Goal: Task Accomplishment & Management: Manage account settings

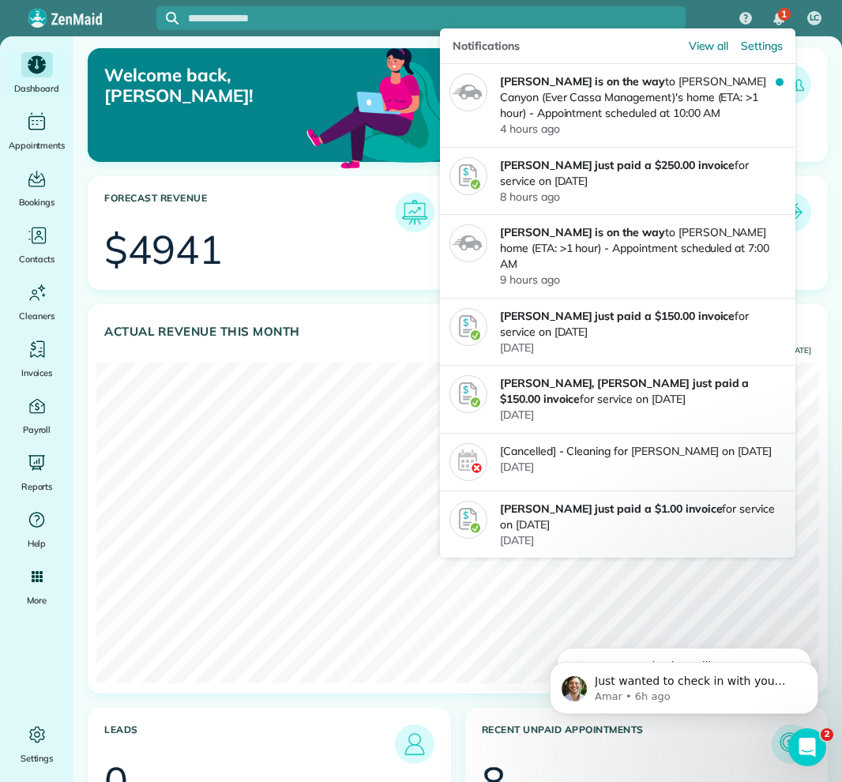
click at [780, 16] on div "1" at bounding box center [784, 14] width 13 height 13
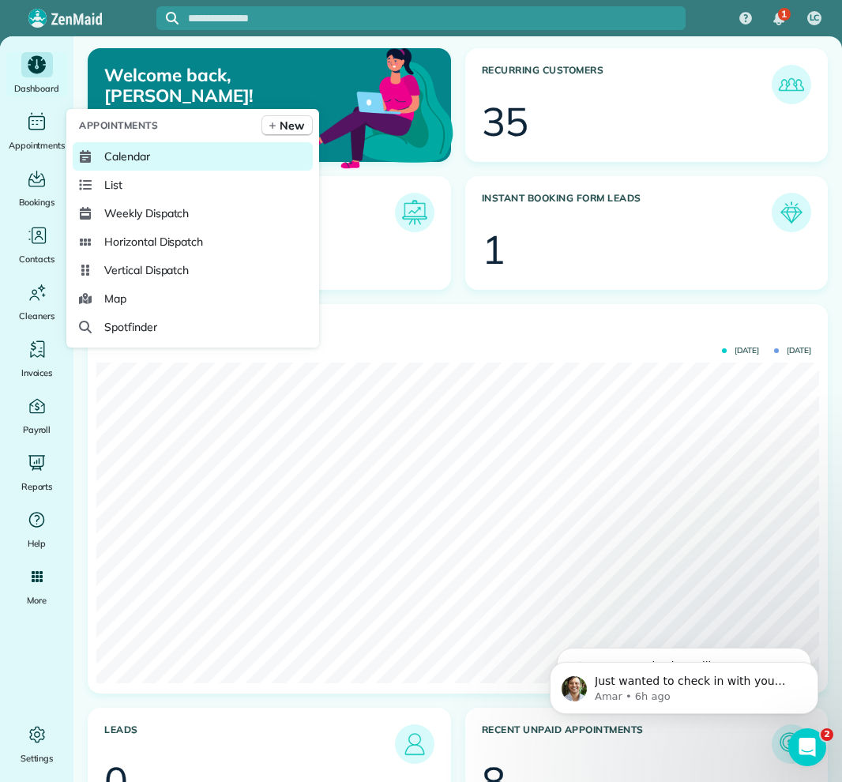
click at [129, 152] on span "Calendar" at bounding box center [127, 157] width 46 height 16
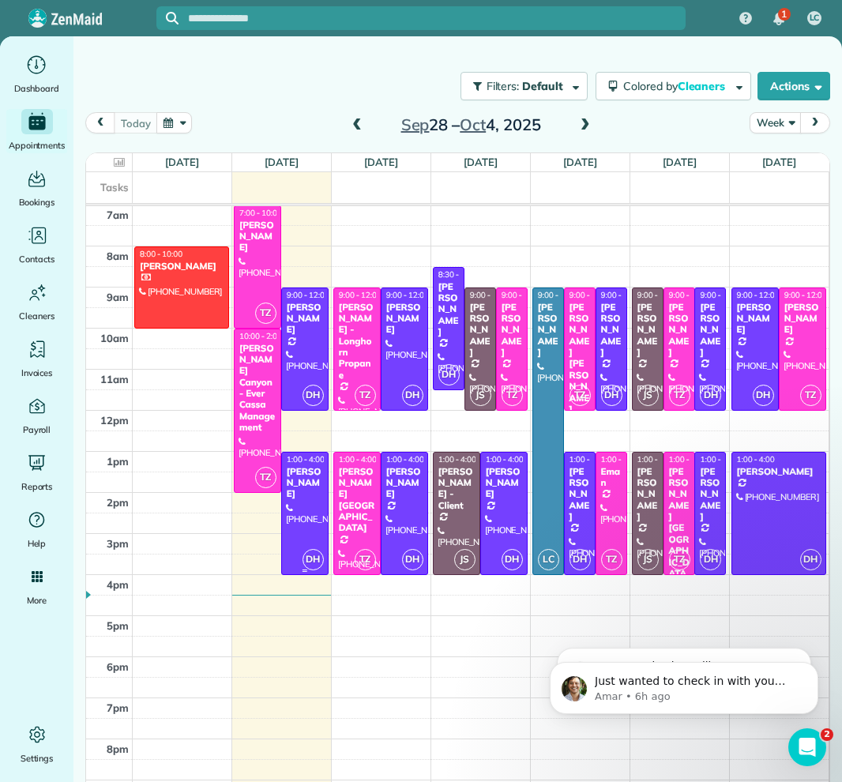
click at [299, 502] on div at bounding box center [305, 514] width 46 height 122
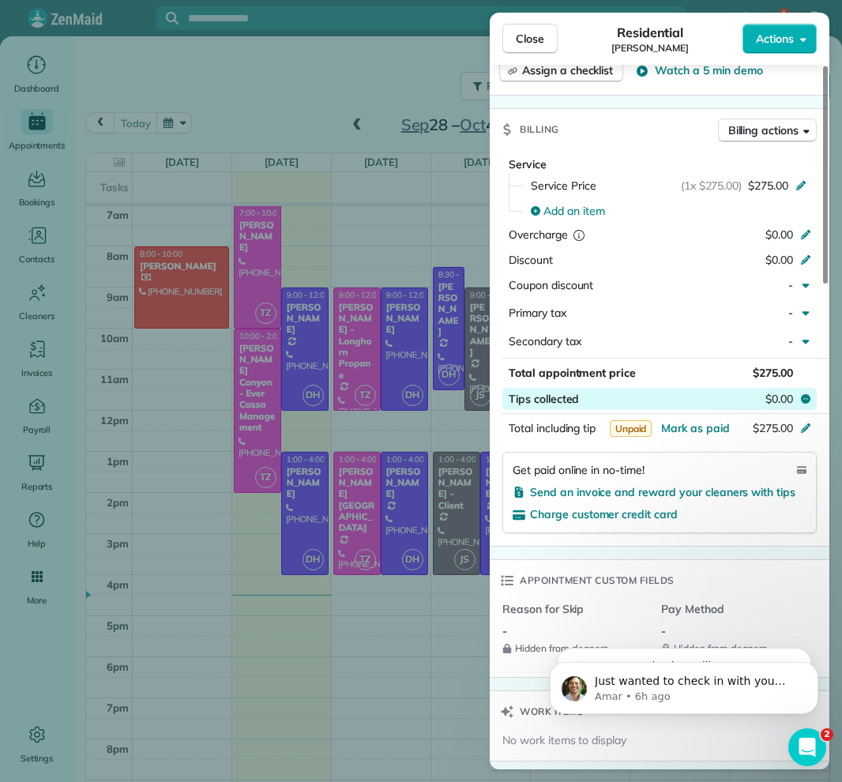
scroll to position [632, 0]
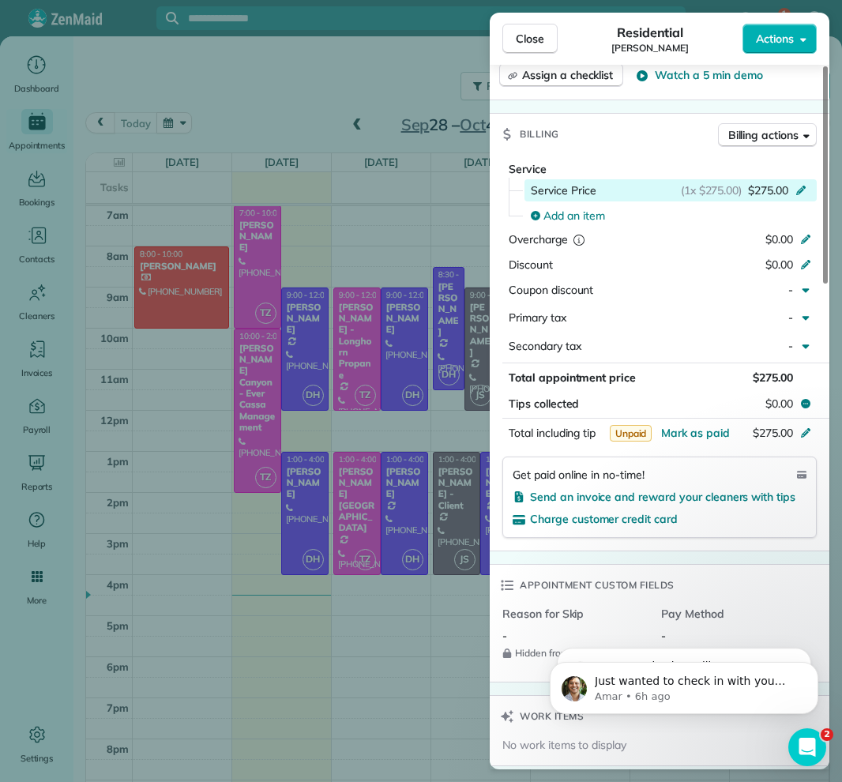
click at [804, 182] on icon at bounding box center [801, 188] width 13 height 13
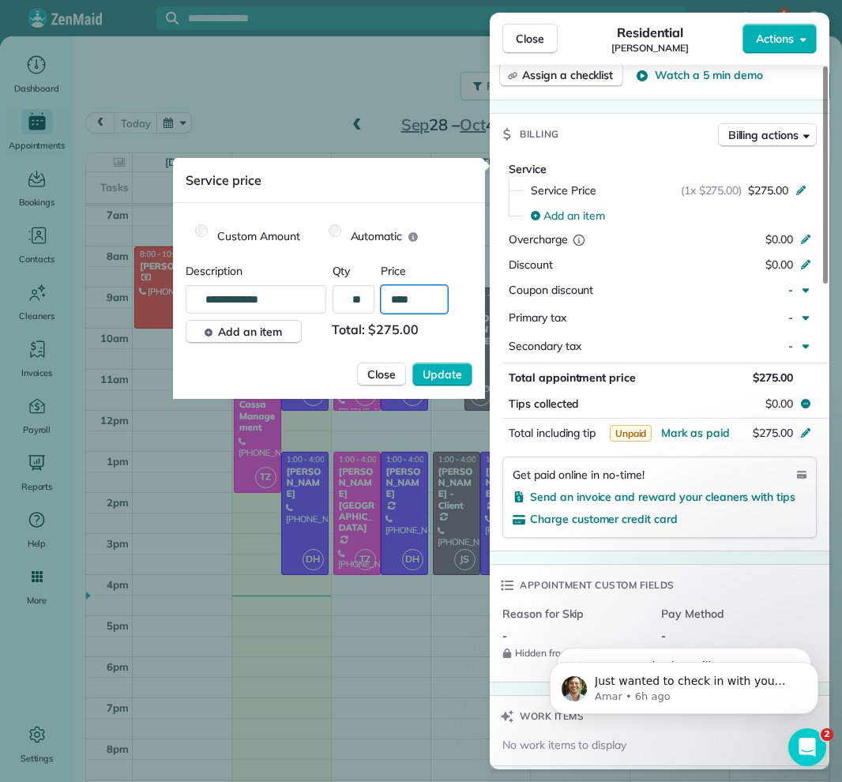
click at [405, 299] on input "****" at bounding box center [414, 299] width 67 height 28
type input "****"
click at [453, 375] on span "Update" at bounding box center [442, 375] width 39 height 16
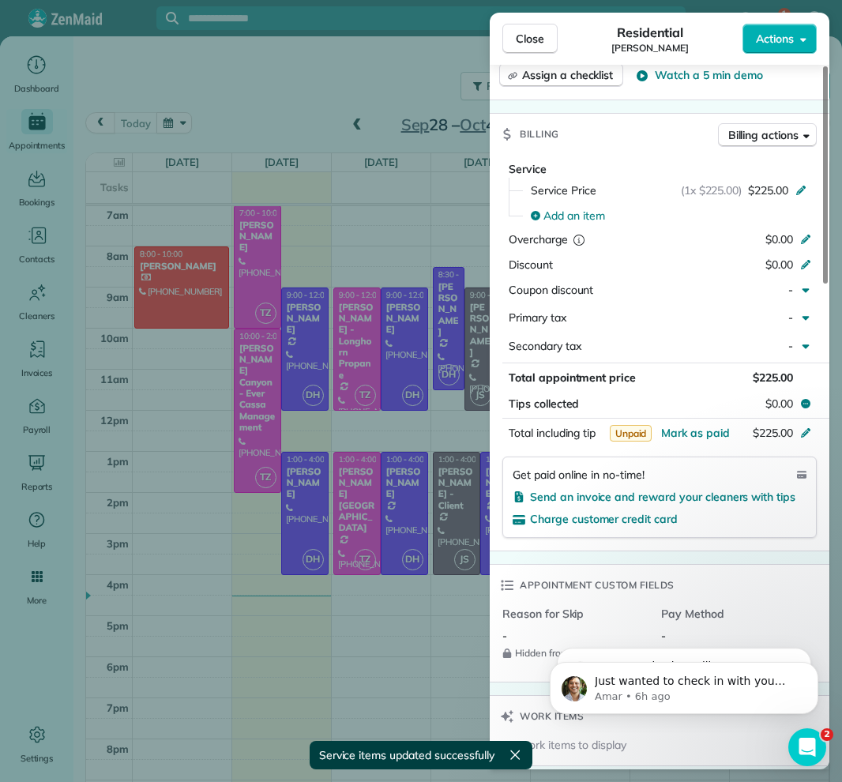
click at [537, 37] on span "Close" at bounding box center [530, 39] width 28 height 16
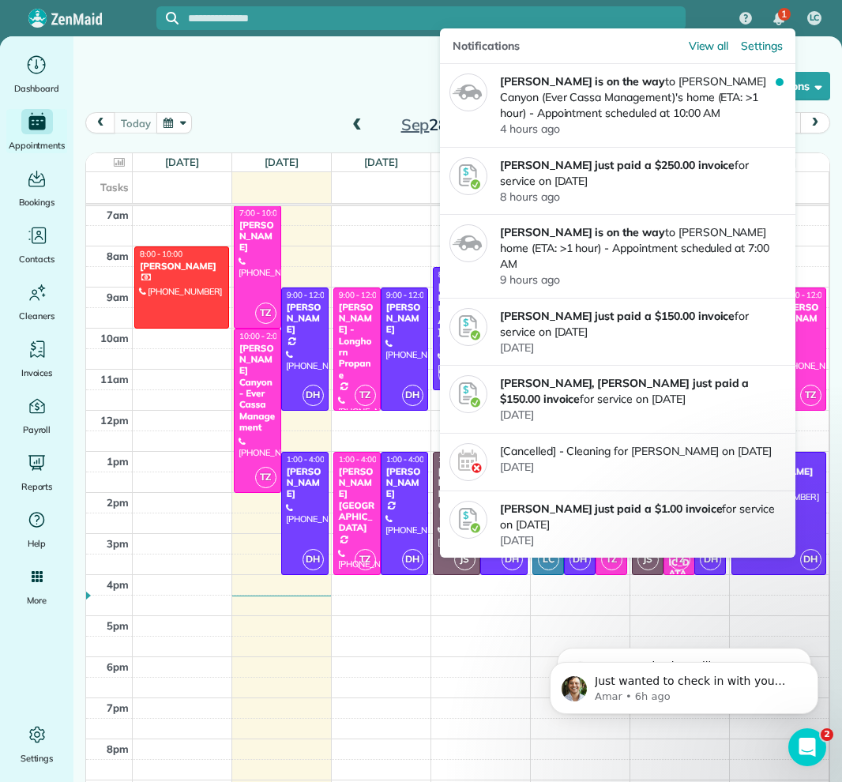
drag, startPoint x: 784, startPoint y: 17, endPoint x: 780, endPoint y: 24, distance: 8.1
click at [784, 17] on span "1" at bounding box center [784, 14] width 6 height 13
click at [716, 100] on p "[PERSON_NAME] is on the way to [PERSON_NAME][GEOGRAPHIC_DATA] (Ever Cassa Manag…" at bounding box center [638, 96] width 276 height 47
drag, startPoint x: 785, startPoint y: 15, endPoint x: 744, endPoint y: 27, distance: 42.8
click at [785, 15] on span "1" at bounding box center [784, 14] width 6 height 13
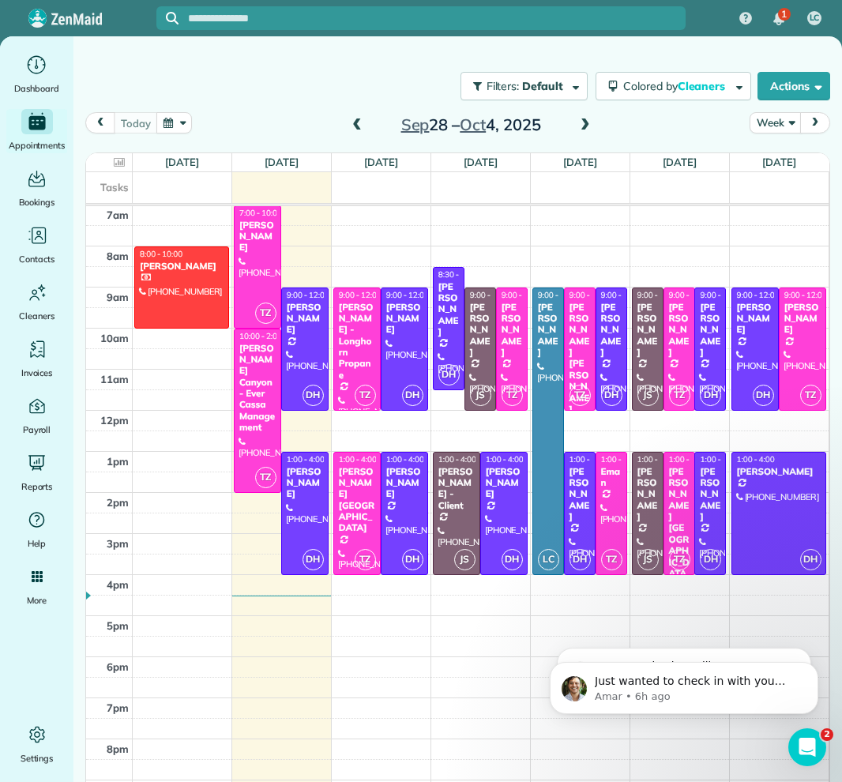
drag, startPoint x: 369, startPoint y: 126, endPoint x: 360, endPoint y: 126, distance: 8.7
click at [369, 126] on div "[DATE] – [DATE]" at bounding box center [470, 124] width 253 height 25
click at [354, 127] on span at bounding box center [356, 125] width 17 height 14
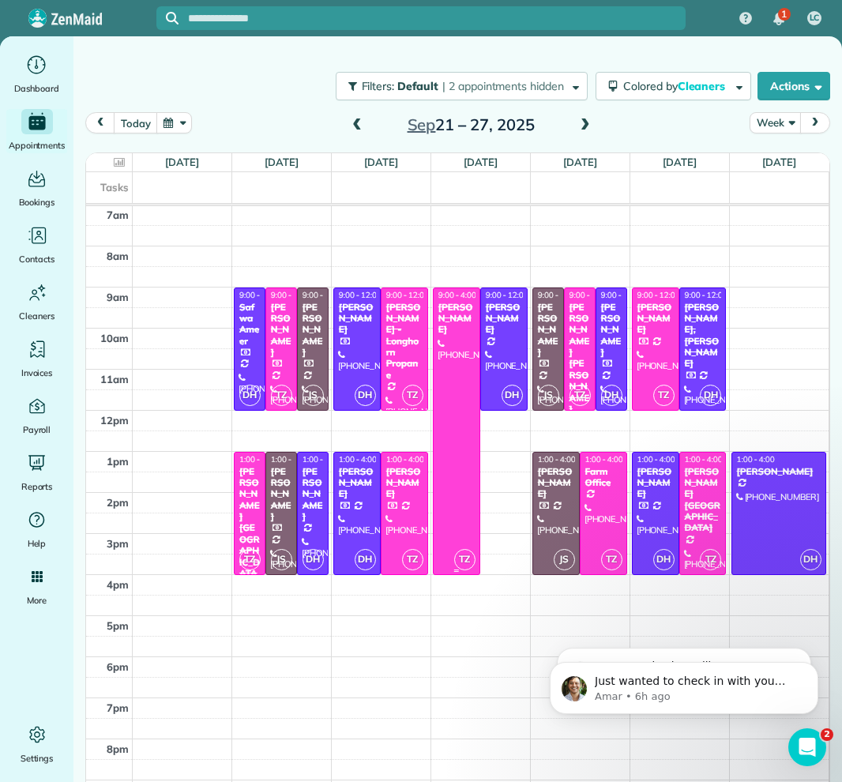
scroll to position [288, 0]
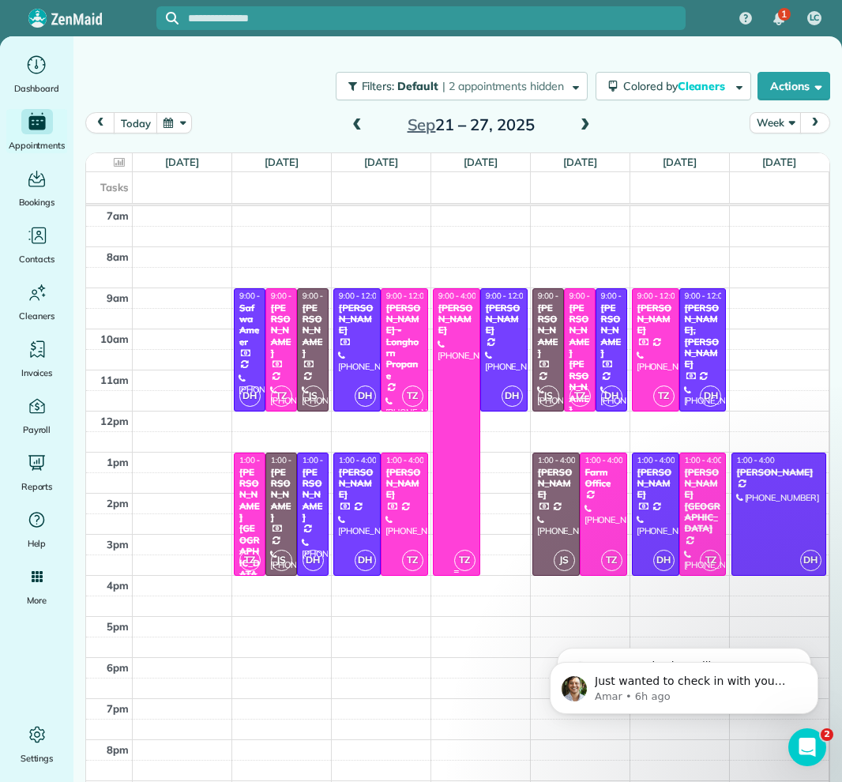
click at [464, 368] on div at bounding box center [457, 432] width 46 height 286
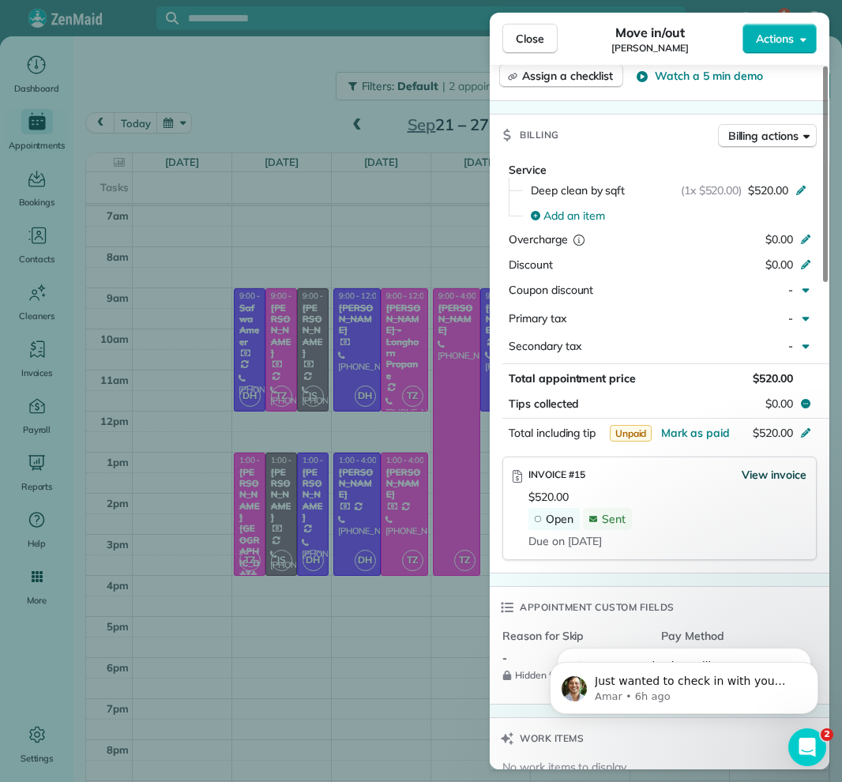
scroll to position [726, 0]
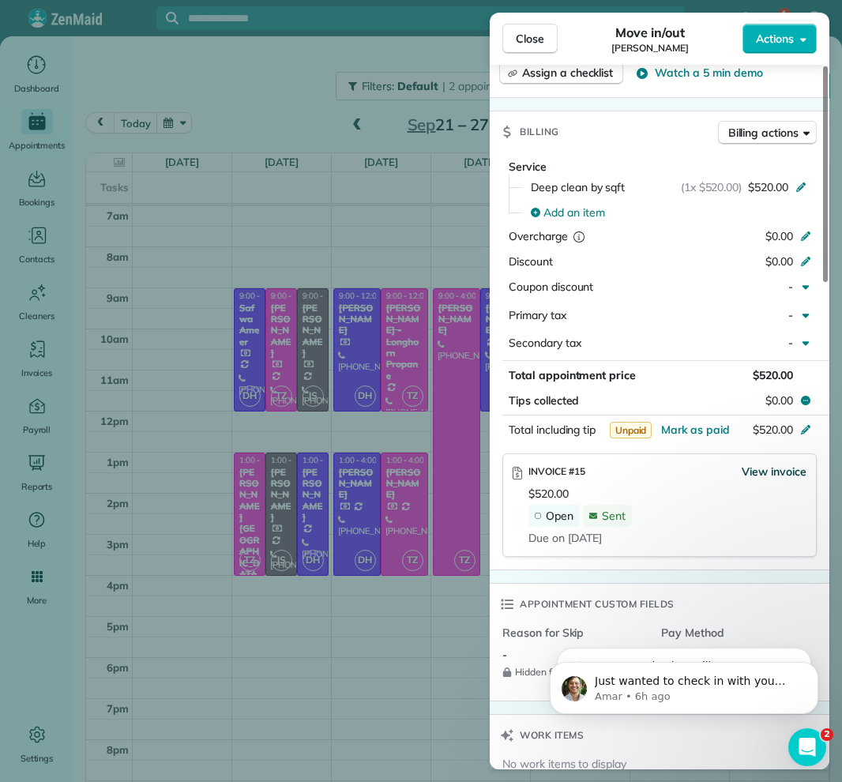
click at [780, 472] on span "View invoice" at bounding box center [774, 472] width 65 height 16
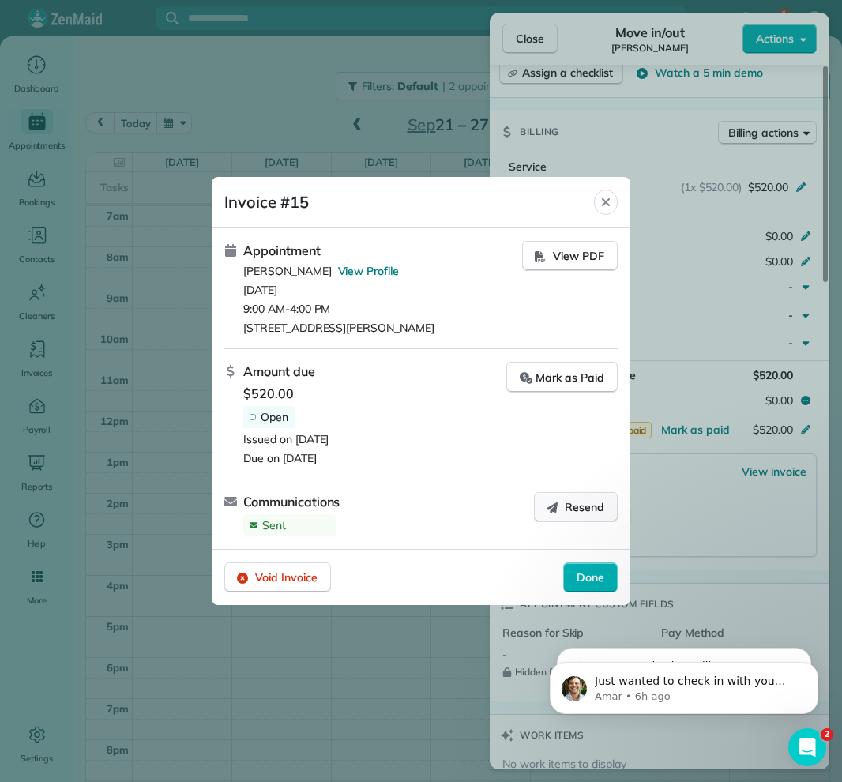
click at [565, 512] on button "Resend" at bounding box center [576, 507] width 84 height 30
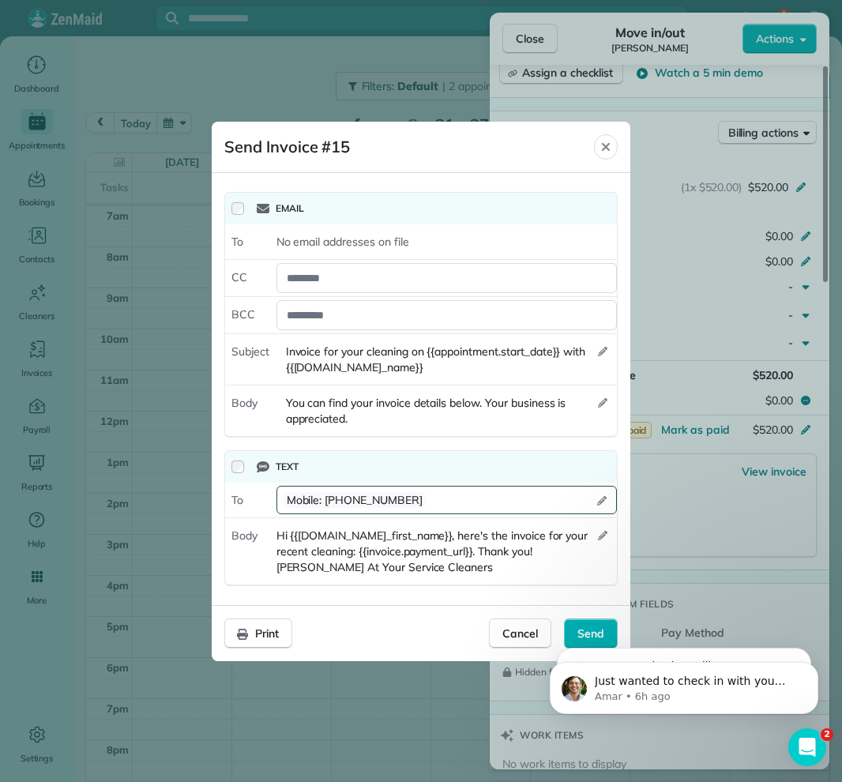
click at [232, 204] on div "Email" at bounding box center [421, 209] width 392 height 32
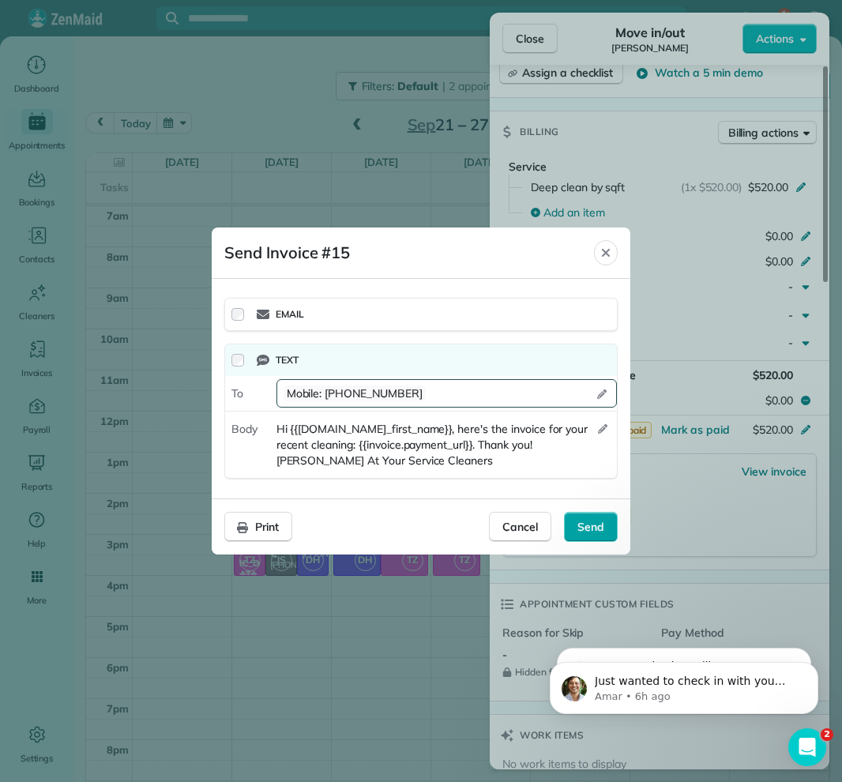
click at [596, 528] on span "Send" at bounding box center [590, 527] width 27 height 16
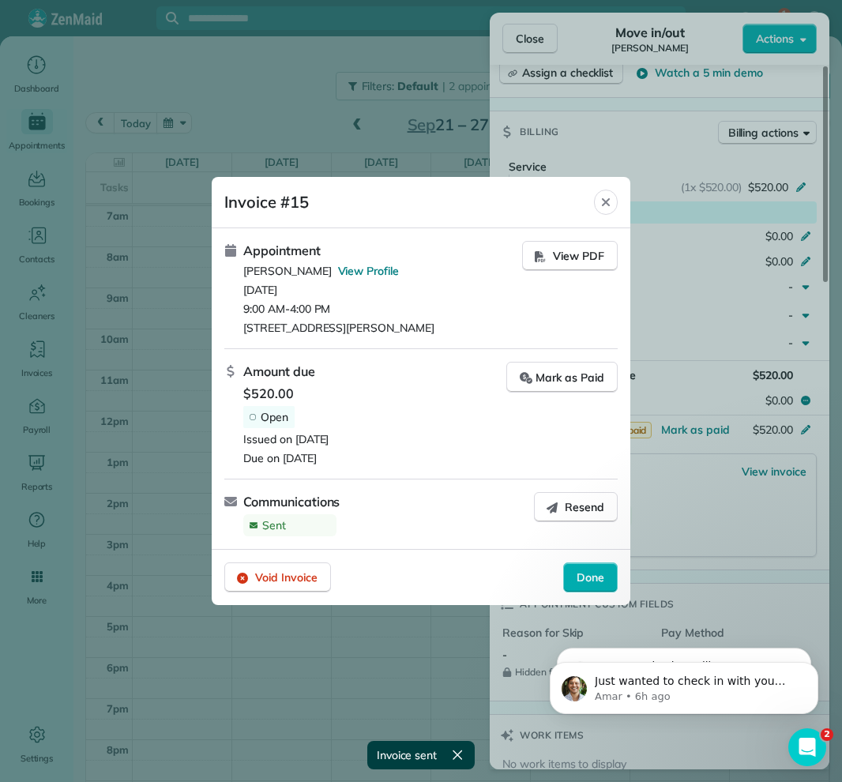
click at [608, 206] on icon "Close" at bounding box center [606, 202] width 13 height 13
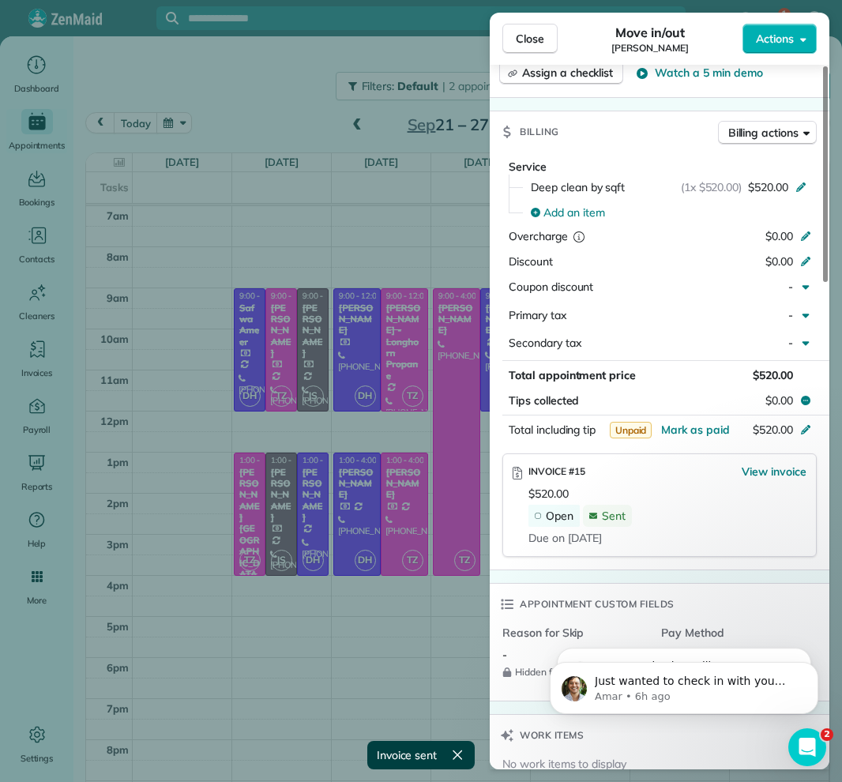
click at [529, 34] on span "Close" at bounding box center [530, 39] width 28 height 16
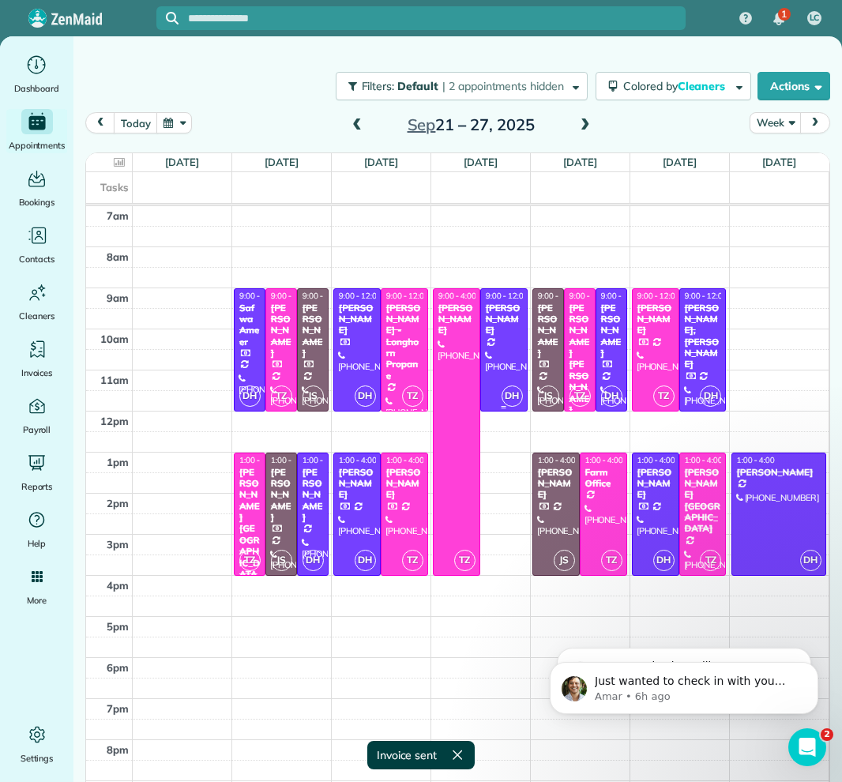
click at [489, 337] on div "[PERSON_NAME]" at bounding box center [504, 320] width 38 height 34
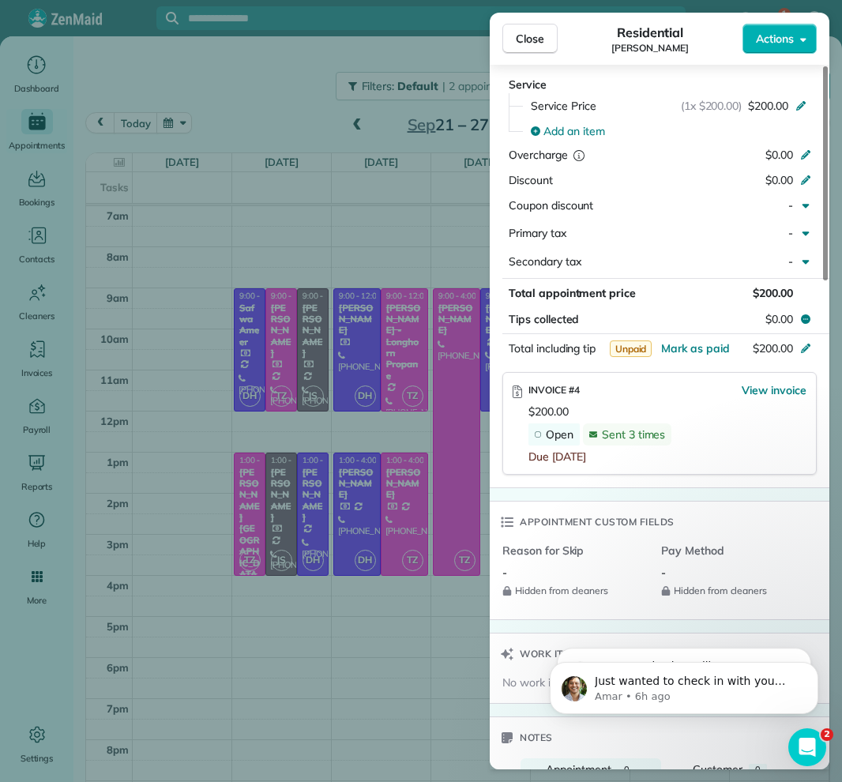
scroll to position [797, 0]
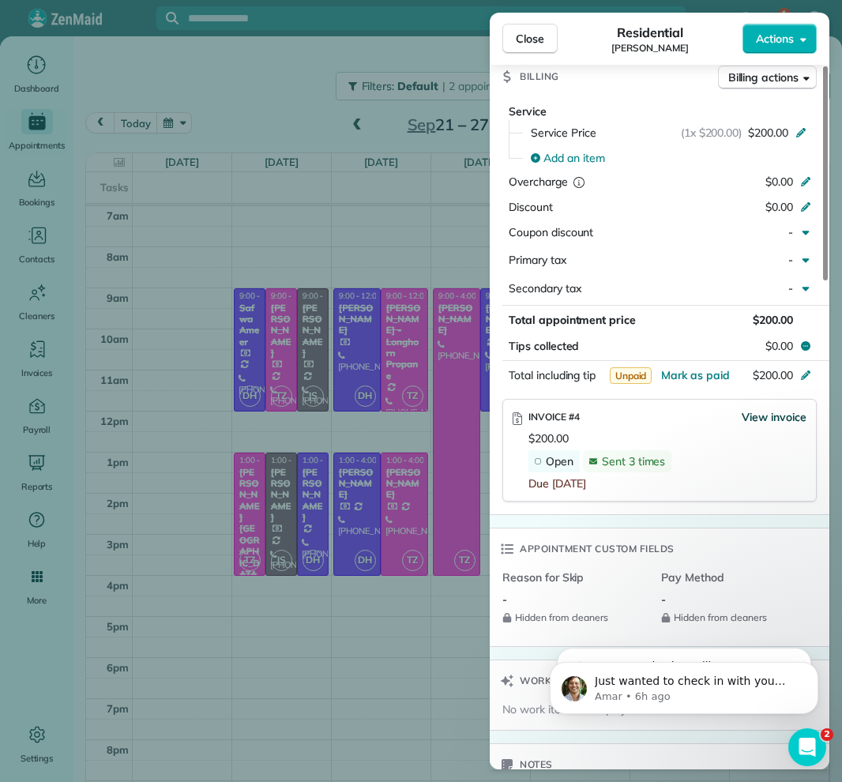
click at [769, 410] on span "View invoice" at bounding box center [774, 417] width 65 height 16
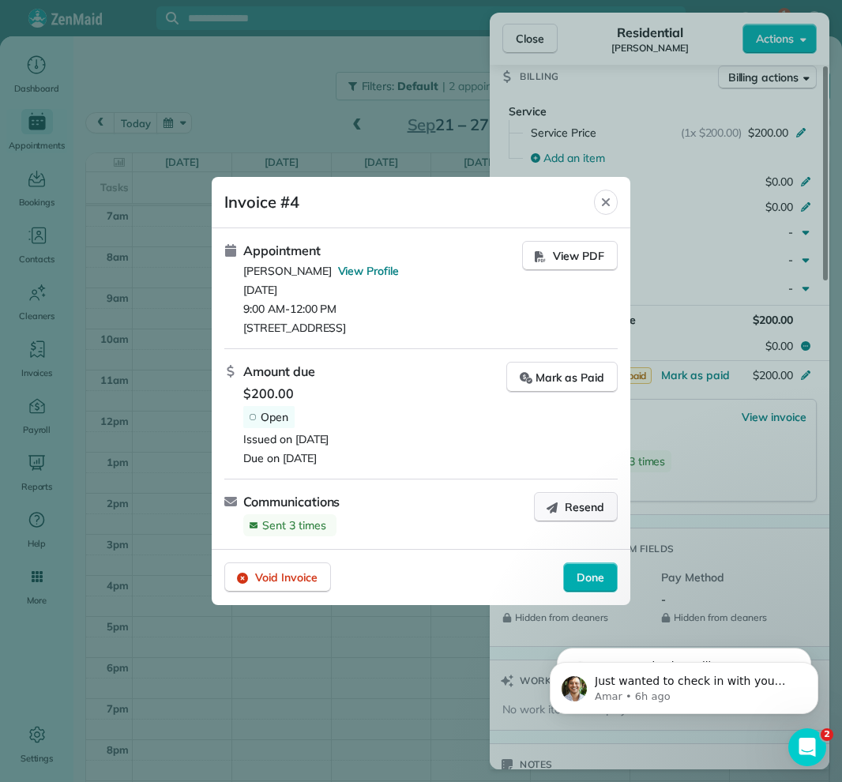
click at [564, 514] on button "Resend" at bounding box center [576, 507] width 84 height 30
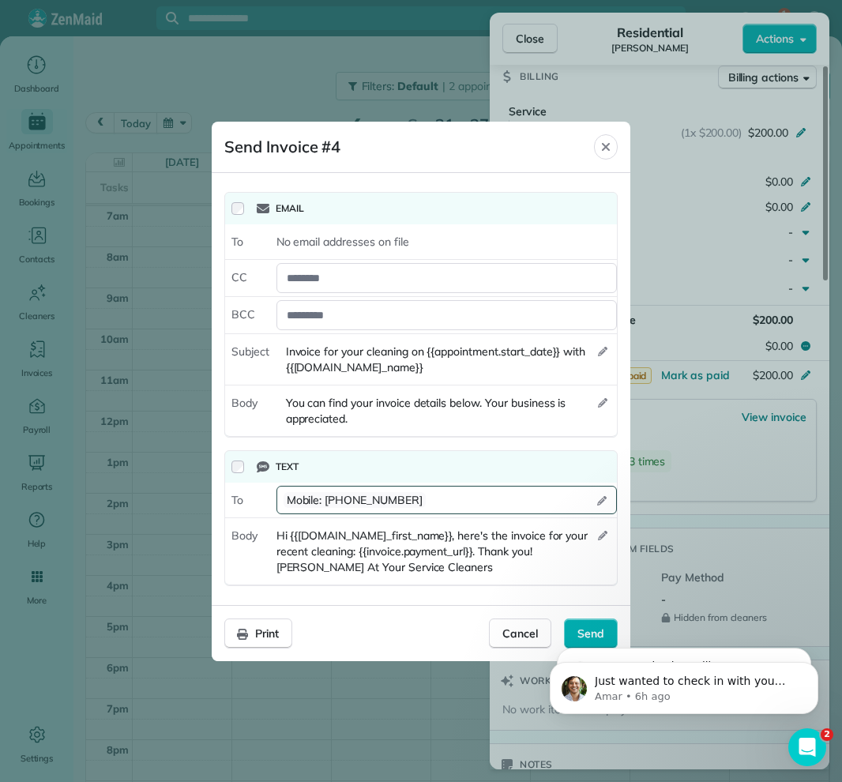
click at [231, 198] on div "Email" at bounding box center [421, 209] width 392 height 32
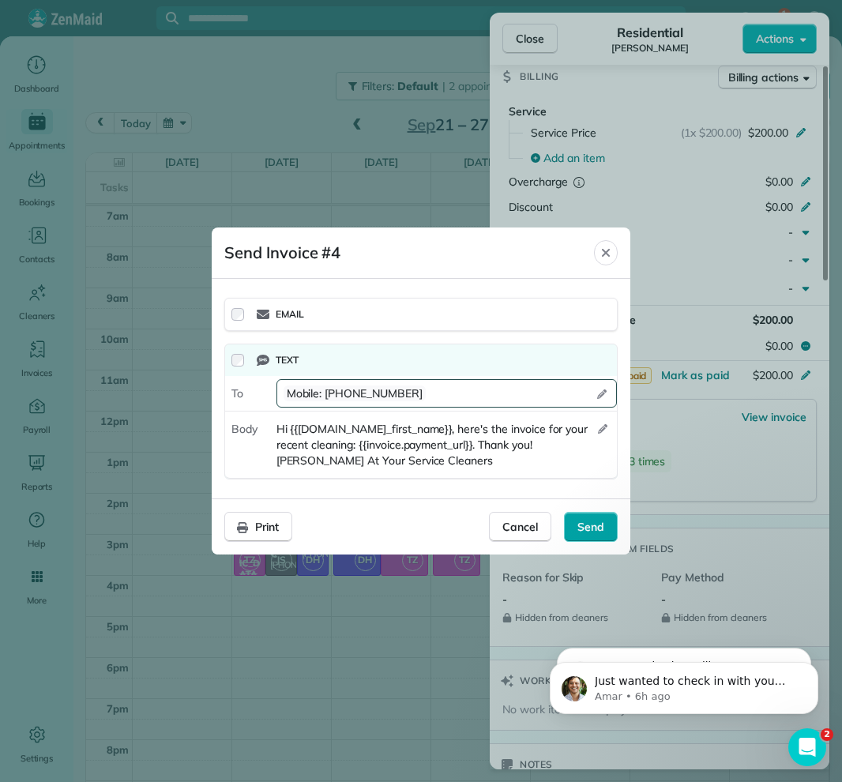
click at [579, 532] on span "Send" at bounding box center [590, 527] width 27 height 16
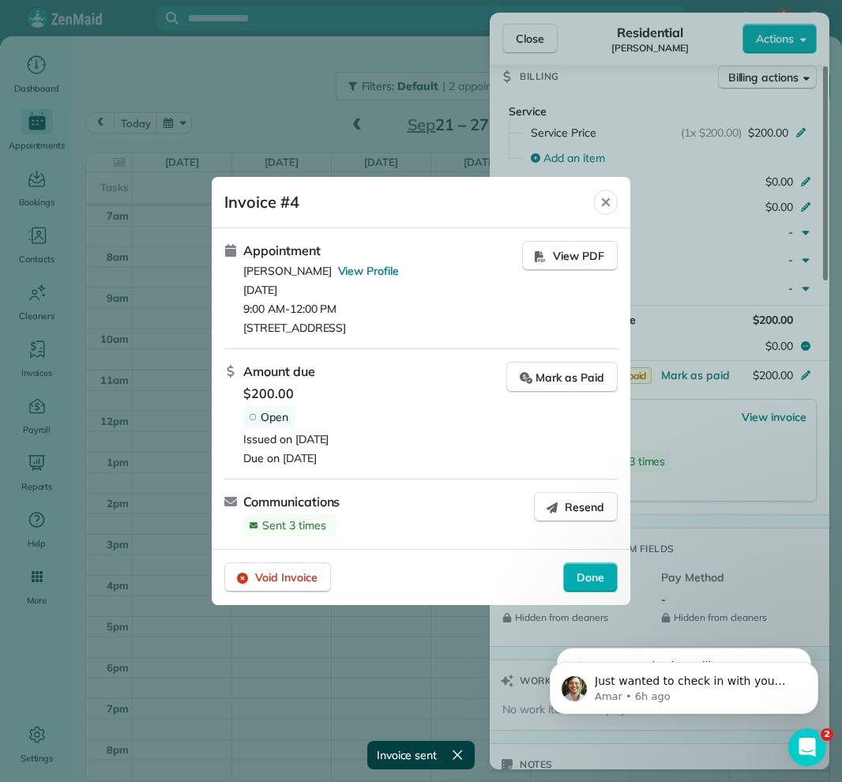
drag, startPoint x: 536, startPoint y: 55, endPoint x: 577, endPoint y: 103, distance: 62.8
click at [536, 55] on div at bounding box center [421, 391] width 842 height 782
drag, startPoint x: 610, startPoint y: 201, endPoint x: 572, endPoint y: 111, distance: 97.0
click at [609, 195] on div "Close" at bounding box center [606, 202] width 24 height 25
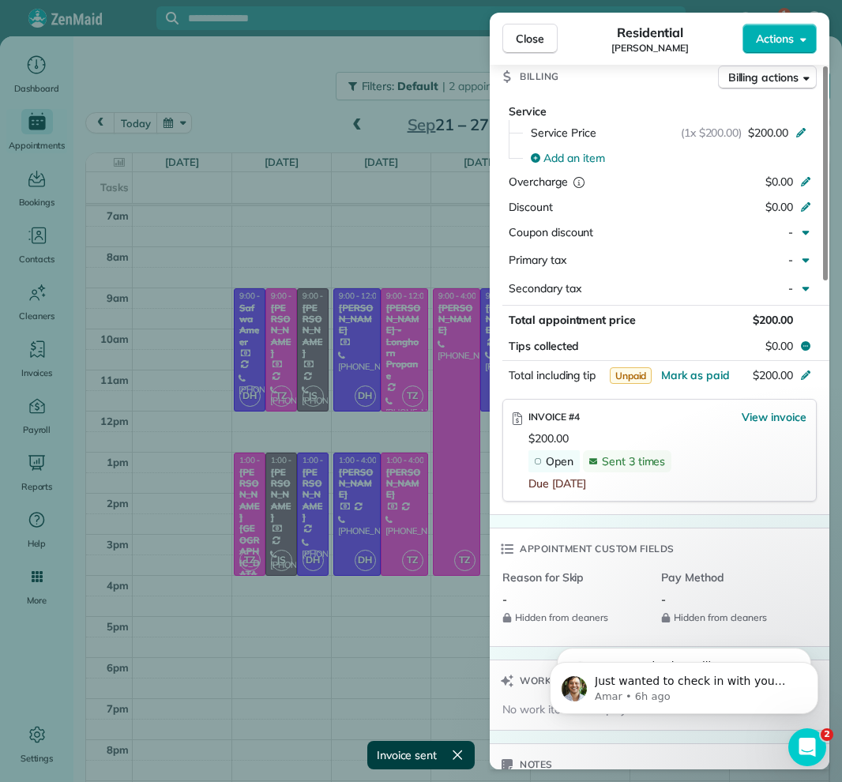
click at [547, 43] on button "Close" at bounding box center [529, 39] width 55 height 30
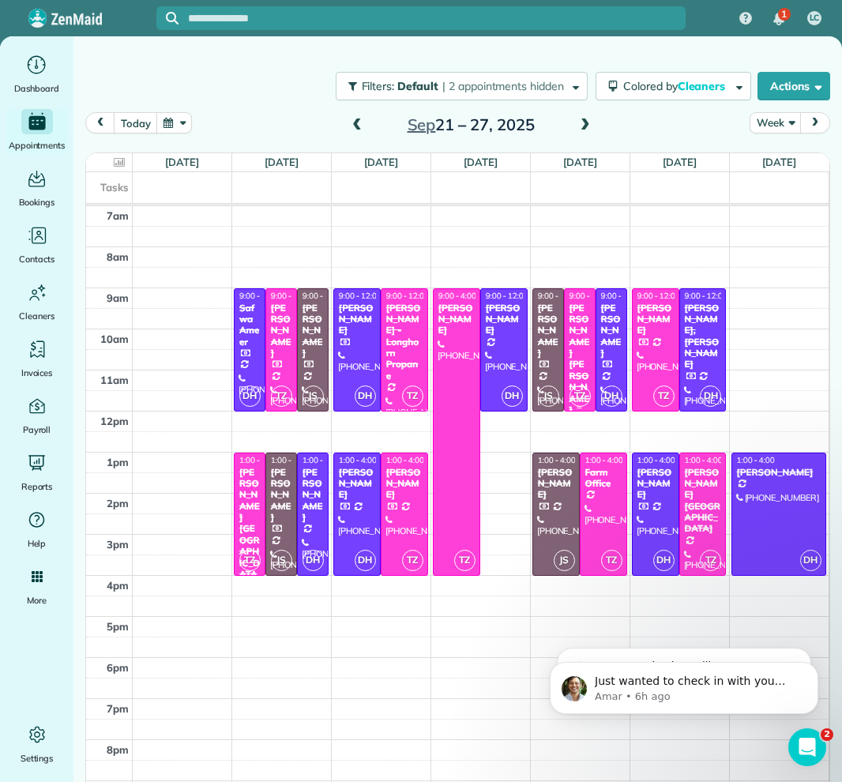
click at [585, 367] on div at bounding box center [580, 350] width 30 height 122
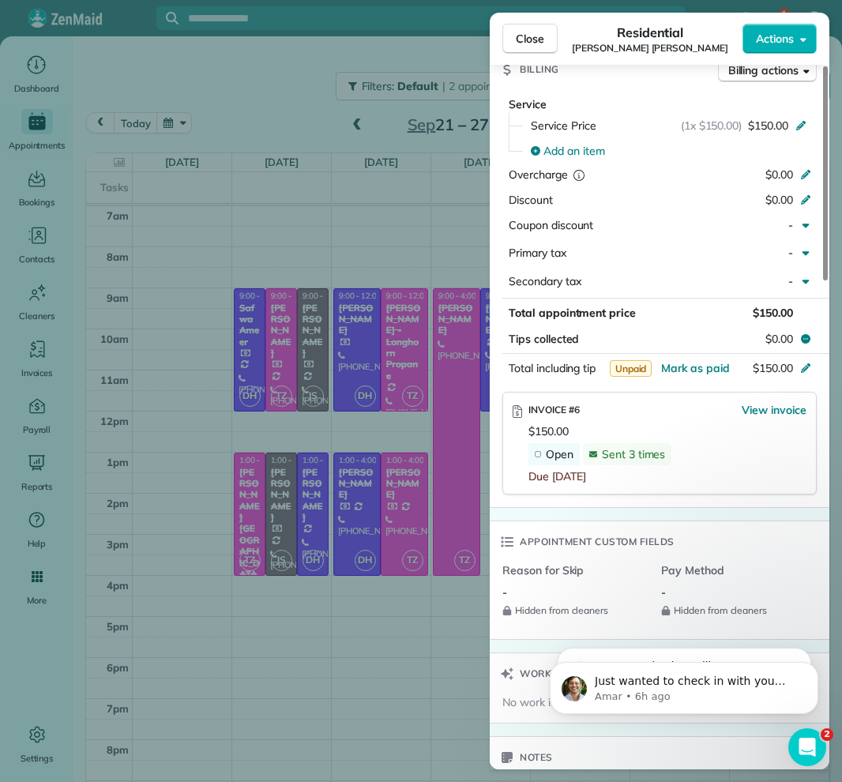
scroll to position [867, 0]
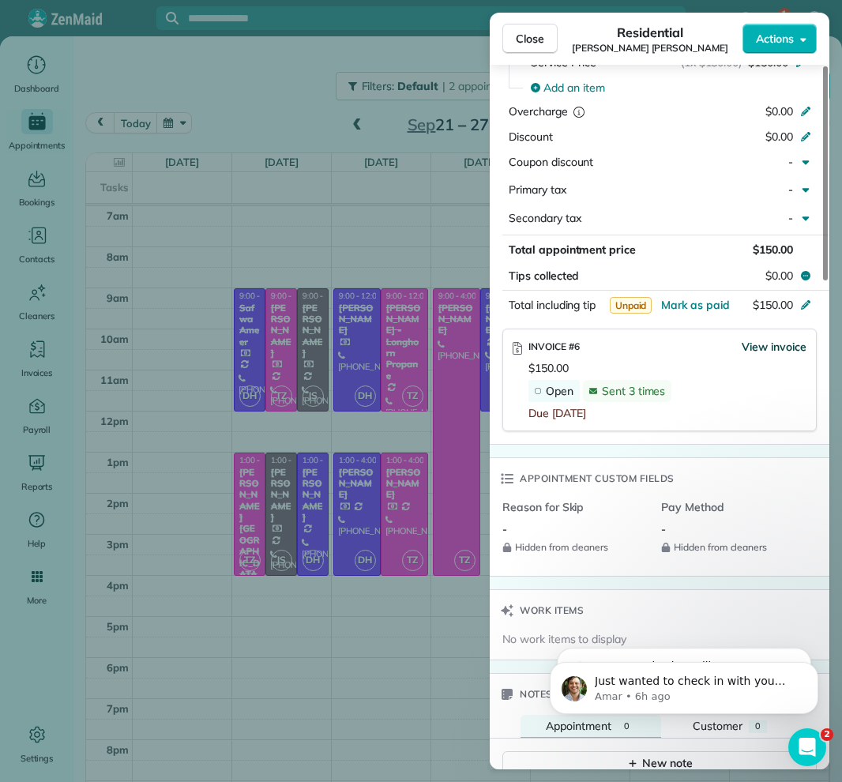
click at [760, 339] on span "View invoice" at bounding box center [774, 347] width 65 height 16
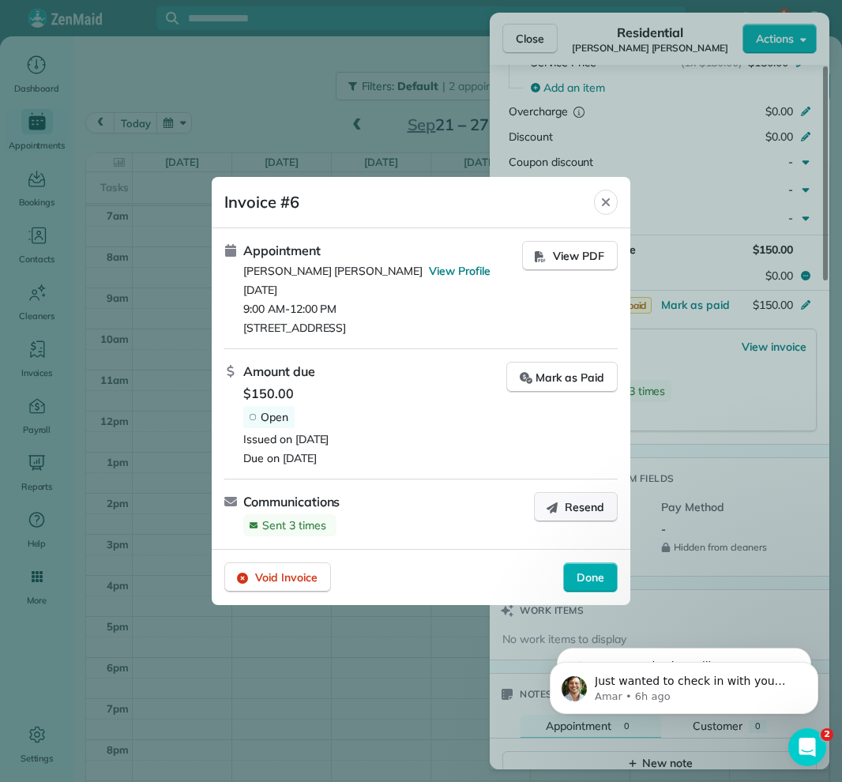
click at [587, 508] on span "Resend" at bounding box center [584, 507] width 39 height 16
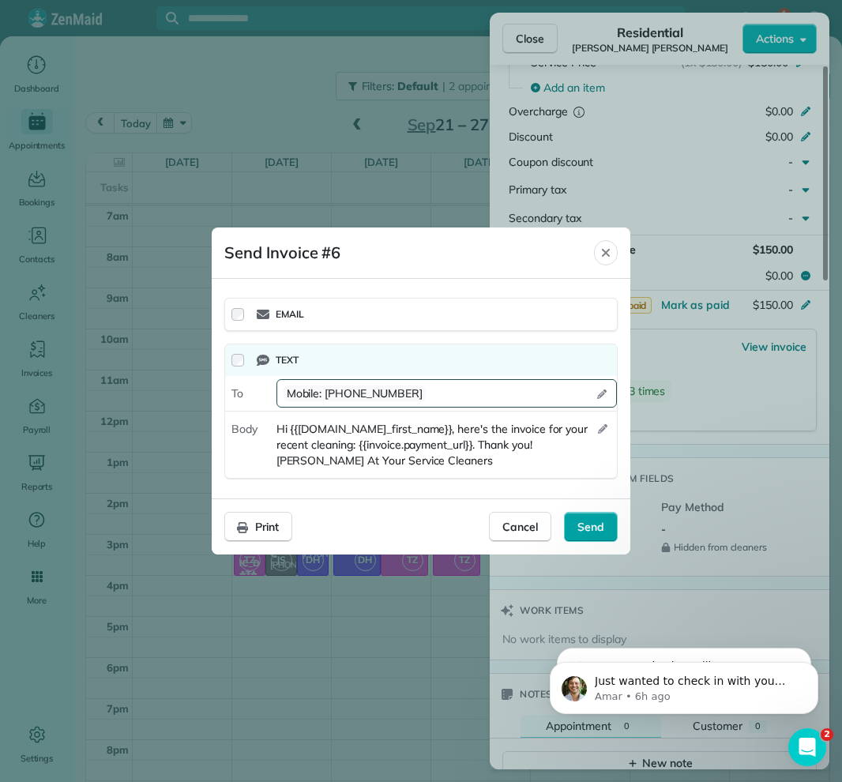
click at [581, 530] on span "Send" at bounding box center [590, 527] width 27 height 16
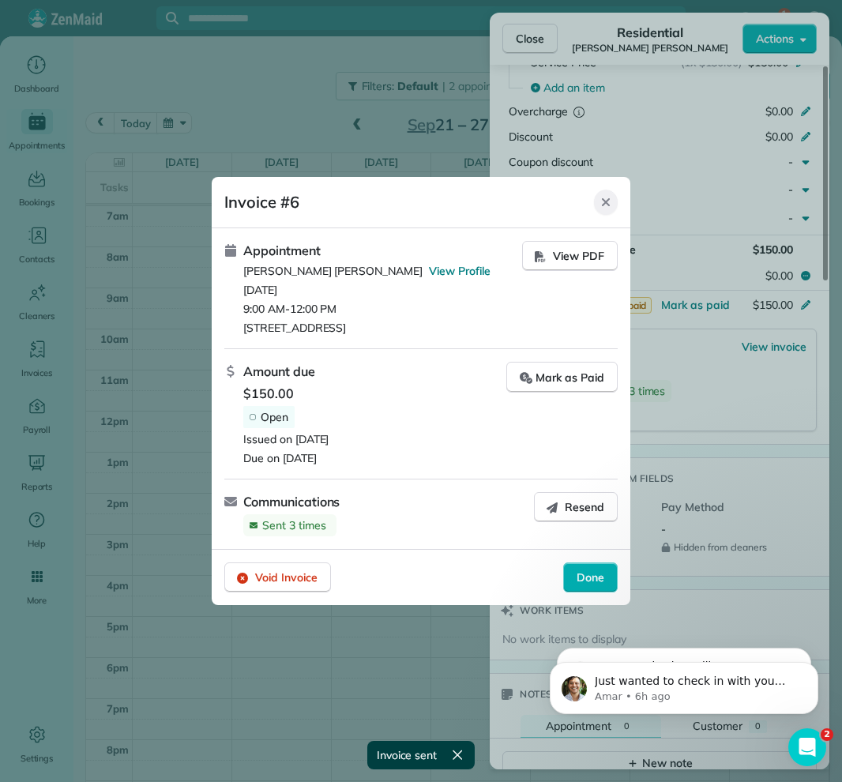
drag, startPoint x: 605, startPoint y: 198, endPoint x: 579, endPoint y: 146, distance: 58.3
click at [605, 198] on icon "Close" at bounding box center [606, 202] width 13 height 13
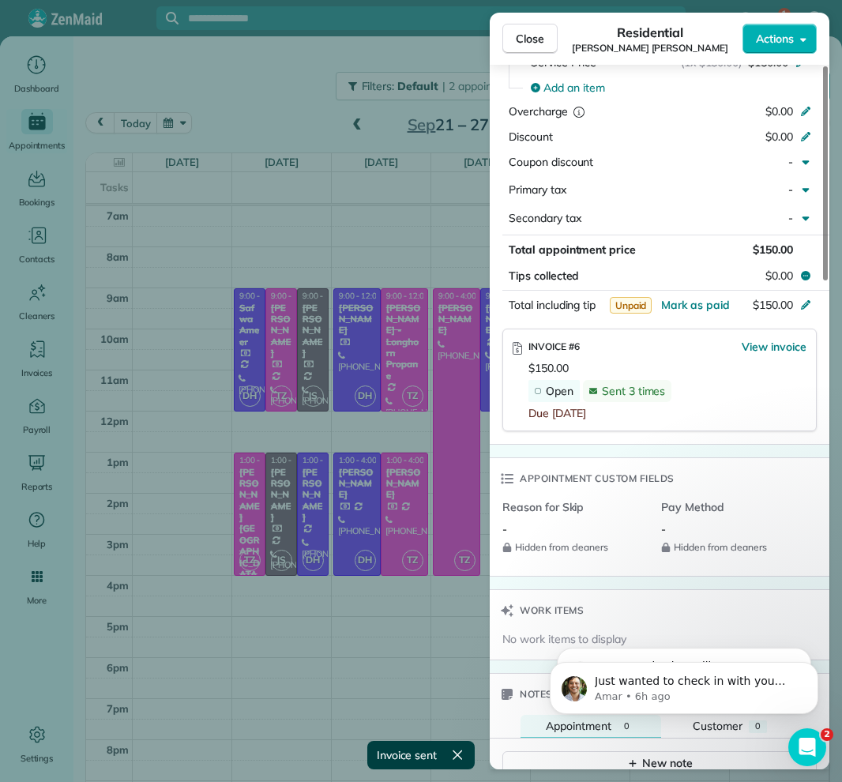
click at [547, 40] on button "Close" at bounding box center [529, 39] width 55 height 30
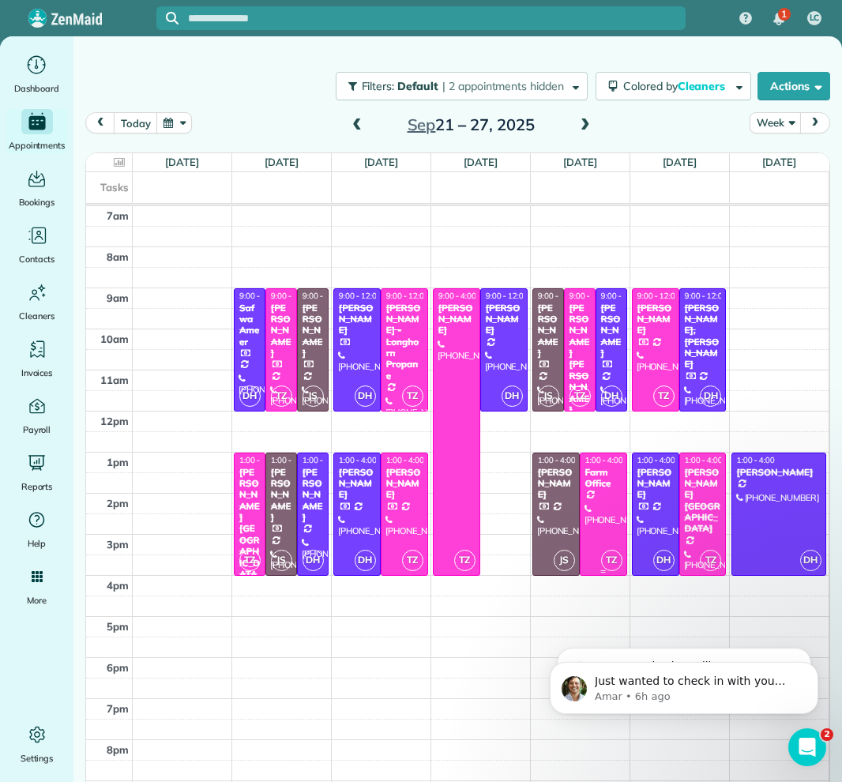
click at [609, 513] on div at bounding box center [604, 514] width 46 height 122
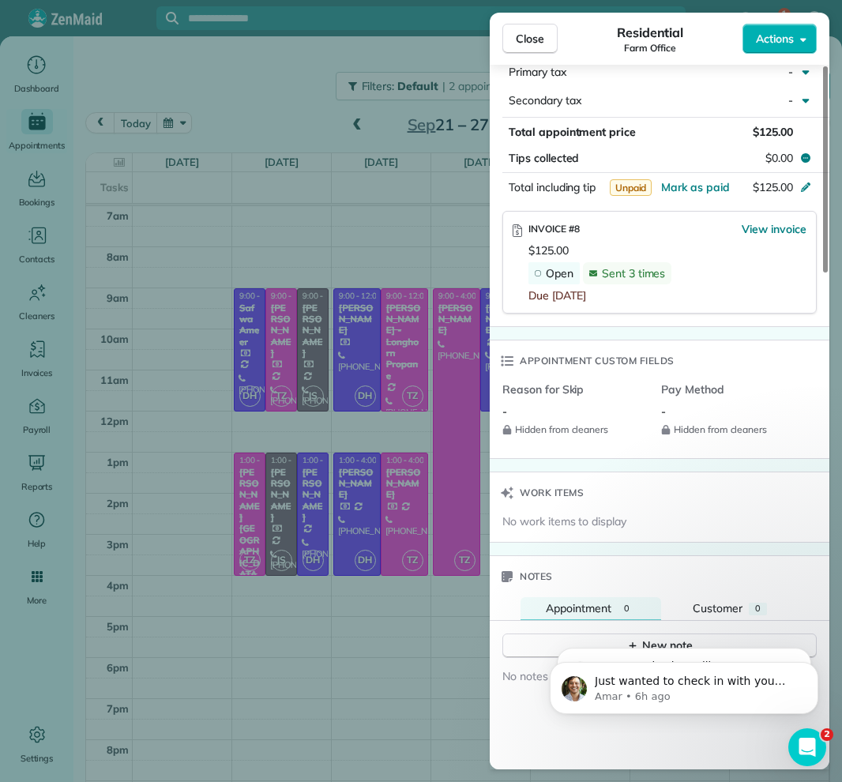
scroll to position [995, 0]
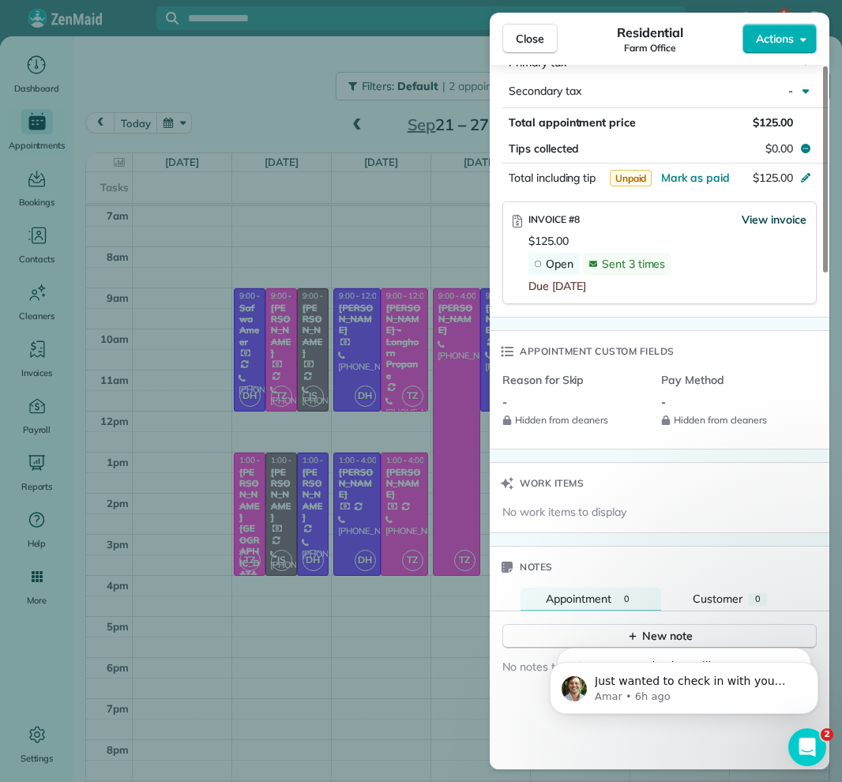
click at [769, 224] on span "View invoice" at bounding box center [774, 220] width 65 height 16
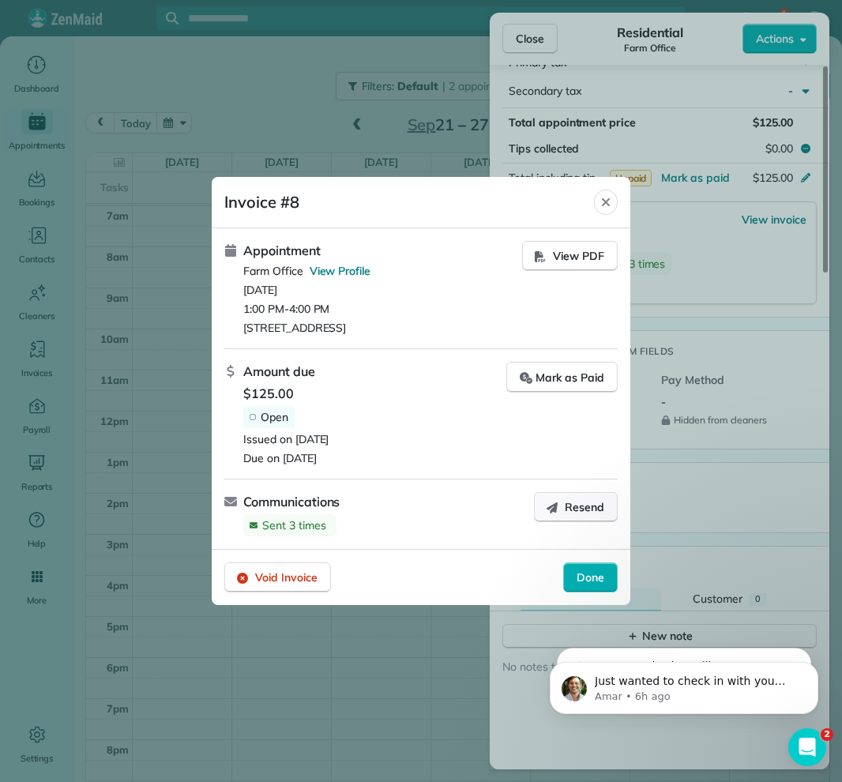
click at [553, 507] on button "Resend" at bounding box center [576, 507] width 84 height 30
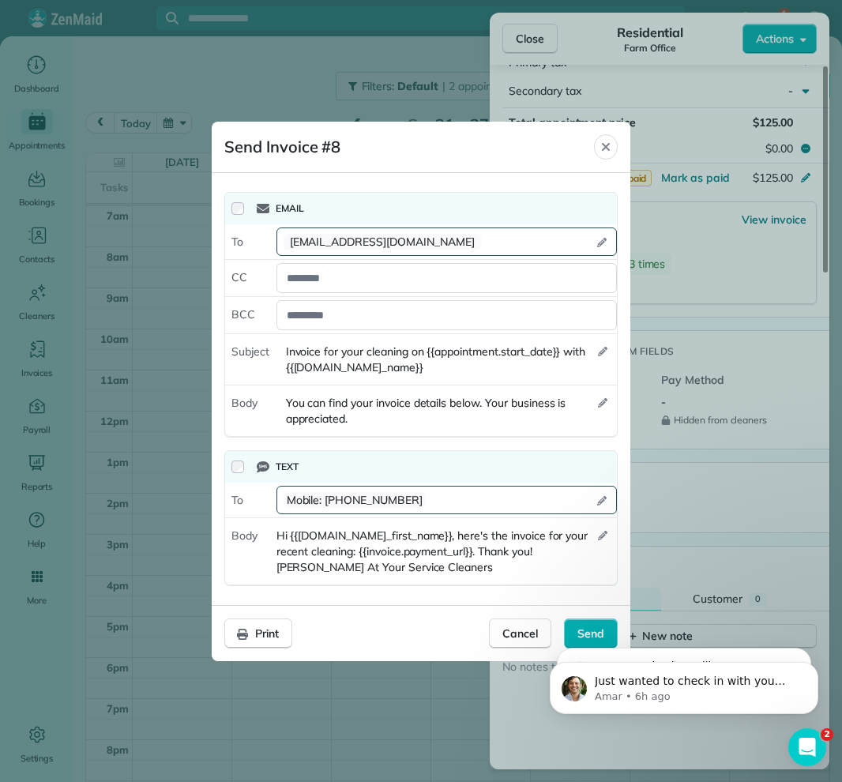
click at [593, 635] on body "Just wanted to check in with you about how things are going: Do you have any qu…" at bounding box center [683, 684] width 303 height 98
click at [581, 626] on span "Send" at bounding box center [590, 634] width 27 height 16
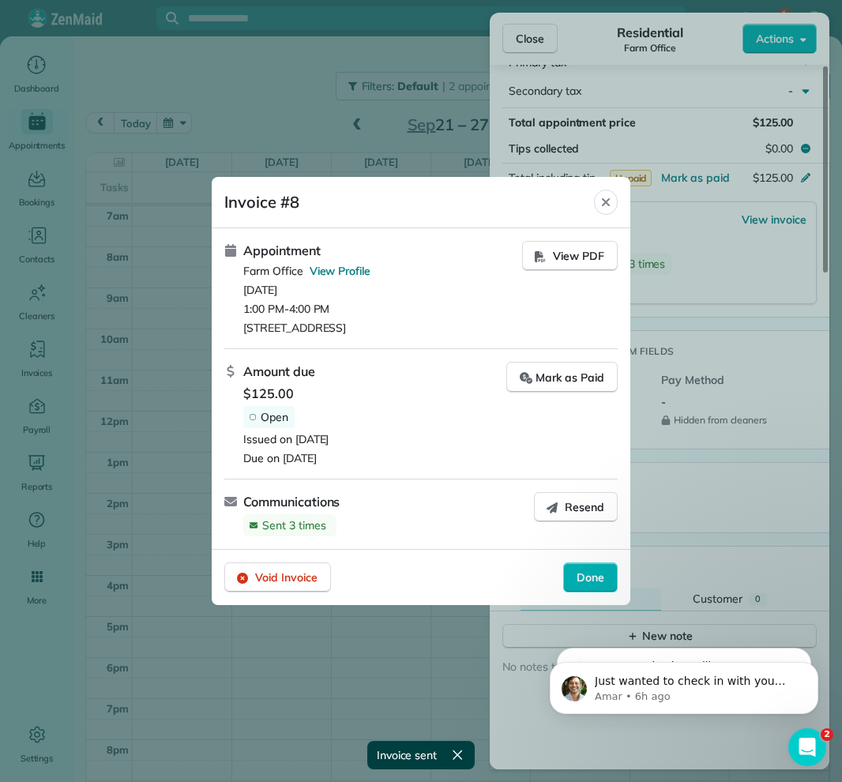
drag, startPoint x: 602, startPoint y: 585, endPoint x: 573, endPoint y: 562, distance: 36.7
click at [602, 585] on span "Done" at bounding box center [591, 578] width 28 height 16
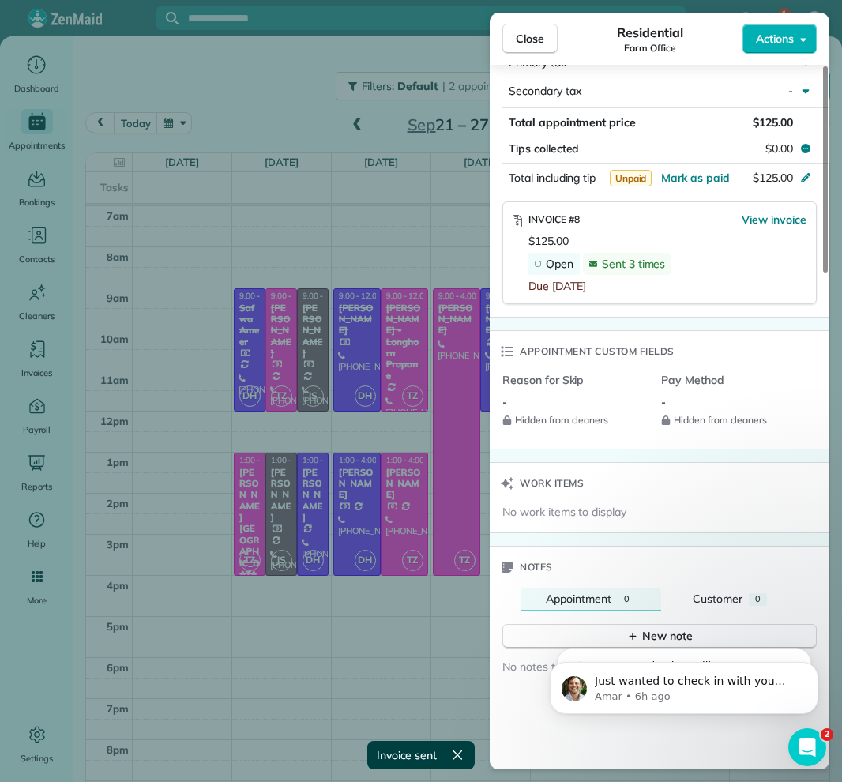
click at [532, 39] on span "Close" at bounding box center [530, 39] width 28 height 16
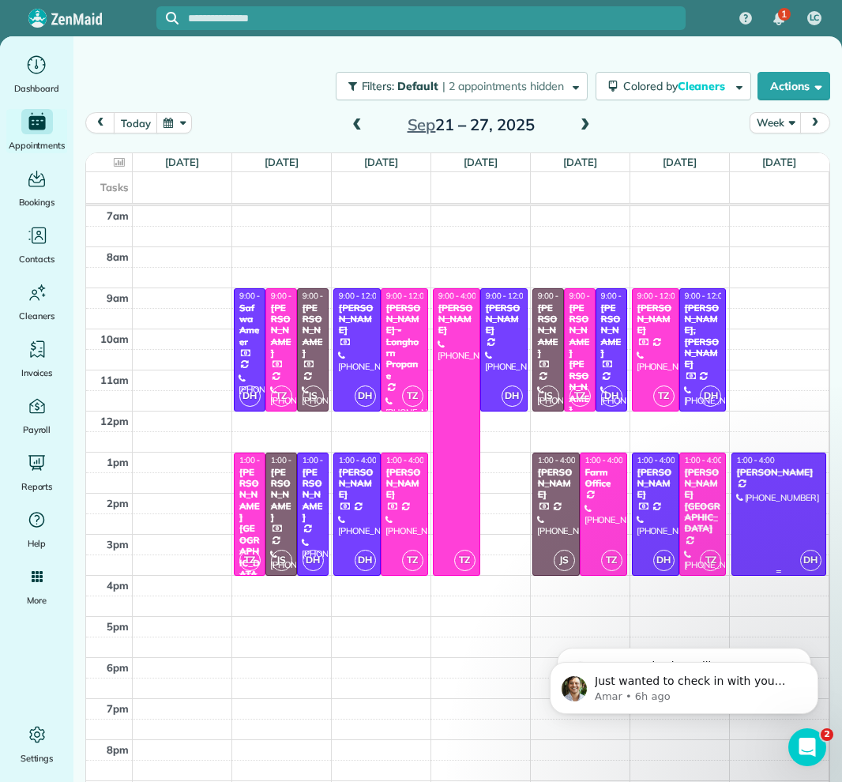
click at [774, 517] on div at bounding box center [778, 514] width 93 height 122
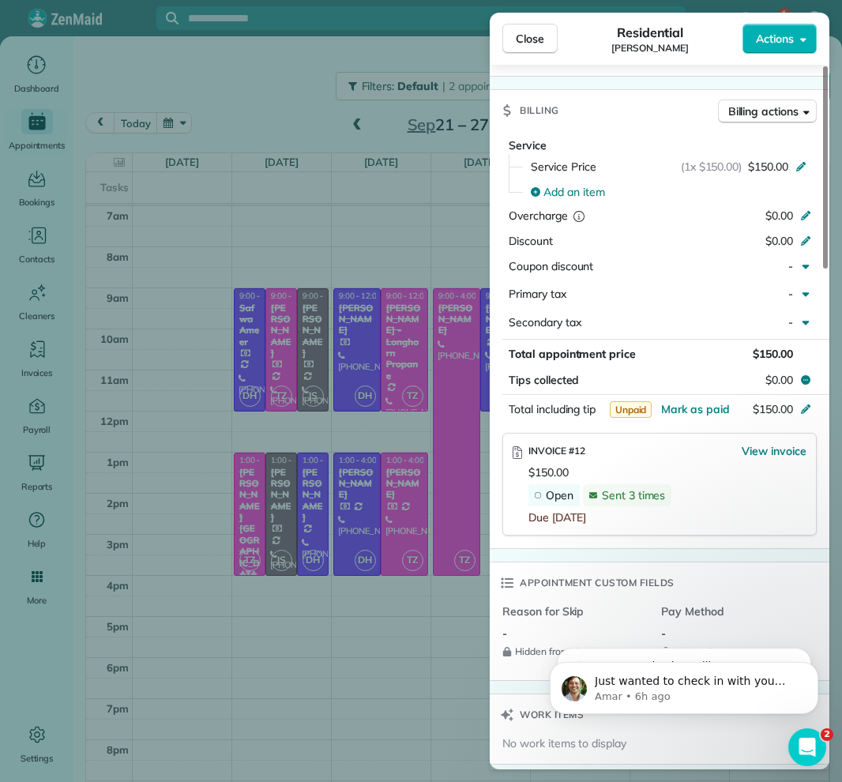
scroll to position [772, 0]
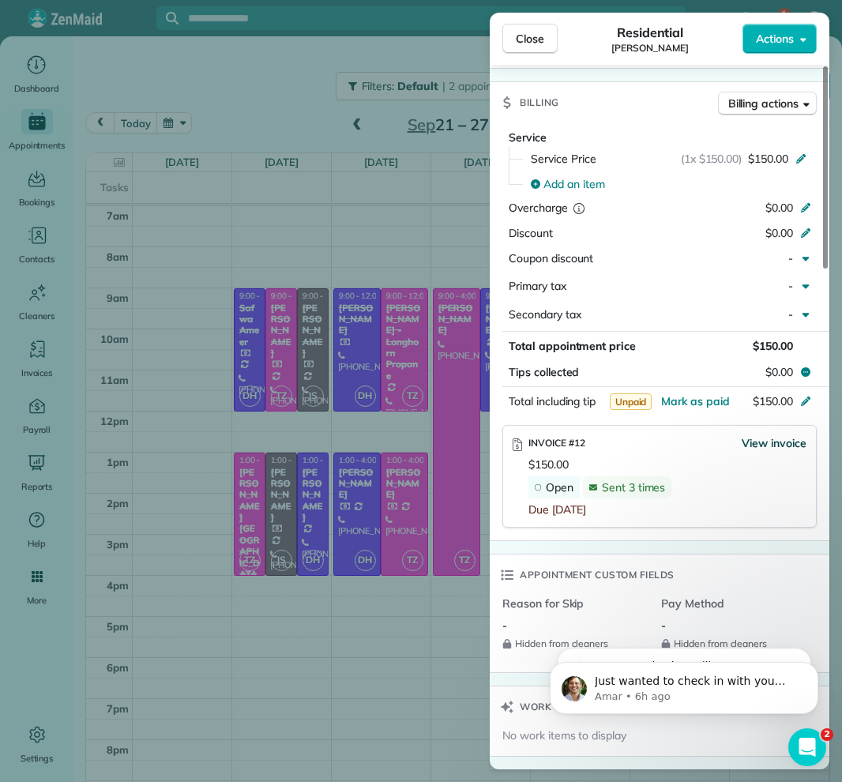
click at [795, 436] on span "View invoice" at bounding box center [774, 443] width 65 height 16
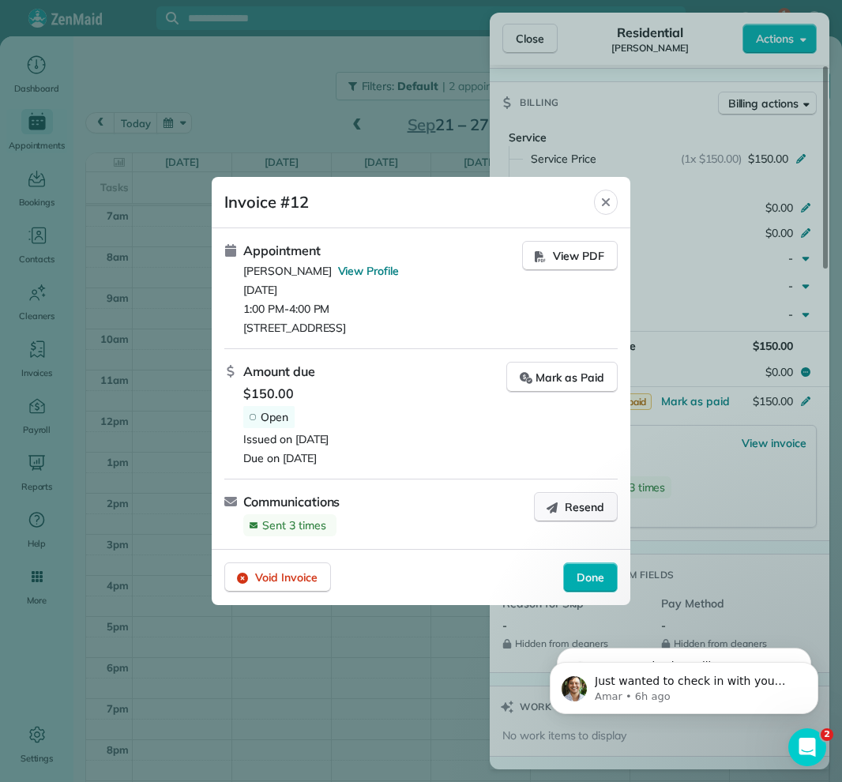
click at [562, 513] on button "Resend" at bounding box center [576, 507] width 84 height 30
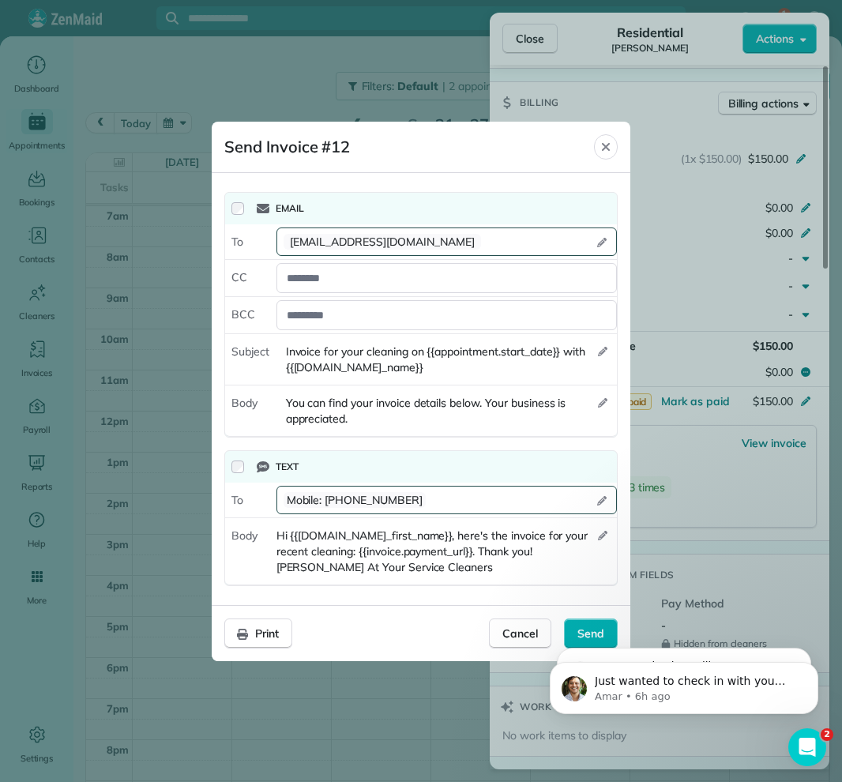
click at [585, 629] on html "Just wanted to check in with you about how things are going: Do you have any qu…" at bounding box center [684, 684] width 316 height 111
click at [588, 619] on div "Send" at bounding box center [591, 634] width 54 height 30
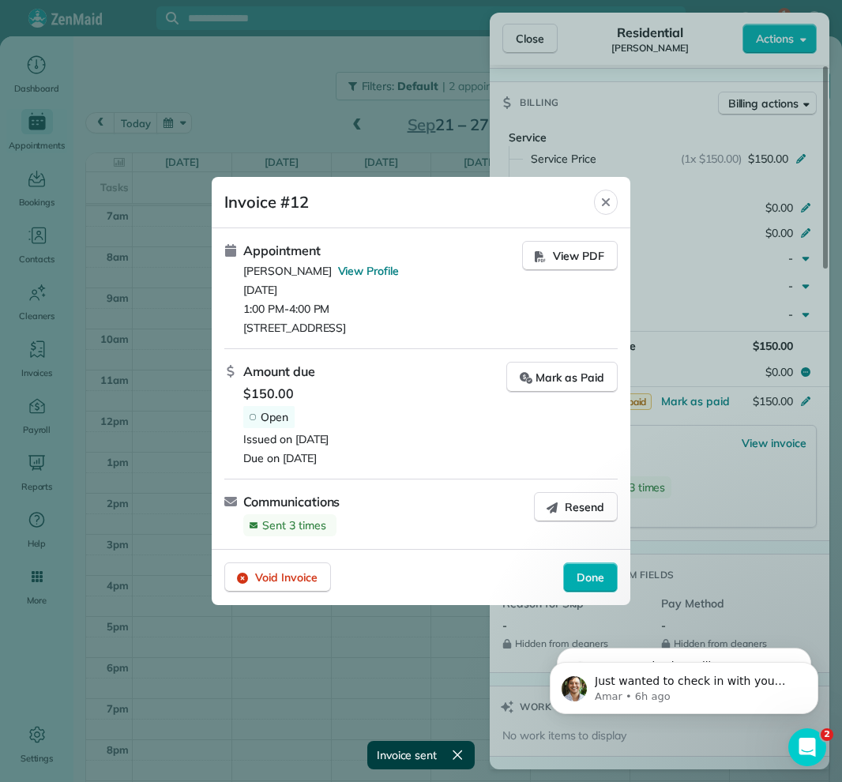
drag, startPoint x: 579, startPoint y: 569, endPoint x: 560, endPoint y: 558, distance: 21.6
click at [579, 570] on span "Done" at bounding box center [591, 578] width 28 height 16
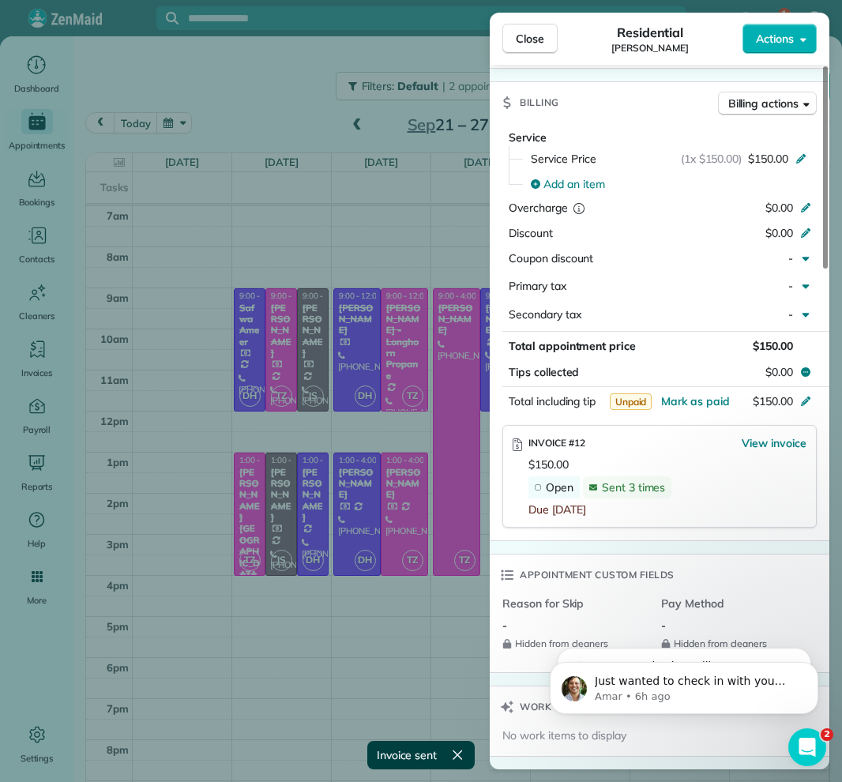
click at [541, 51] on button "Close" at bounding box center [529, 39] width 55 height 30
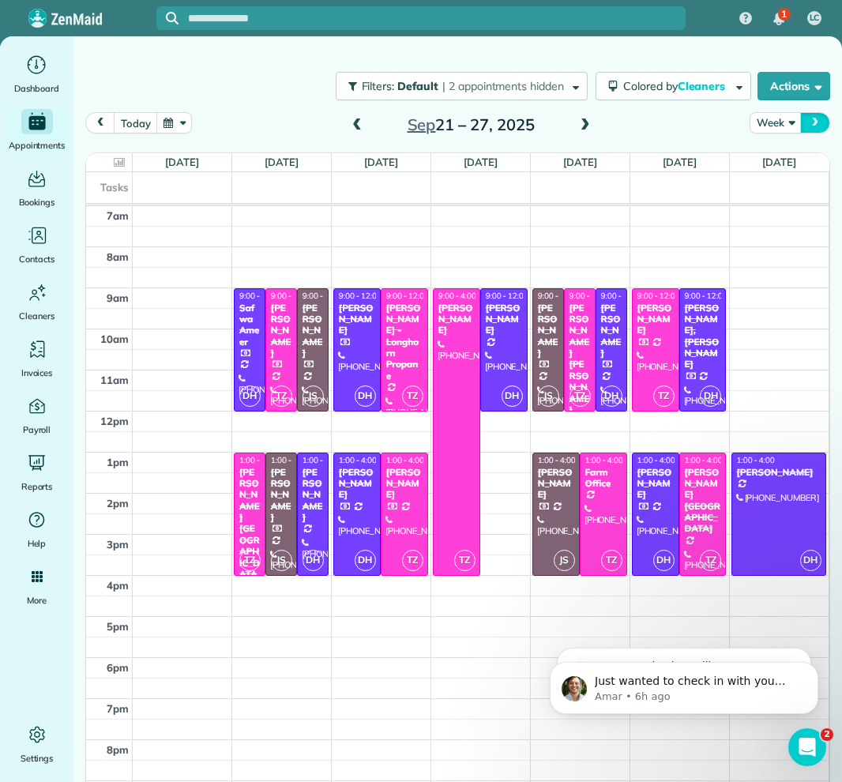
click at [821, 126] on span "next" at bounding box center [815, 123] width 13 height 10
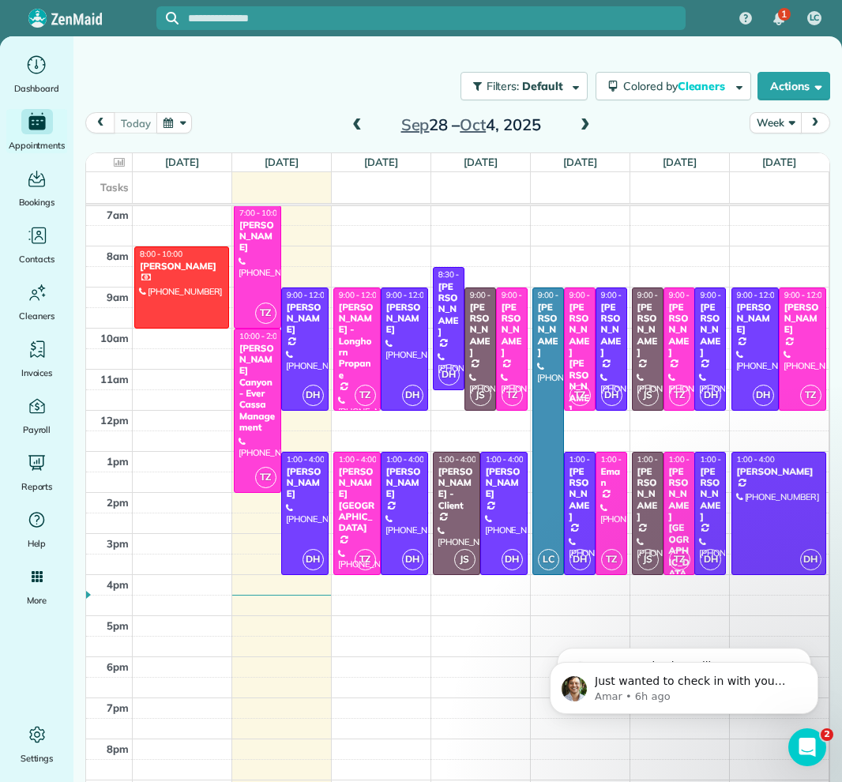
click at [783, 123] on button "Week" at bounding box center [775, 122] width 51 height 21
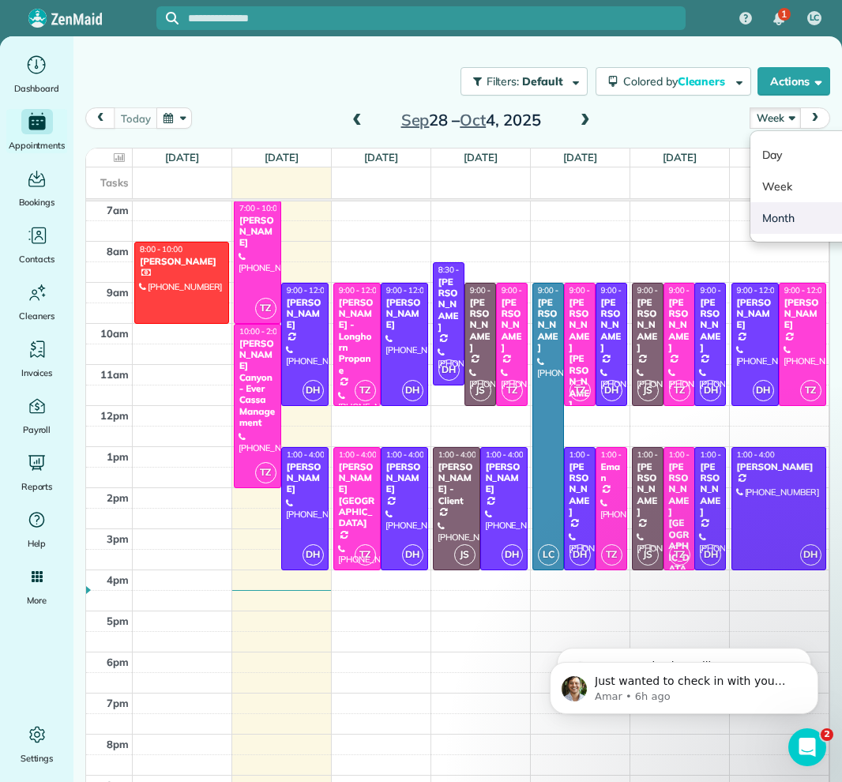
scroll to position [6, 0]
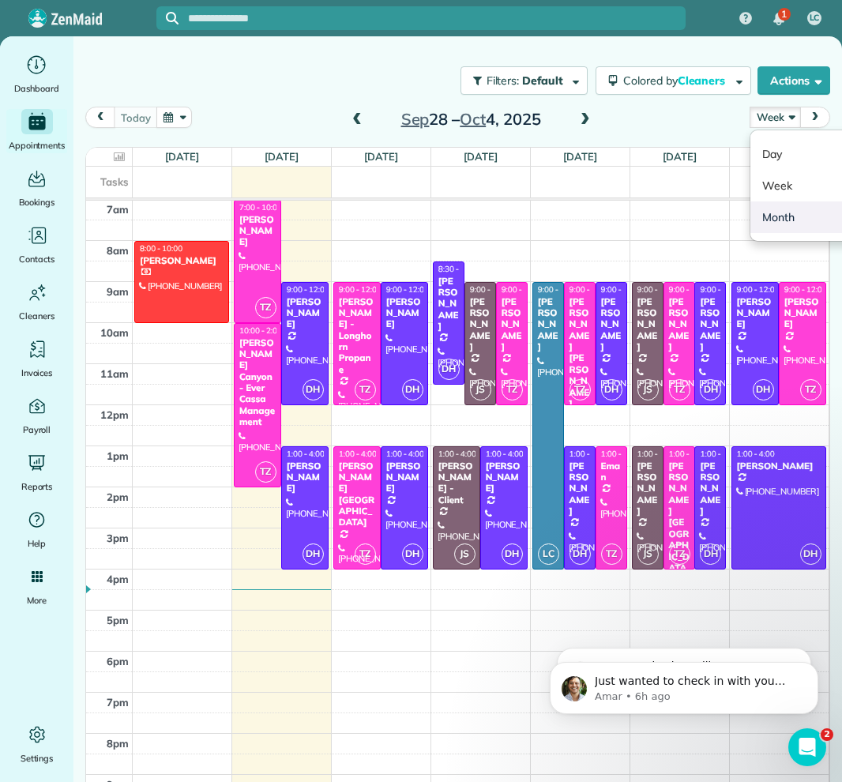
click at [788, 222] on link "Month" at bounding box center [812, 217] width 125 height 32
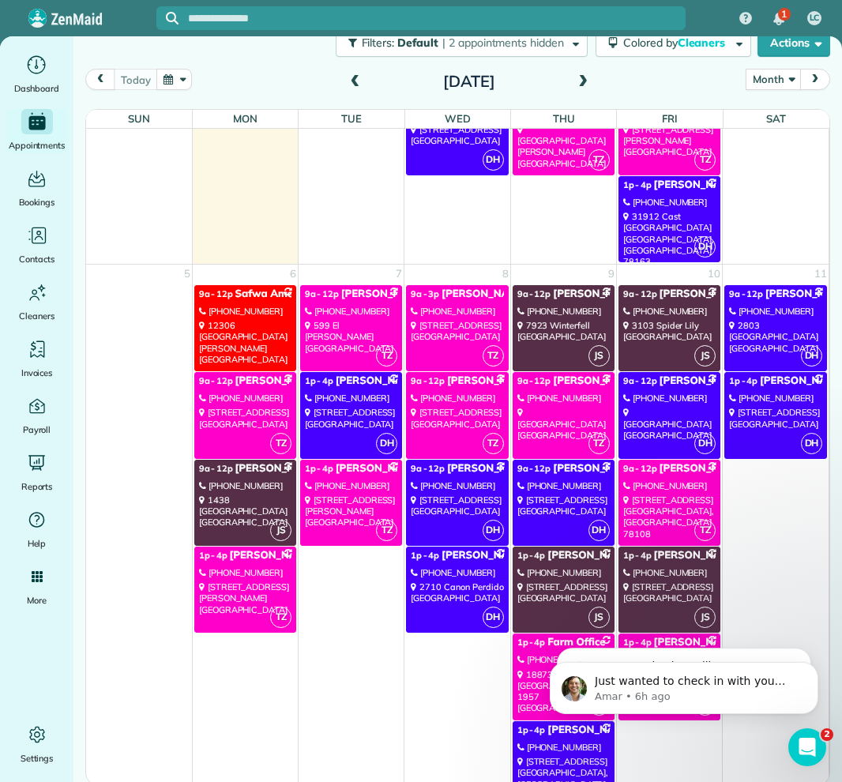
scroll to position [46, 0]
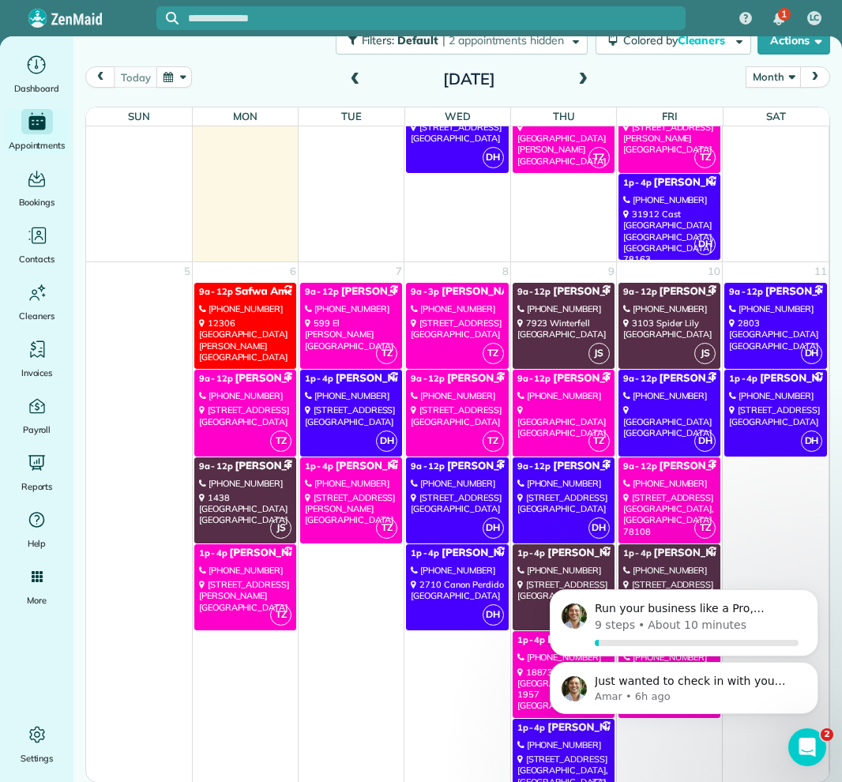
click at [807, 667] on button "Dismiss notification" at bounding box center [814, 667] width 17 height 17
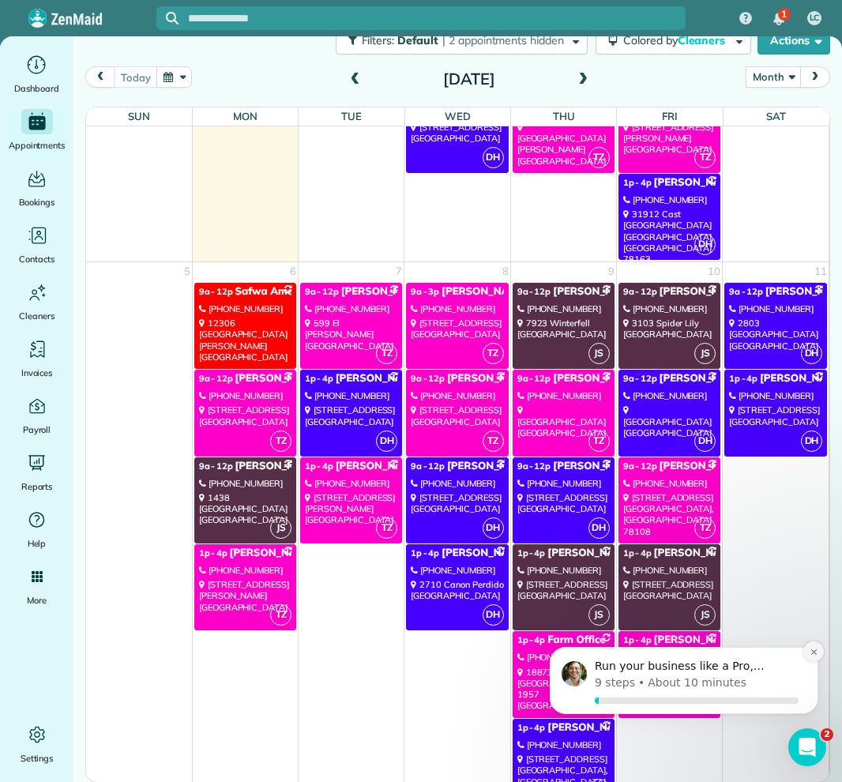
click at [807, 652] on button "Dismiss notification" at bounding box center [813, 651] width 21 height 21
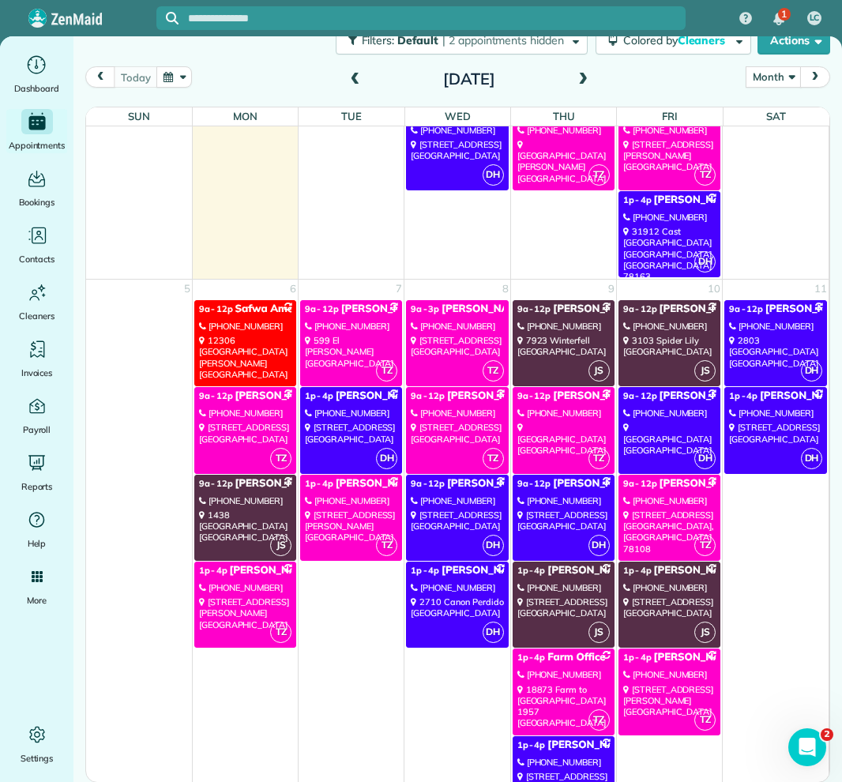
scroll to position [1145, 0]
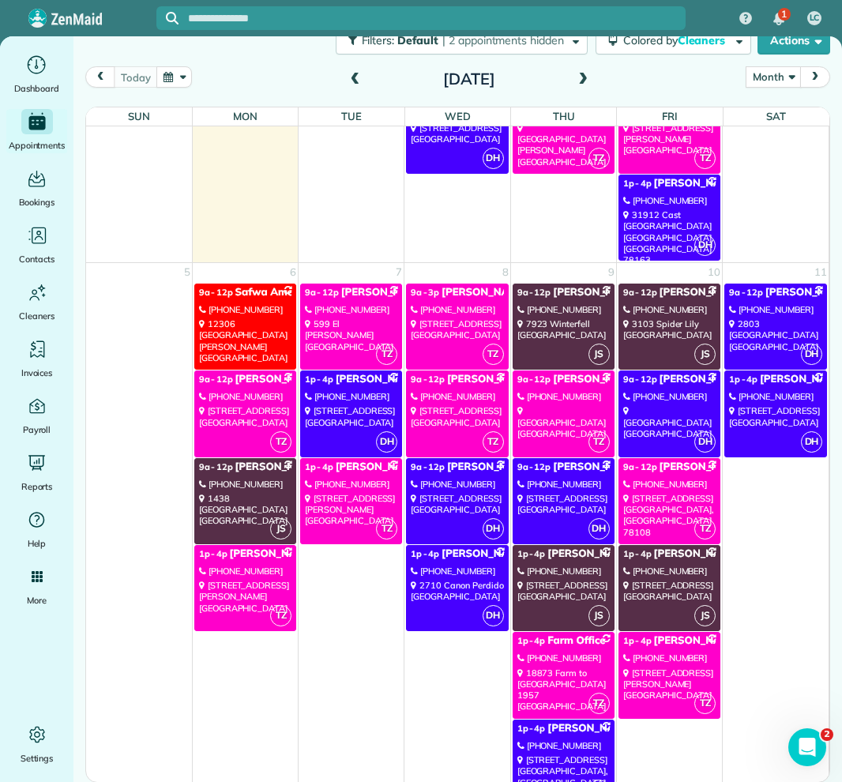
click at [581, 81] on span at bounding box center [582, 80] width 17 height 14
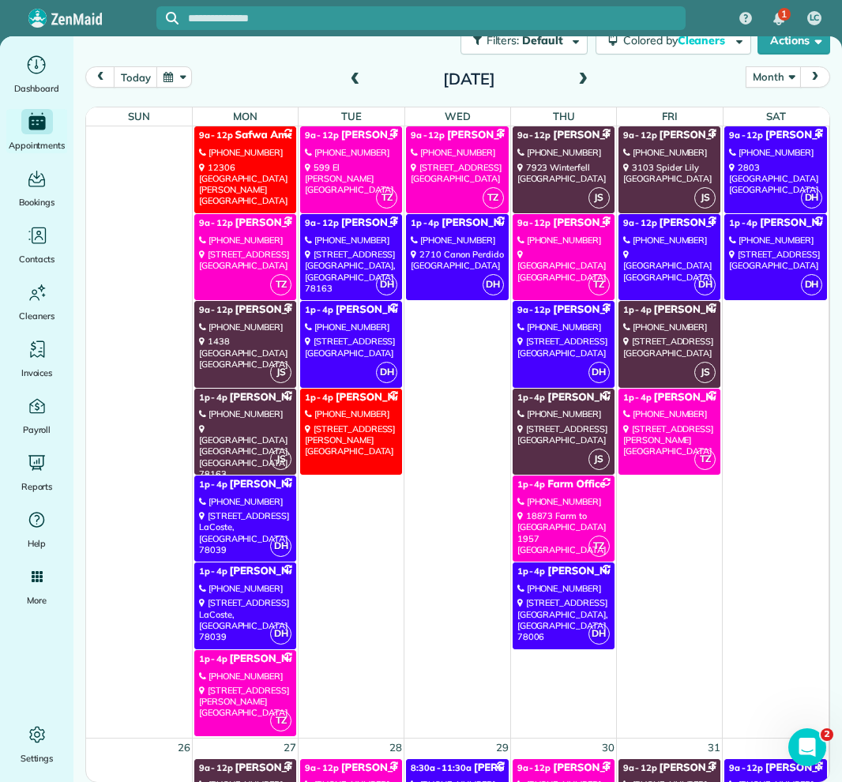
scroll to position [1570, 0]
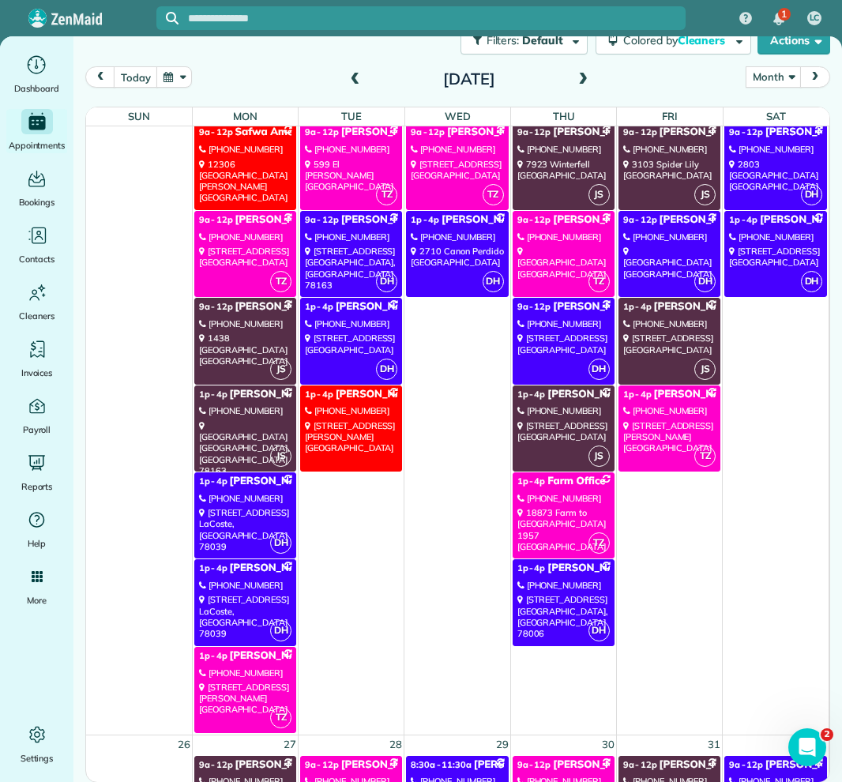
click at [243, 504] on link "DH 1p - 4p [PERSON_NAME] [PHONE_NUMBER] [STREET_ADDRESS]" at bounding box center [245, 515] width 102 height 86
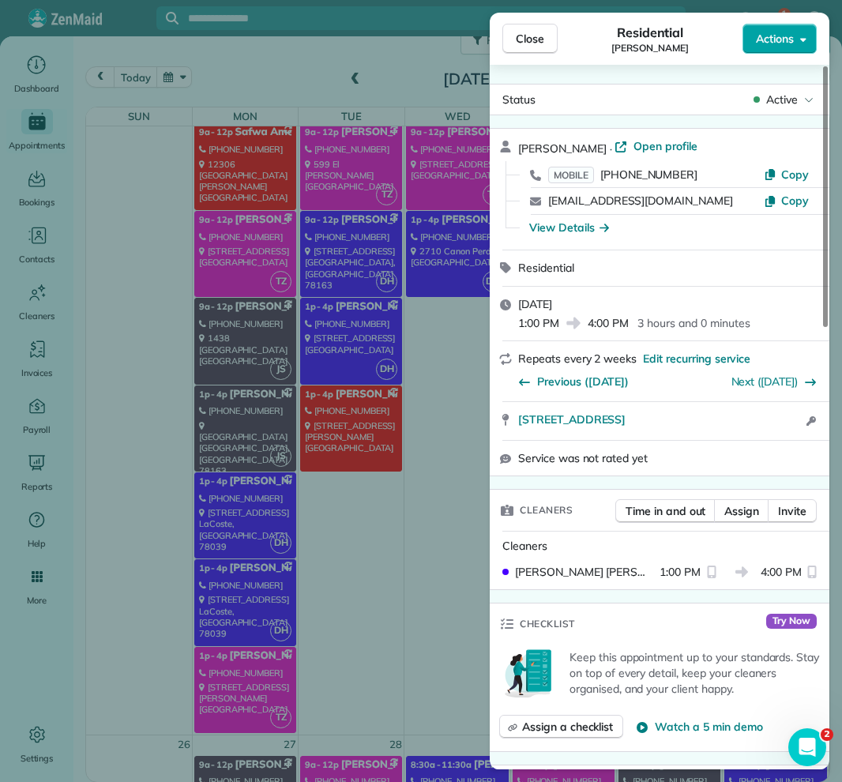
click at [800, 53] on body "1 LC Dashboard Appointments Bookings Contacts Cleaners Invoices Payroll Reports…" at bounding box center [421, 391] width 842 height 782
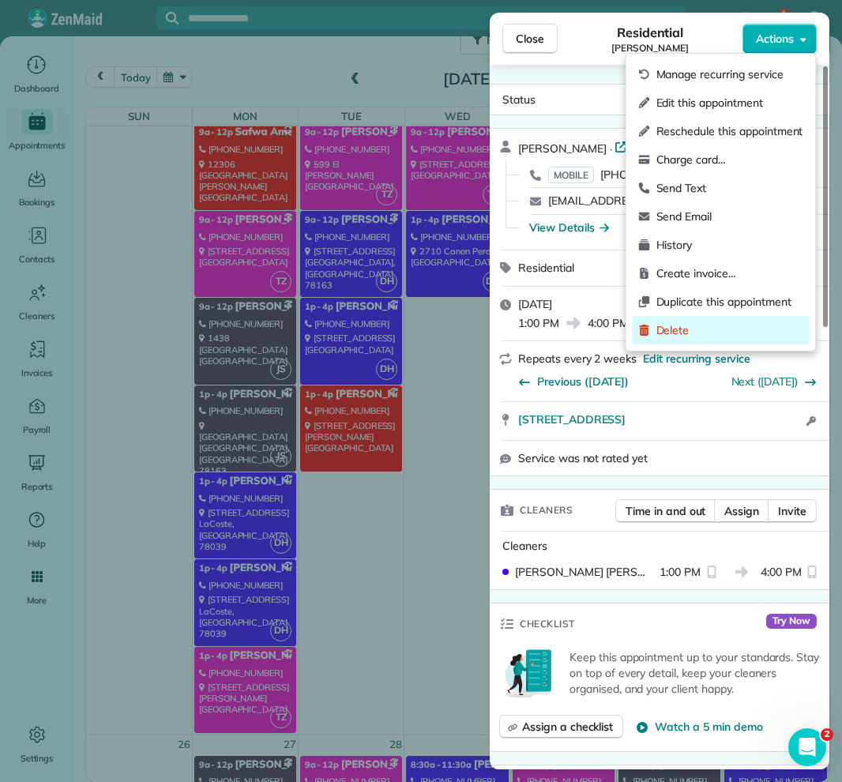
click at [703, 334] on span "Delete" at bounding box center [729, 330] width 147 height 16
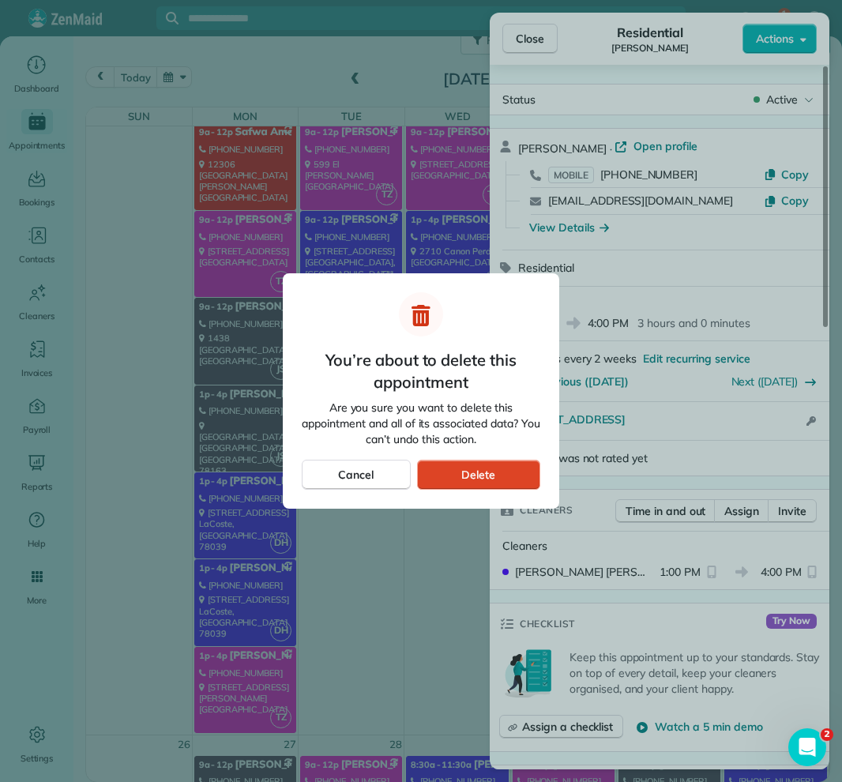
click at [463, 472] on span "Delete" at bounding box center [478, 475] width 34 height 16
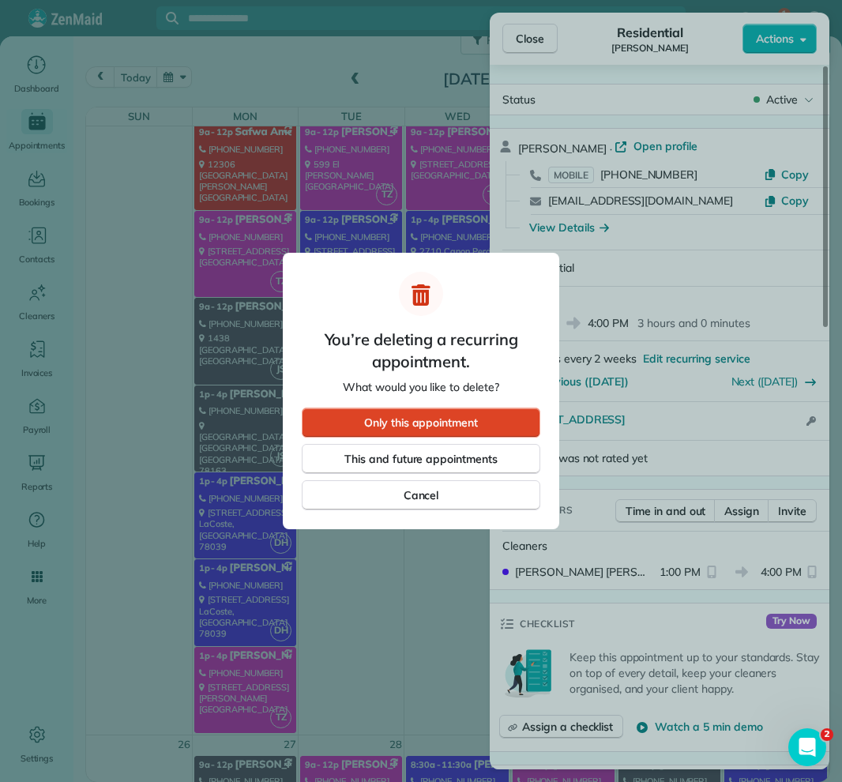
click at [453, 426] on span "Only this appointment" at bounding box center [421, 423] width 114 height 16
click at [427, 418] on span "Only this appointment" at bounding box center [421, 423] width 114 height 16
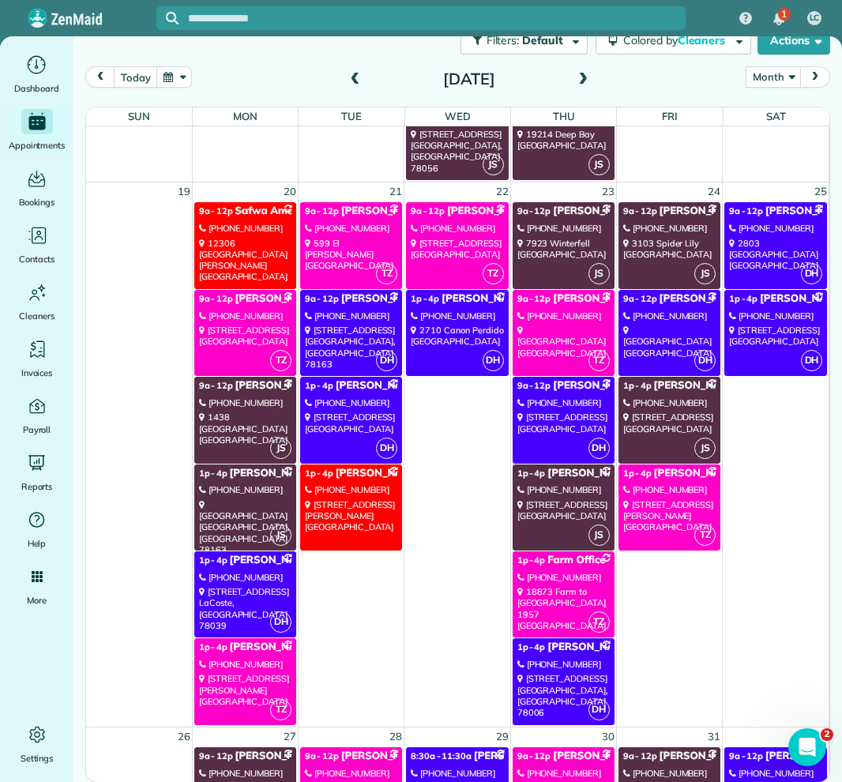
scroll to position [1488, 0]
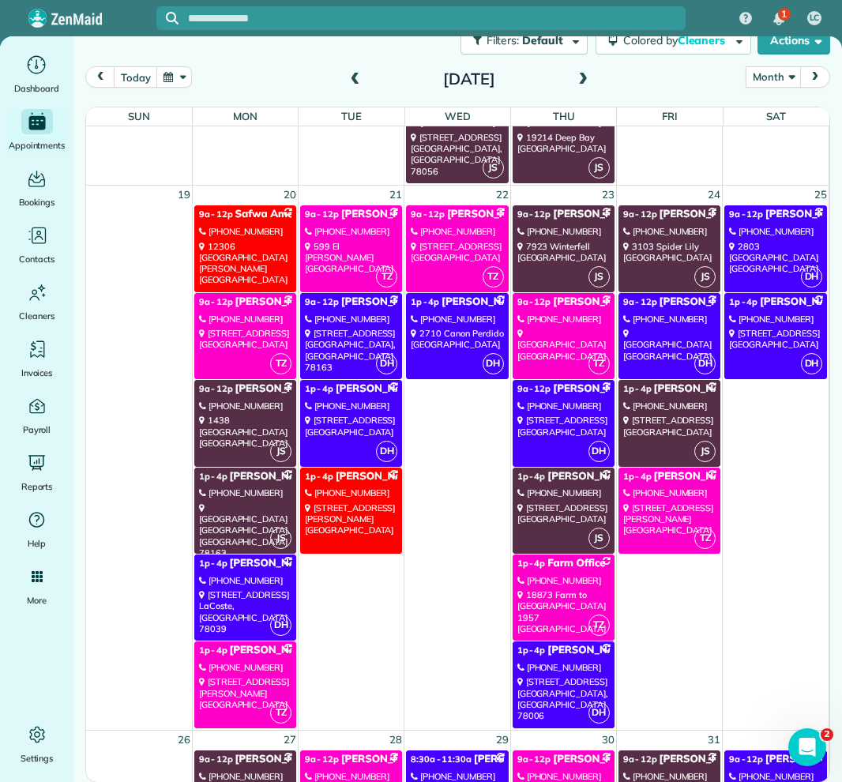
click at [250, 591] on div "[STREET_ADDRESS]" at bounding box center [245, 611] width 92 height 45
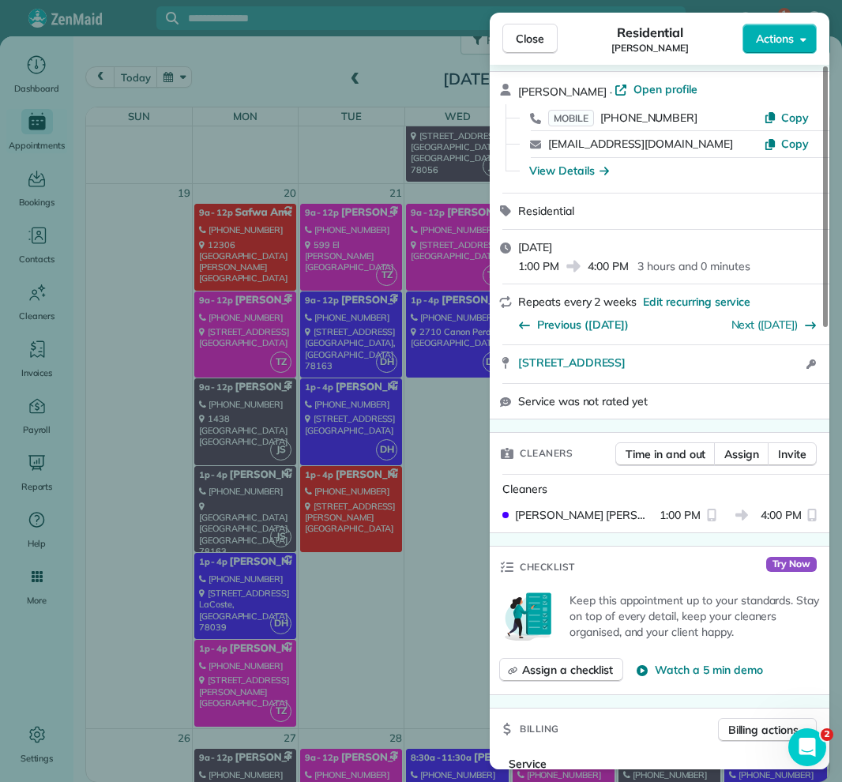
scroll to position [92, 0]
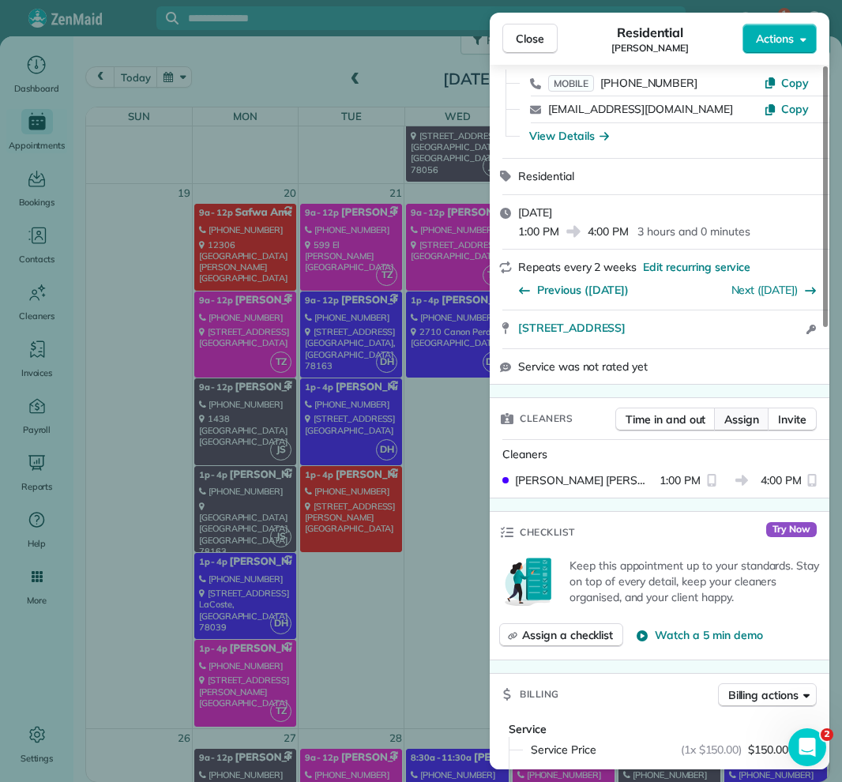
click at [741, 419] on span "Assign" at bounding box center [741, 420] width 35 height 16
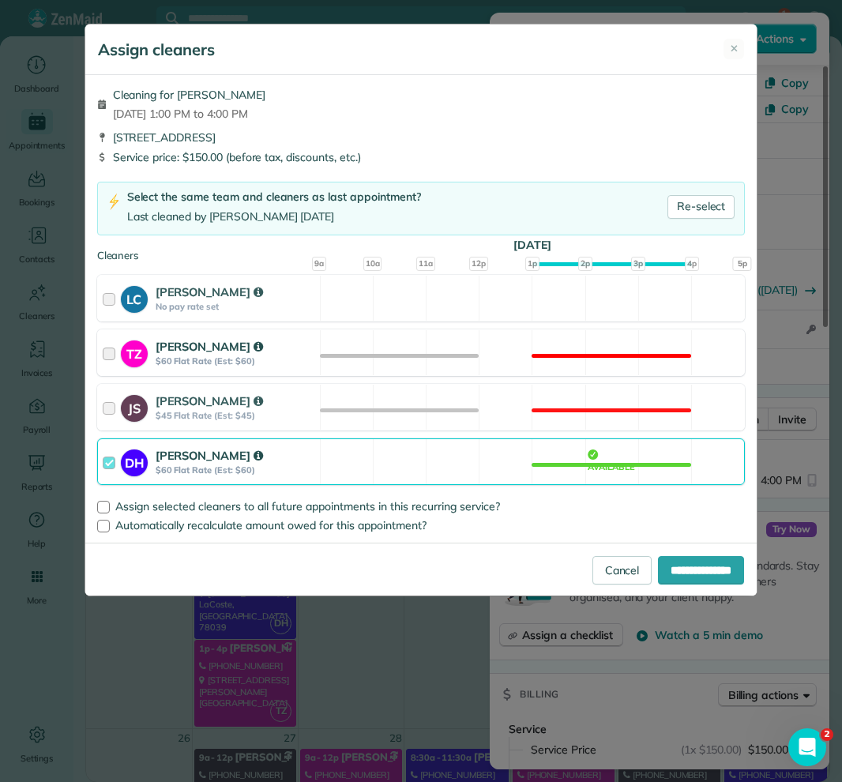
click at [332, 357] on div "TZ [PERSON_NAME] $60 Flat Rate (Est: $60) Not available" at bounding box center [421, 352] width 649 height 47
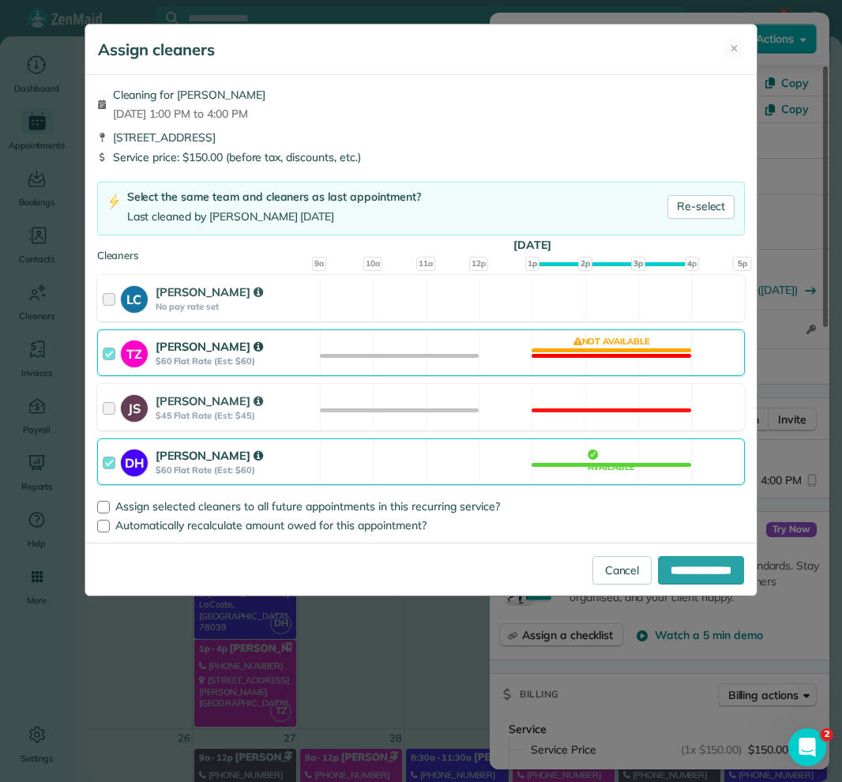
click at [442, 472] on div "DH [PERSON_NAME] $60 Flat Rate (Est: $60) Available" at bounding box center [421, 461] width 649 height 47
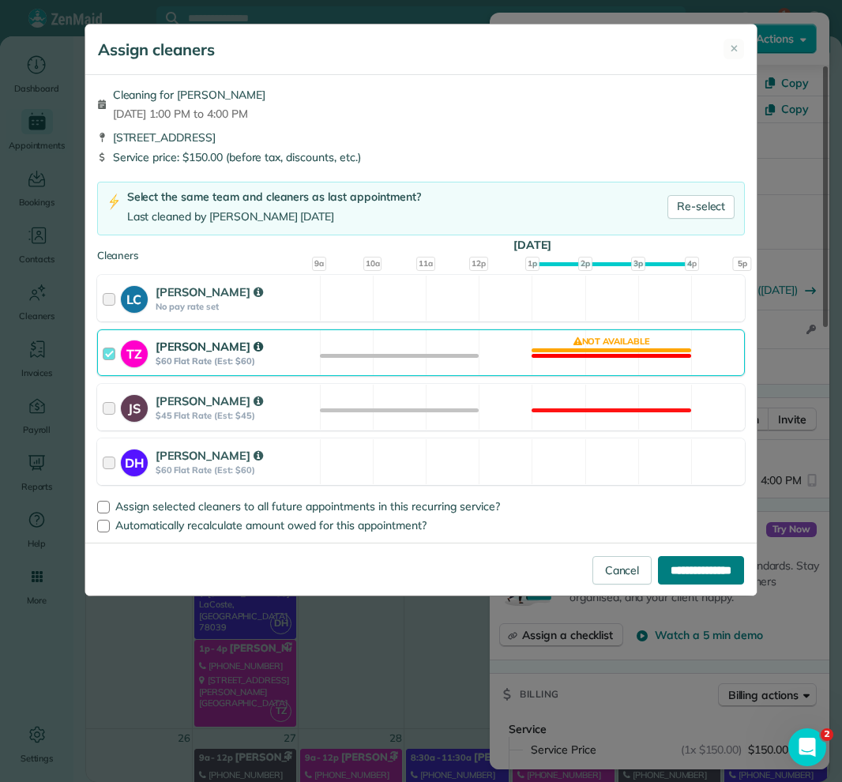
drag, startPoint x: 693, startPoint y: 563, endPoint x: 672, endPoint y: 562, distance: 20.6
click at [693, 563] on input "**********" at bounding box center [701, 570] width 86 height 28
type input "**********"
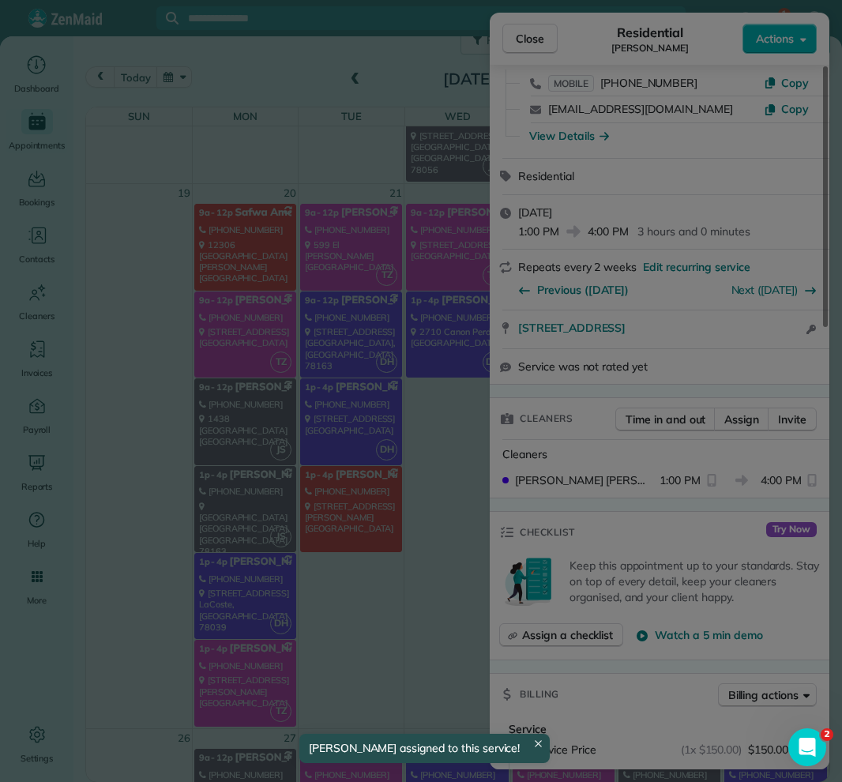
scroll to position [1490, 0]
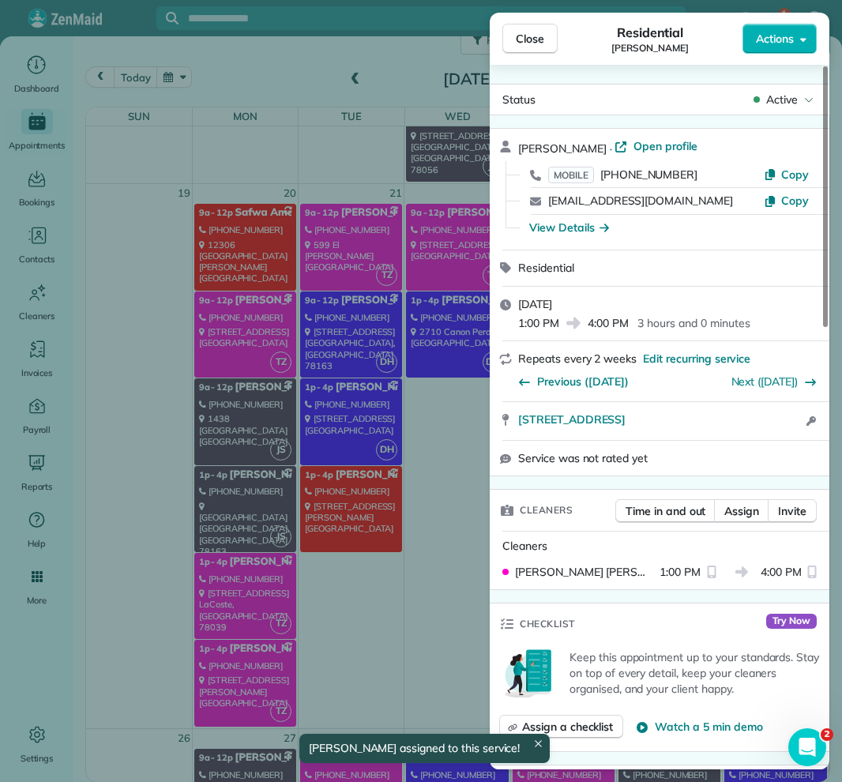
click at [301, 668] on div "Close Residential [PERSON_NAME] Actions Status Active [PERSON_NAME] · Open prof…" at bounding box center [421, 391] width 842 height 782
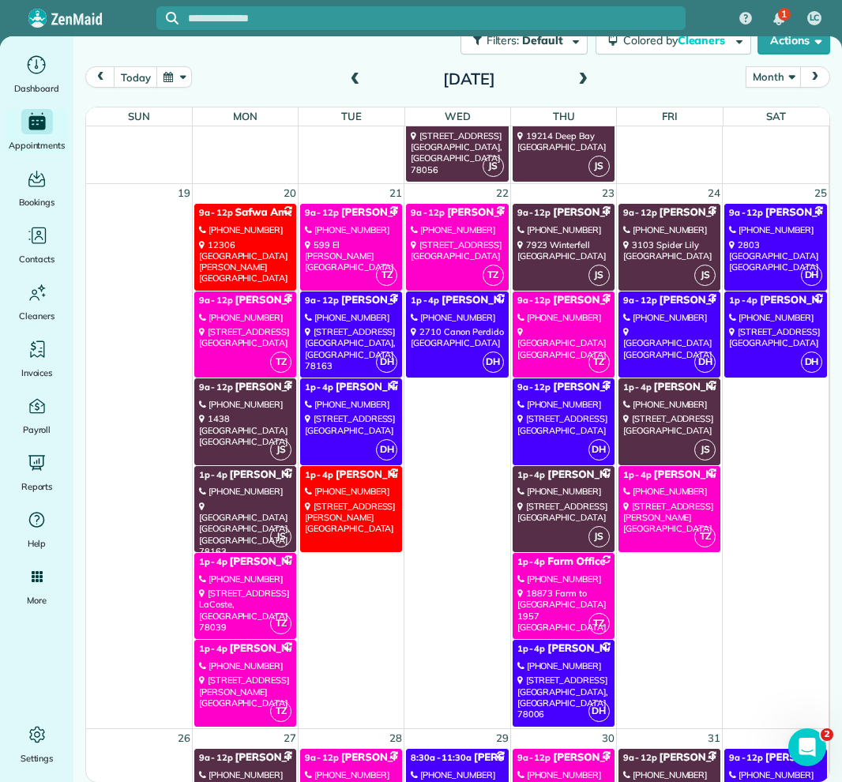
click at [245, 684] on div "[STREET_ADDRESS][PERSON_NAME]" at bounding box center [245, 692] width 92 height 34
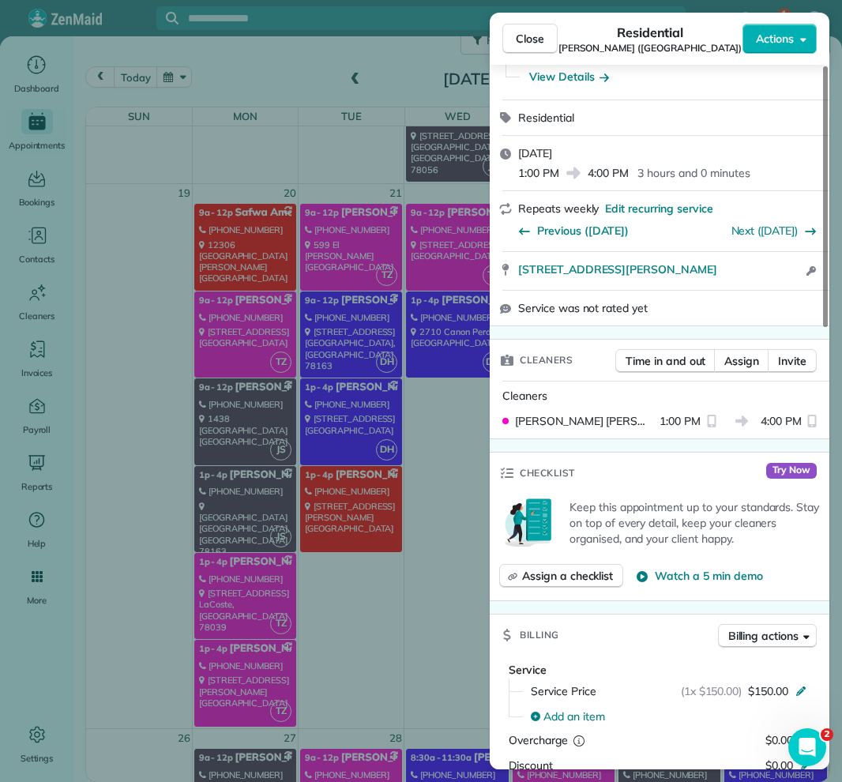
scroll to position [174, 0]
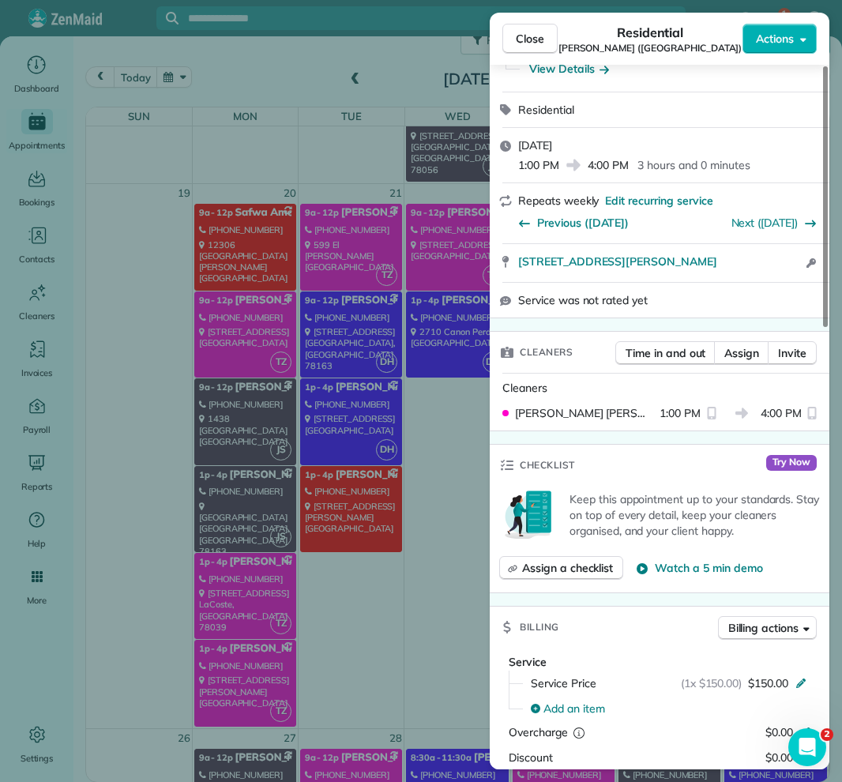
click at [422, 633] on div "Close Residential [PERSON_NAME] (Gyani Ranch) Actions Status Active [PERSON_NAM…" at bounding box center [421, 391] width 842 height 782
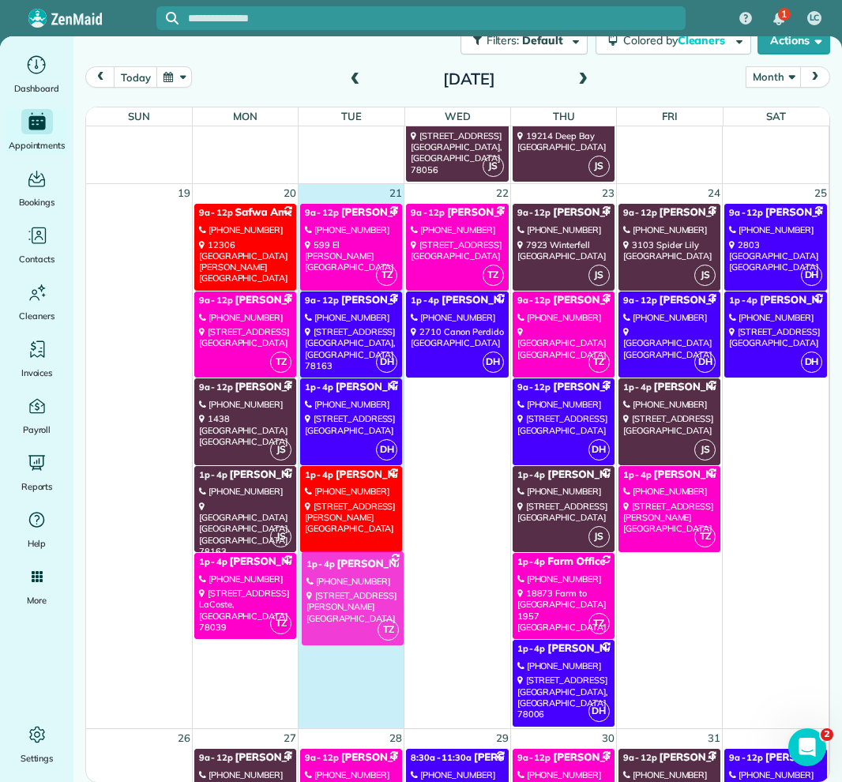
drag, startPoint x: 241, startPoint y: 682, endPoint x: 348, endPoint y: 594, distance: 139.2
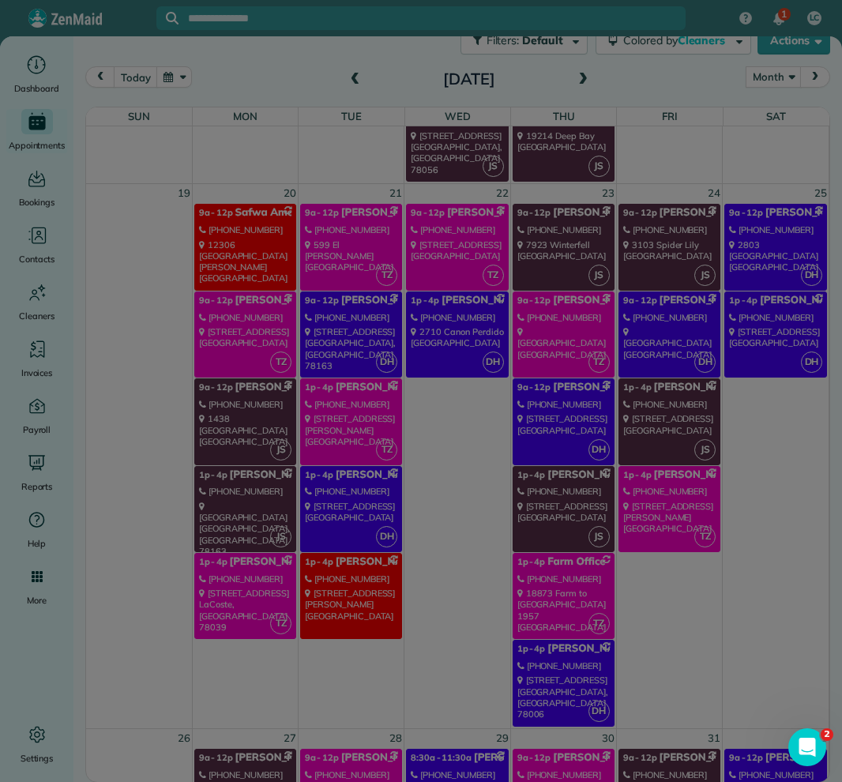
scroll to position [1704, 0]
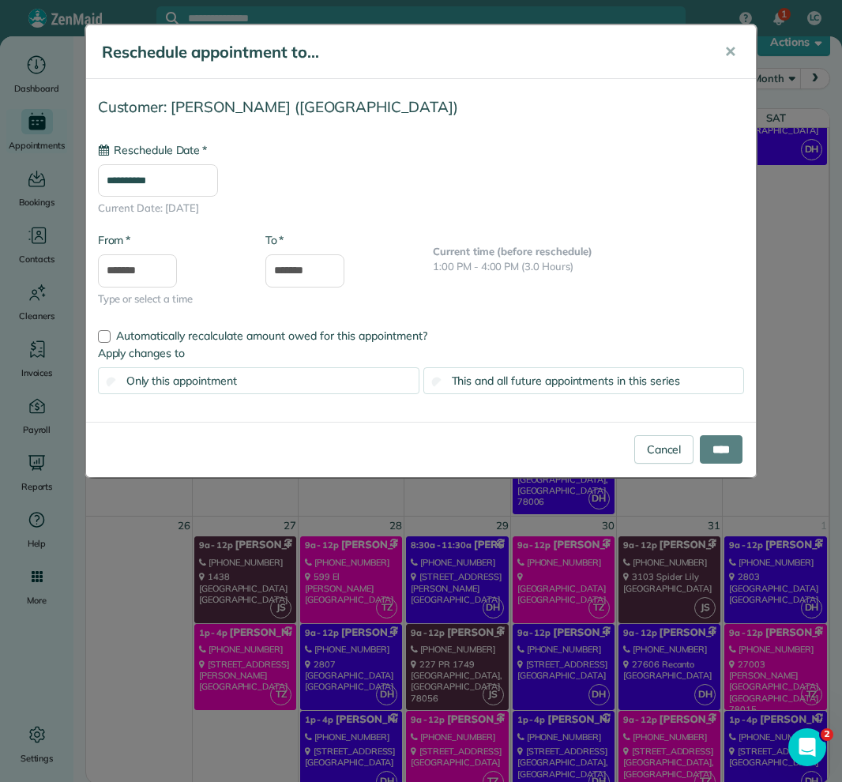
type input "**********"
click at [714, 449] on input "****" at bounding box center [721, 449] width 43 height 28
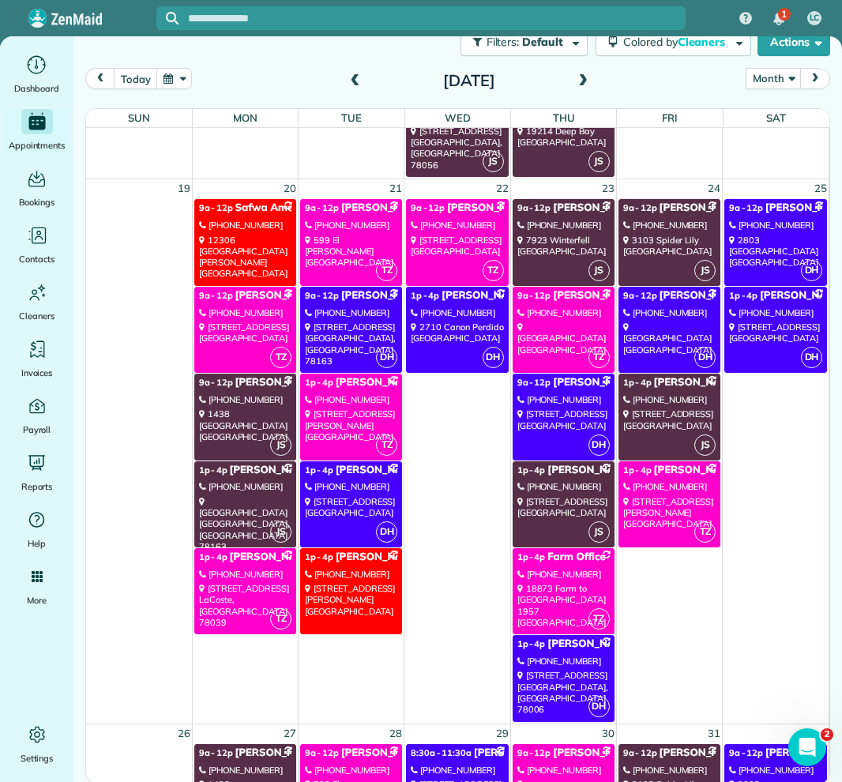
scroll to position [1465, 0]
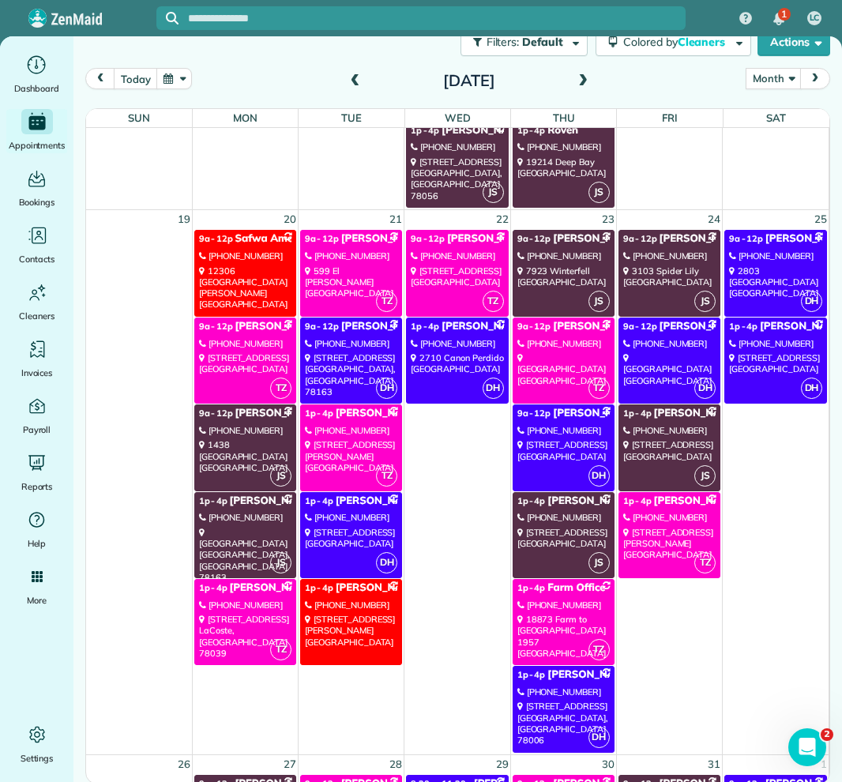
click at [255, 281] on div "[STREET_ADDRESS][PERSON_NAME]" at bounding box center [245, 287] width 92 height 45
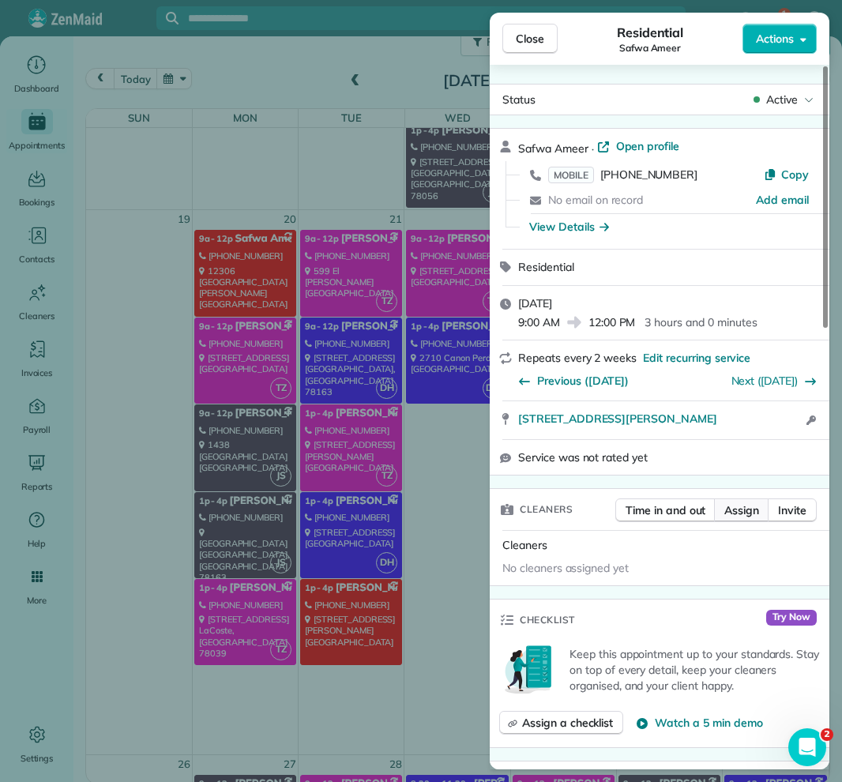
click at [728, 502] on span "Assign" at bounding box center [741, 510] width 35 height 16
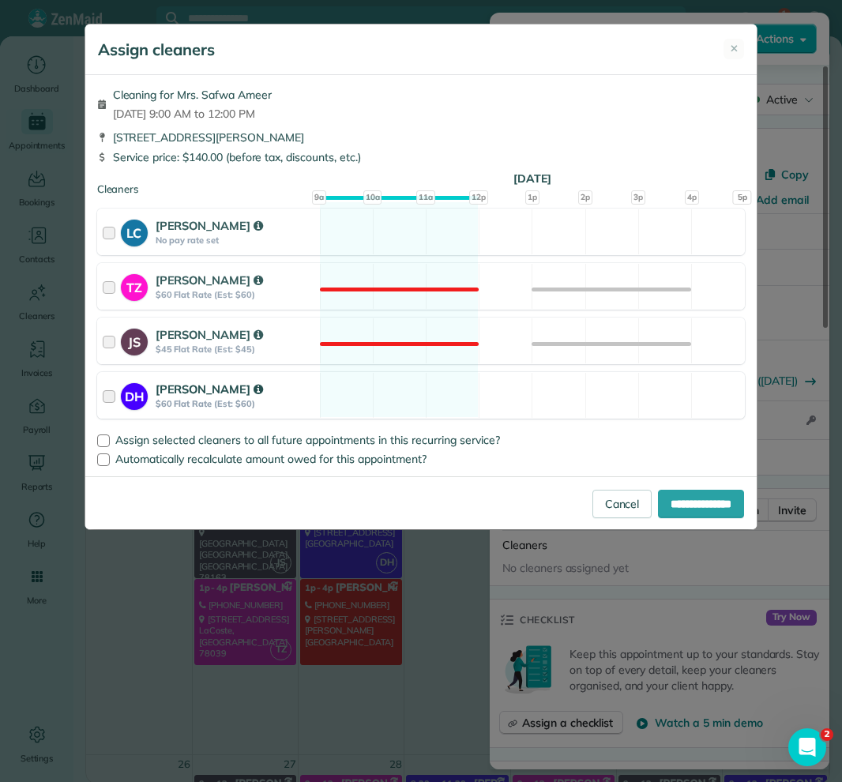
click at [240, 386] on strong "[PERSON_NAME]" at bounding box center [209, 389] width 107 height 15
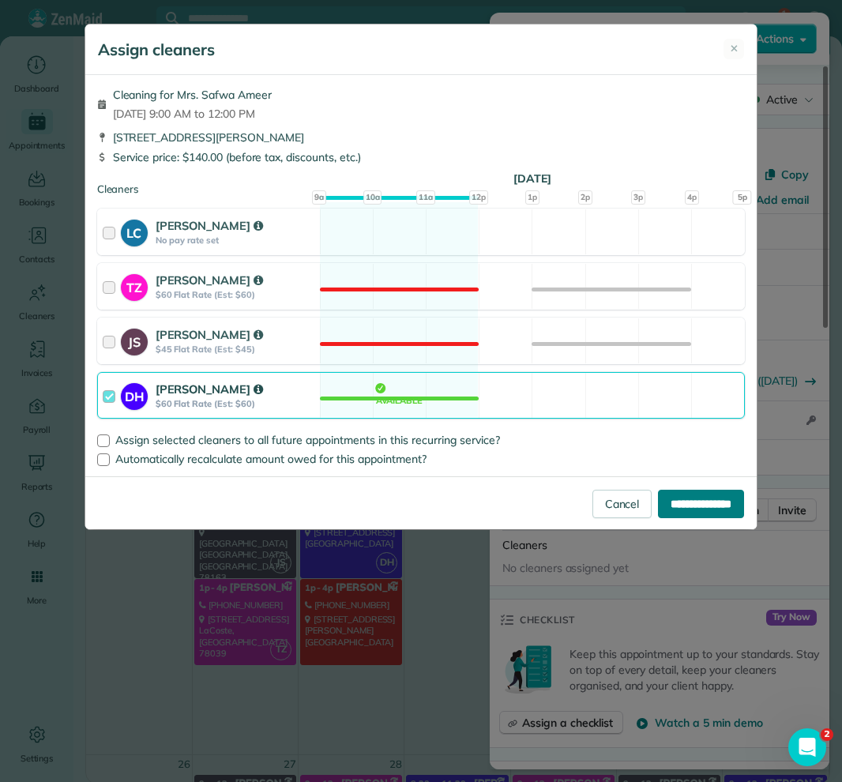
click at [709, 506] on input "**********" at bounding box center [701, 504] width 86 height 28
type input "**********"
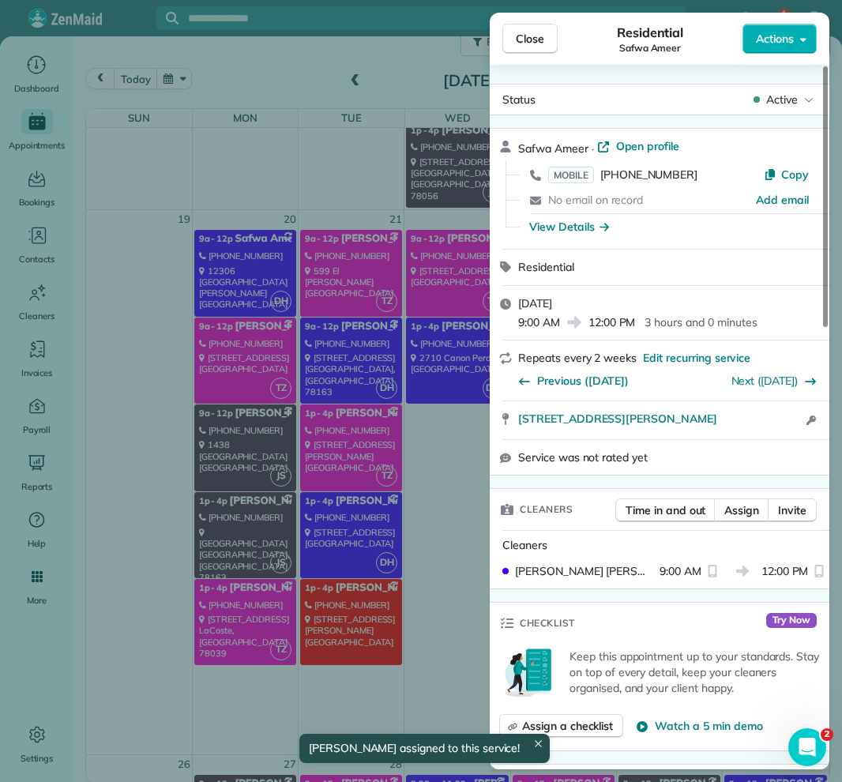
click at [532, 41] on span "Close" at bounding box center [530, 39] width 28 height 16
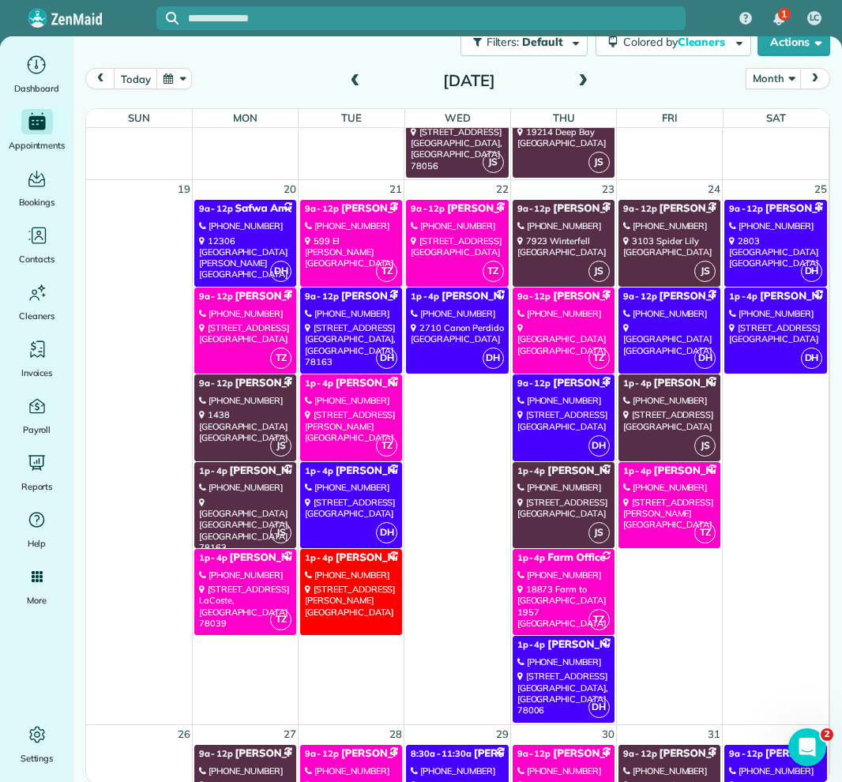
scroll to position [1497, 0]
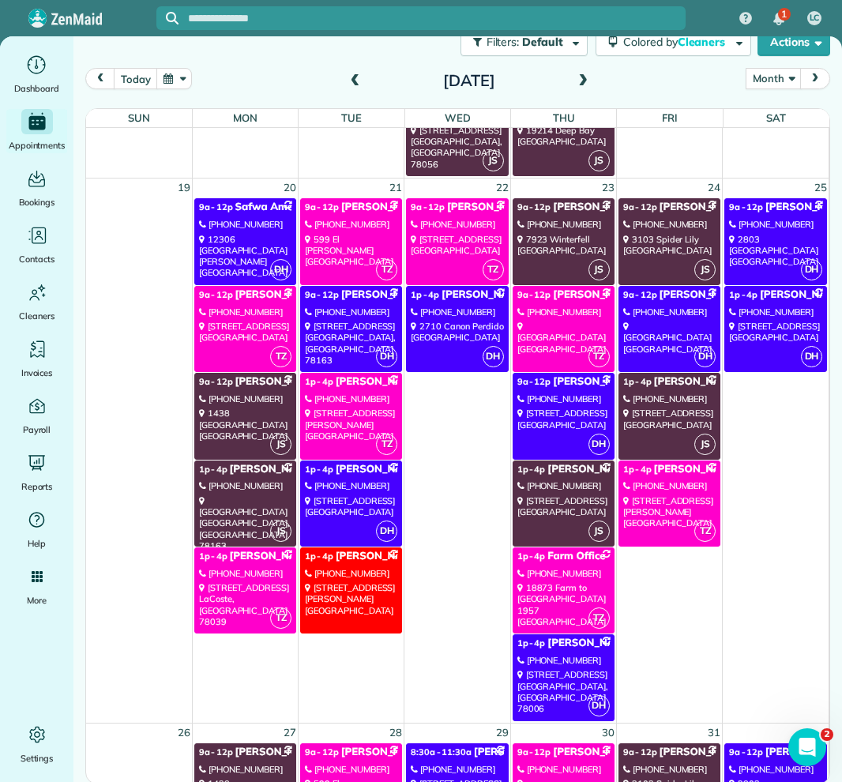
click at [357, 589] on div "[STREET_ADDRESS][PERSON_NAME]" at bounding box center [351, 599] width 92 height 34
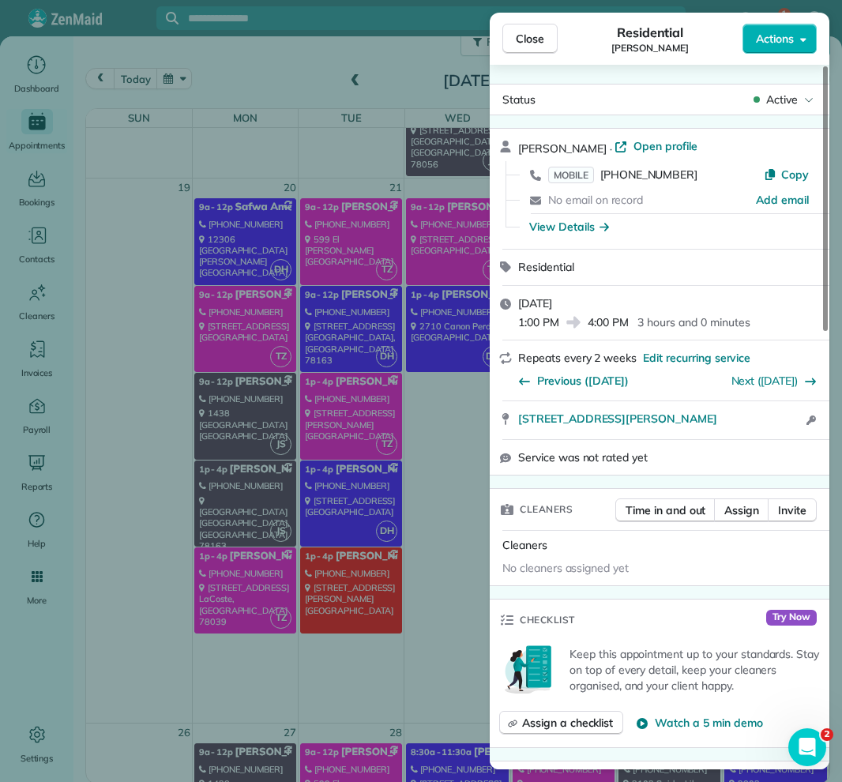
click at [409, 431] on div "Close Residential [PERSON_NAME] Actions Status Active [PERSON_NAME] · Open prof…" at bounding box center [421, 391] width 842 height 782
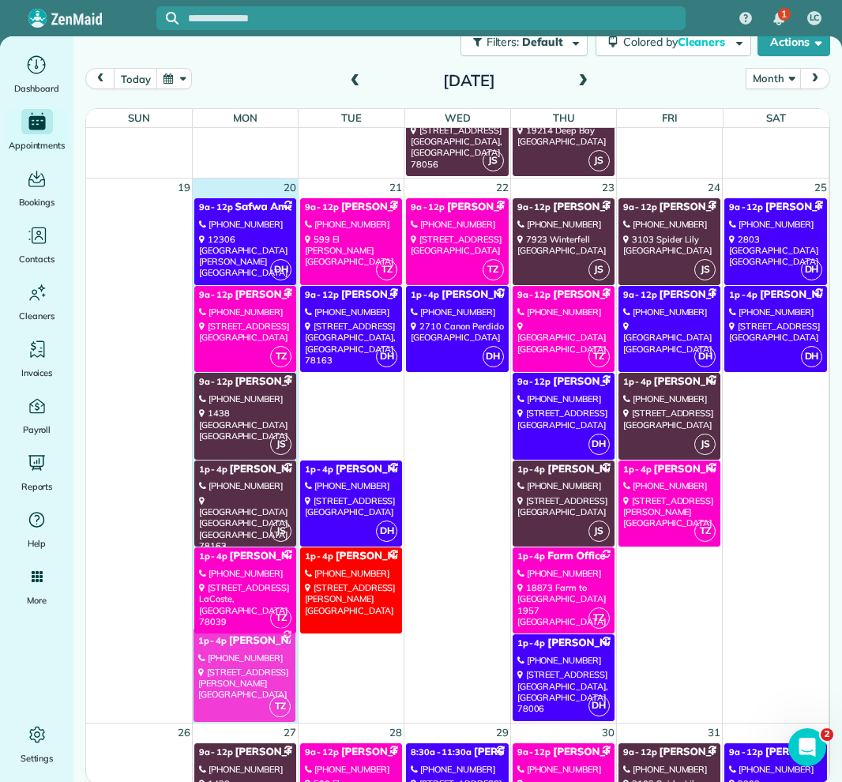
drag, startPoint x: 358, startPoint y: 416, endPoint x: 252, endPoint y: 669, distance: 274.8
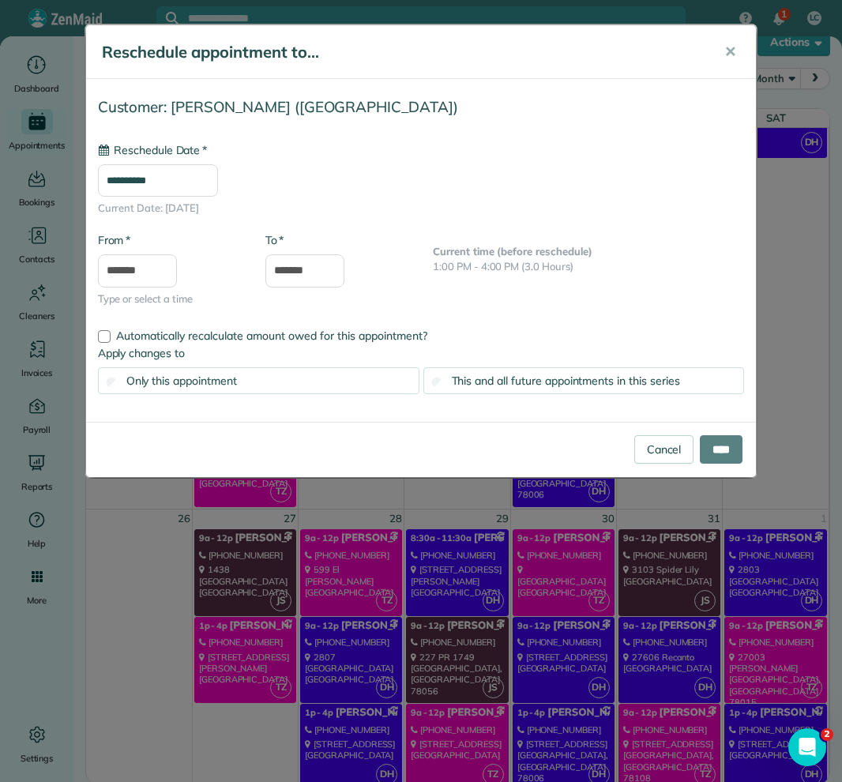
type input "**********"
click at [719, 449] on input "****" at bounding box center [721, 449] width 43 height 28
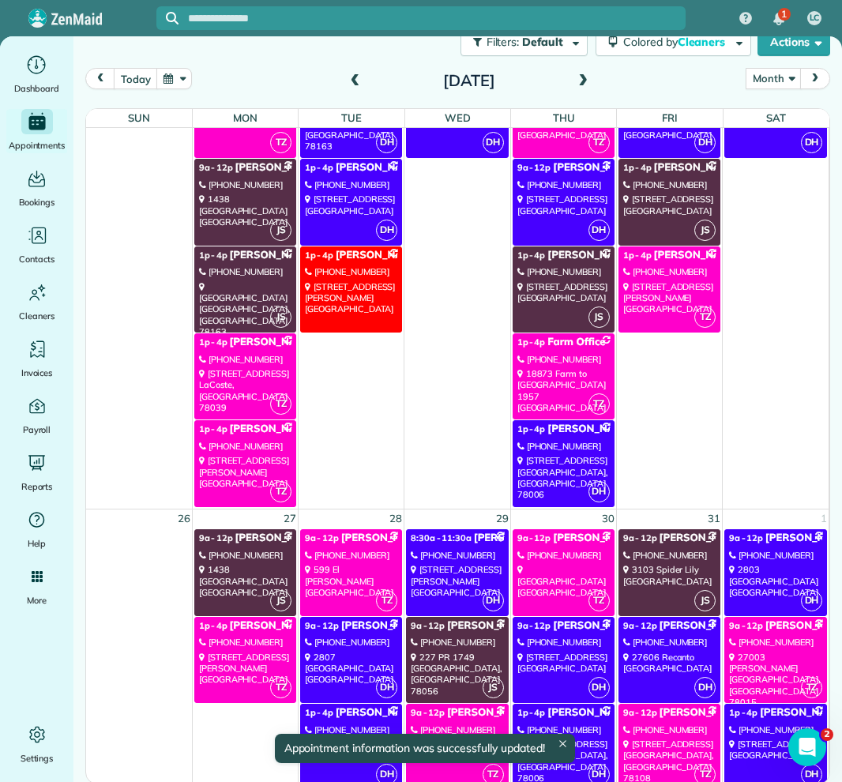
click at [228, 438] on link "TZ 1p - 4p [PERSON_NAME][GEOGRAPHIC_DATA] [PHONE_NUMBER] [STREET_ADDRESS][PERSO…" at bounding box center [245, 463] width 102 height 86
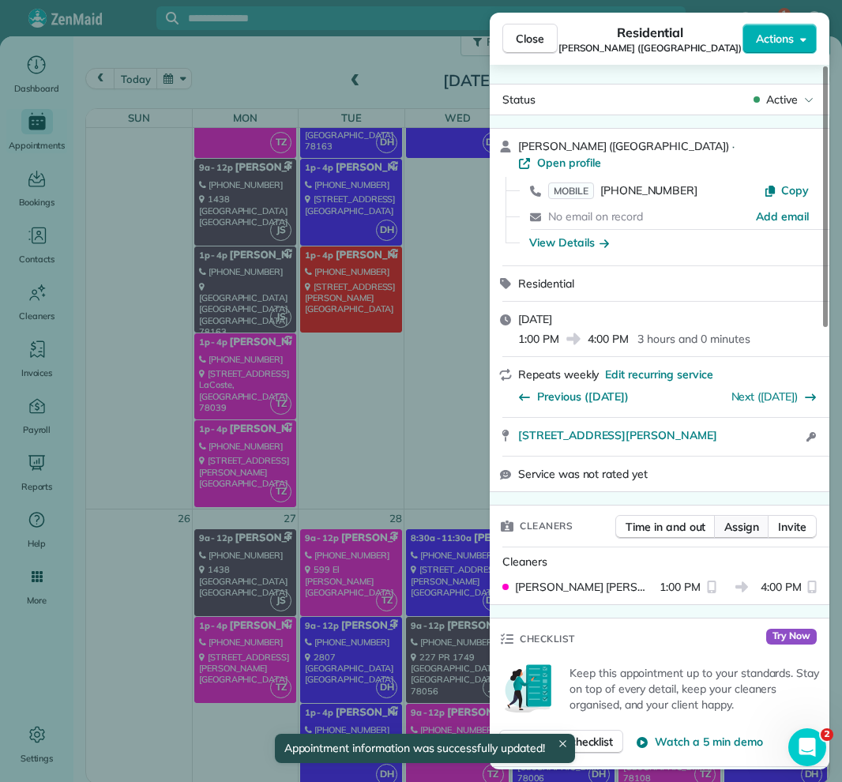
click at [745, 519] on span "Assign" at bounding box center [741, 527] width 35 height 16
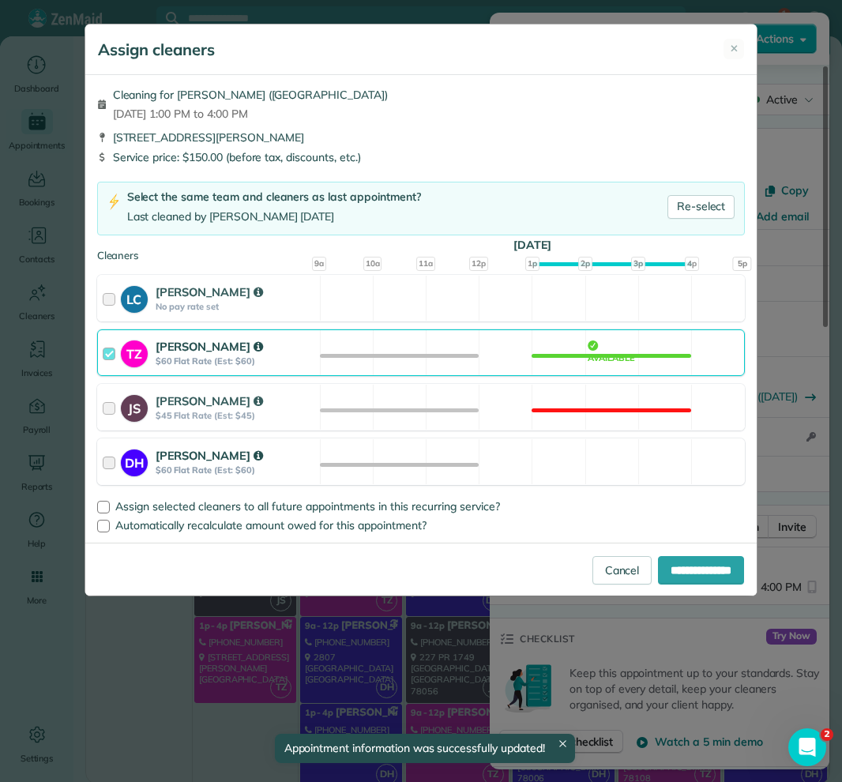
click at [250, 455] on strong "[PERSON_NAME]" at bounding box center [209, 455] width 107 height 15
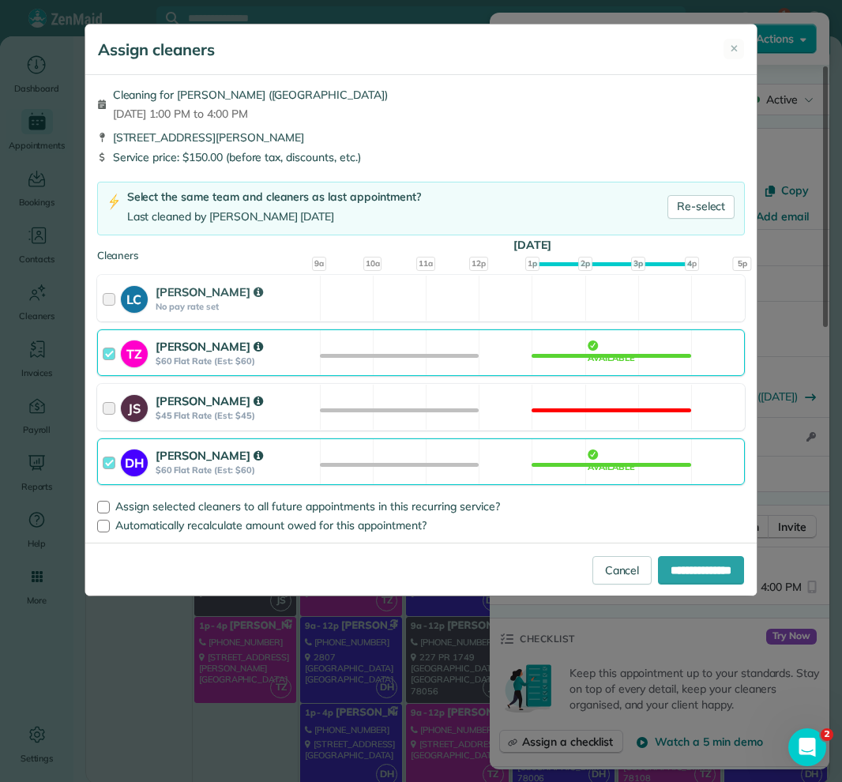
drag, startPoint x: 504, startPoint y: 350, endPoint x: 529, endPoint y: 409, distance: 64.4
click at [504, 350] on div "TZ [PERSON_NAME] $60 Flat Rate (Est: $60) Available" at bounding box center [421, 352] width 649 height 47
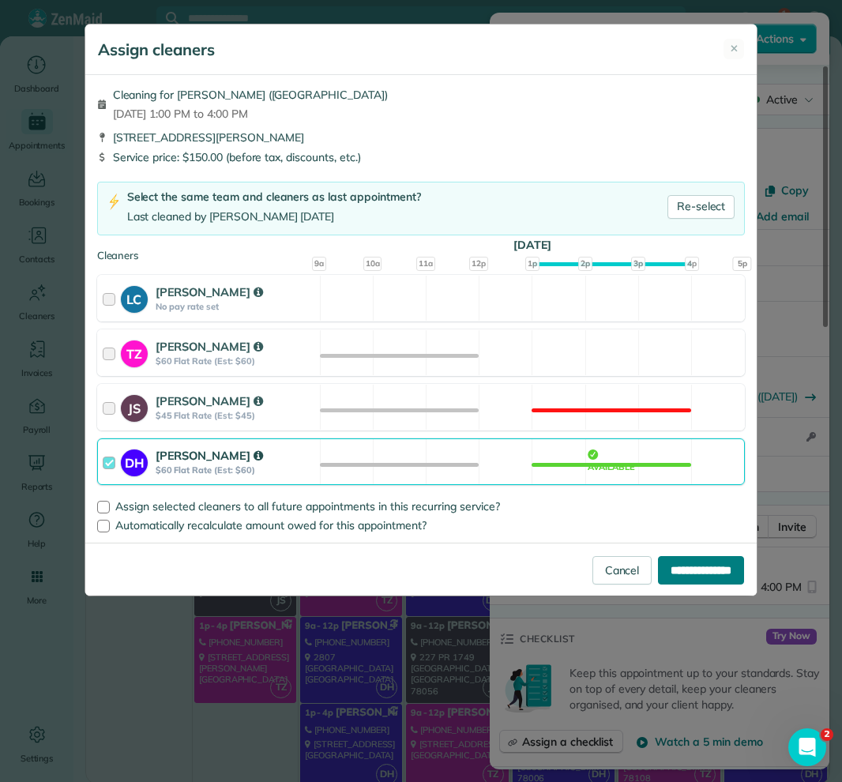
click at [693, 573] on input "**********" at bounding box center [701, 570] width 86 height 28
type input "**********"
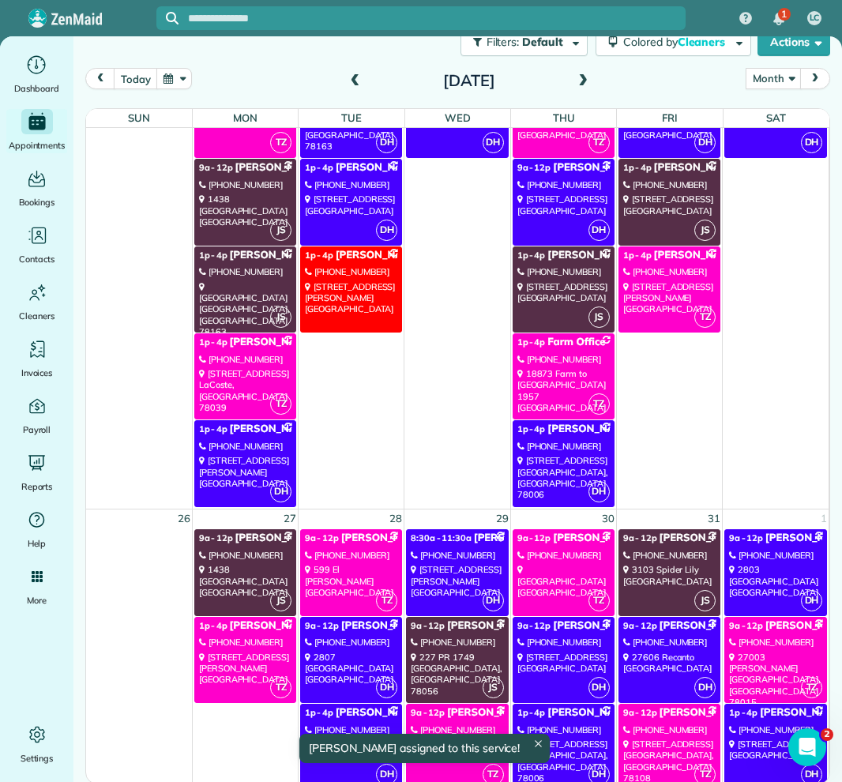
scroll to position [1711, 0]
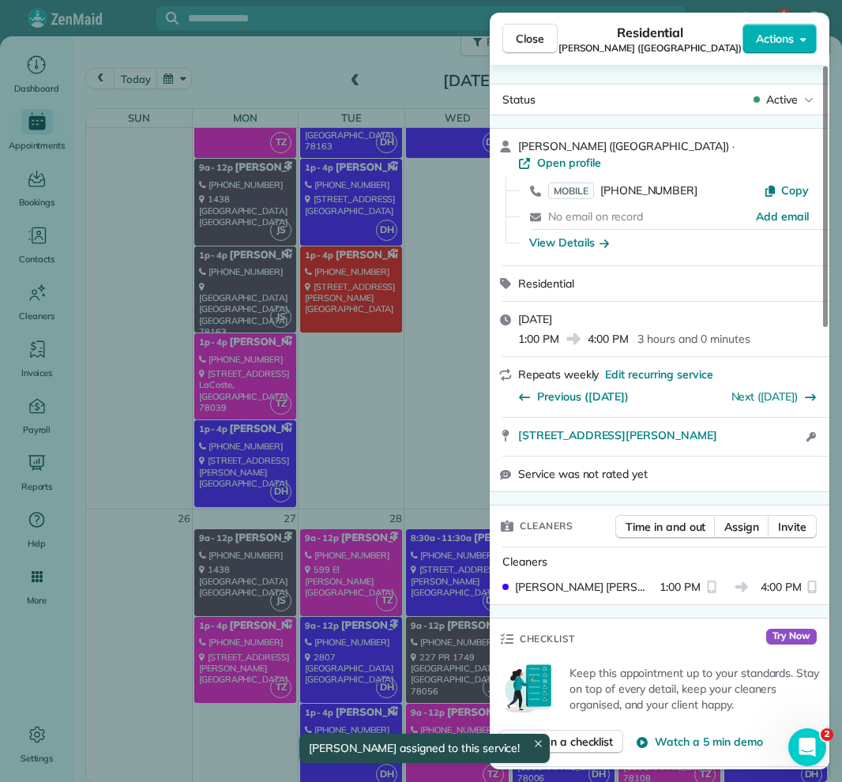
drag, startPoint x: 547, startPoint y: 47, endPoint x: 552, endPoint y: 64, distance: 18.0
click at [547, 47] on button "Close" at bounding box center [529, 39] width 55 height 30
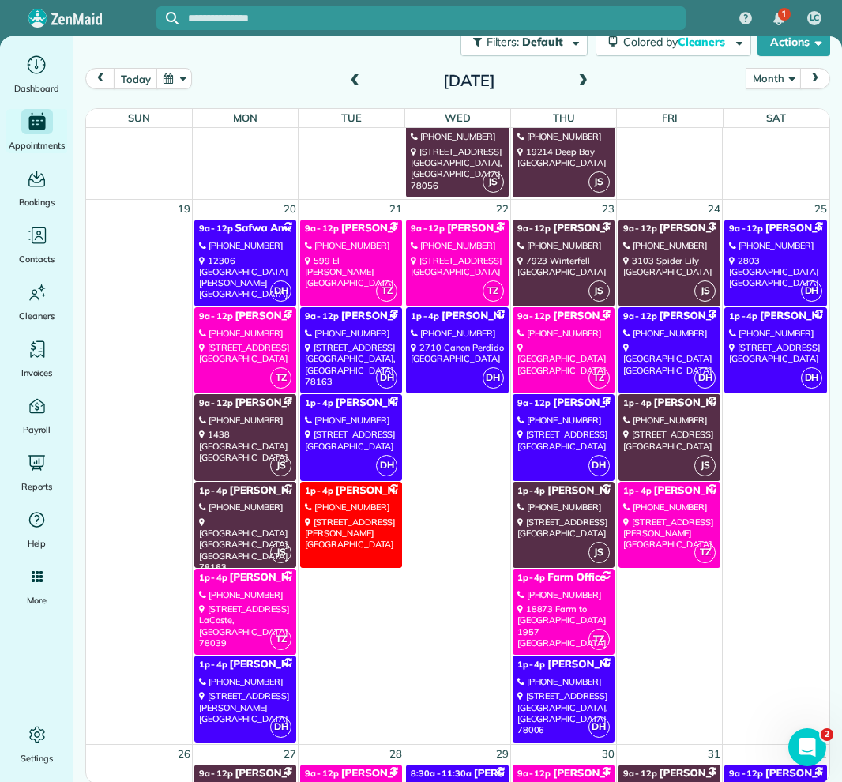
scroll to position [1470, 0]
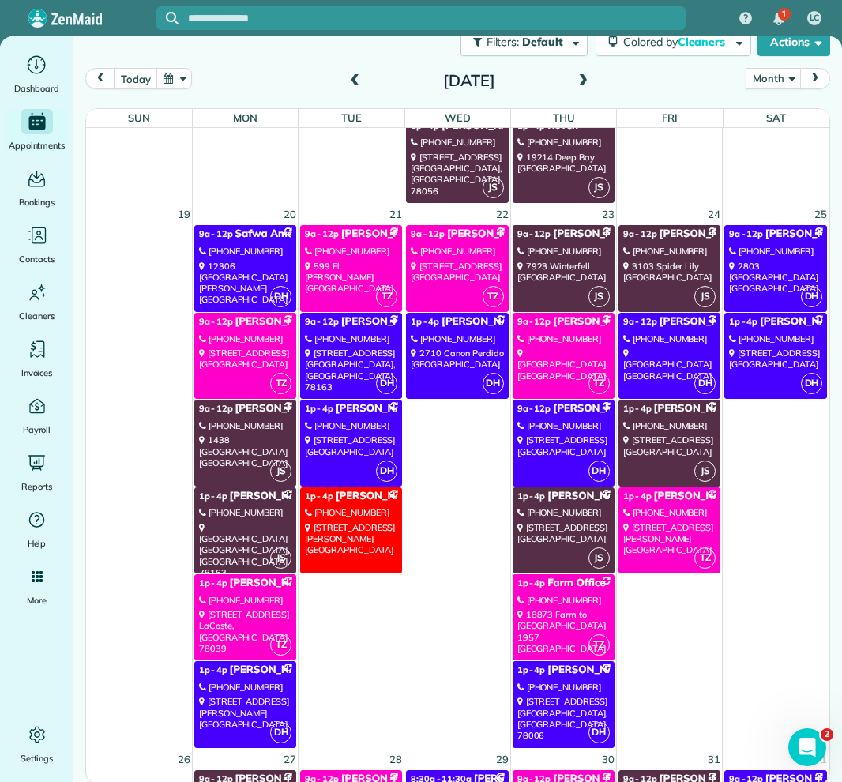
click at [347, 348] on div "[STREET_ADDRESS]" at bounding box center [351, 370] width 92 height 45
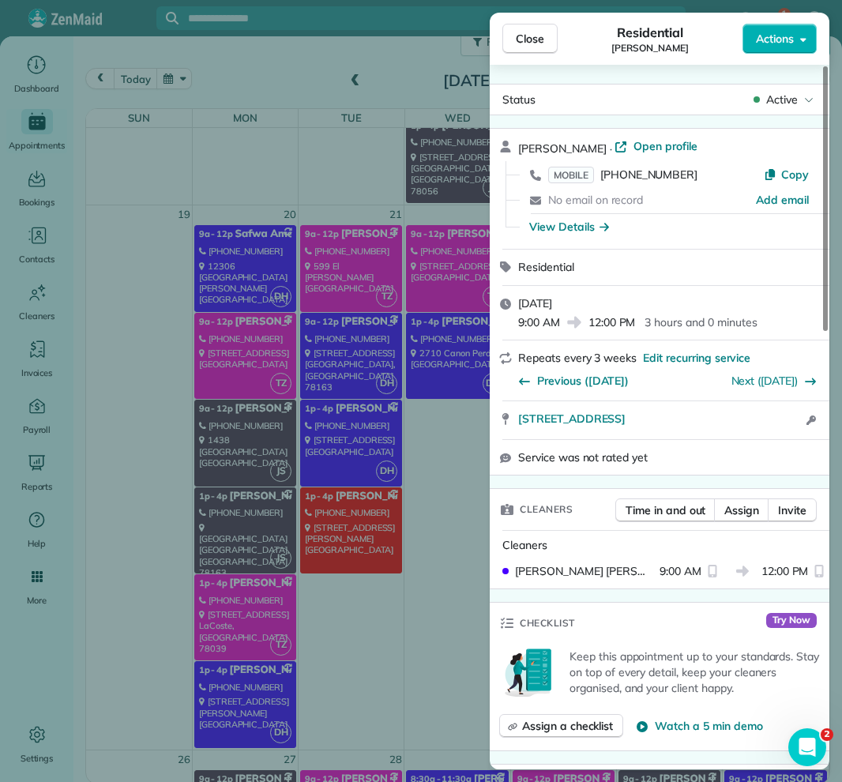
click at [411, 430] on div "Close Residential [PERSON_NAME] Actions Status Active [PERSON_NAME] · Open prof…" at bounding box center [421, 391] width 842 height 782
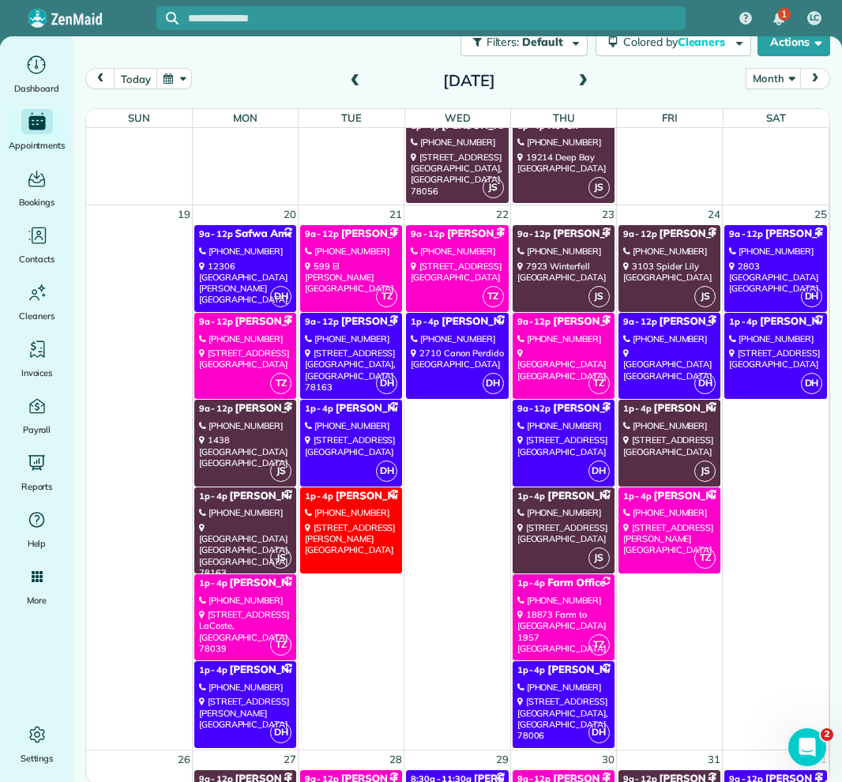
click at [374, 529] on div "[STREET_ADDRESS][PERSON_NAME]" at bounding box center [351, 539] width 92 height 34
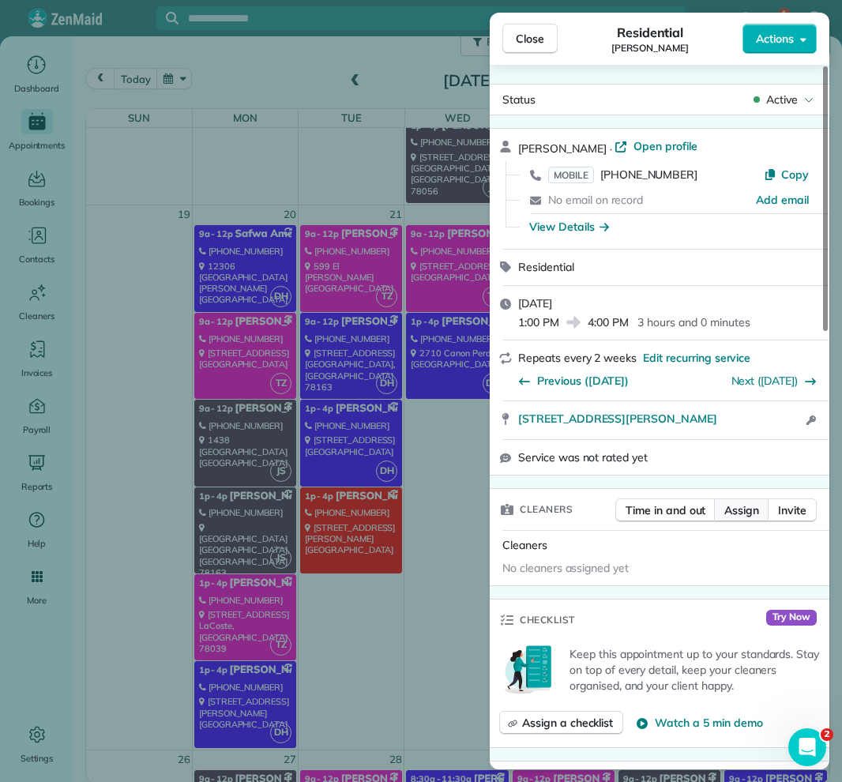
click at [734, 502] on span "Assign" at bounding box center [741, 510] width 35 height 16
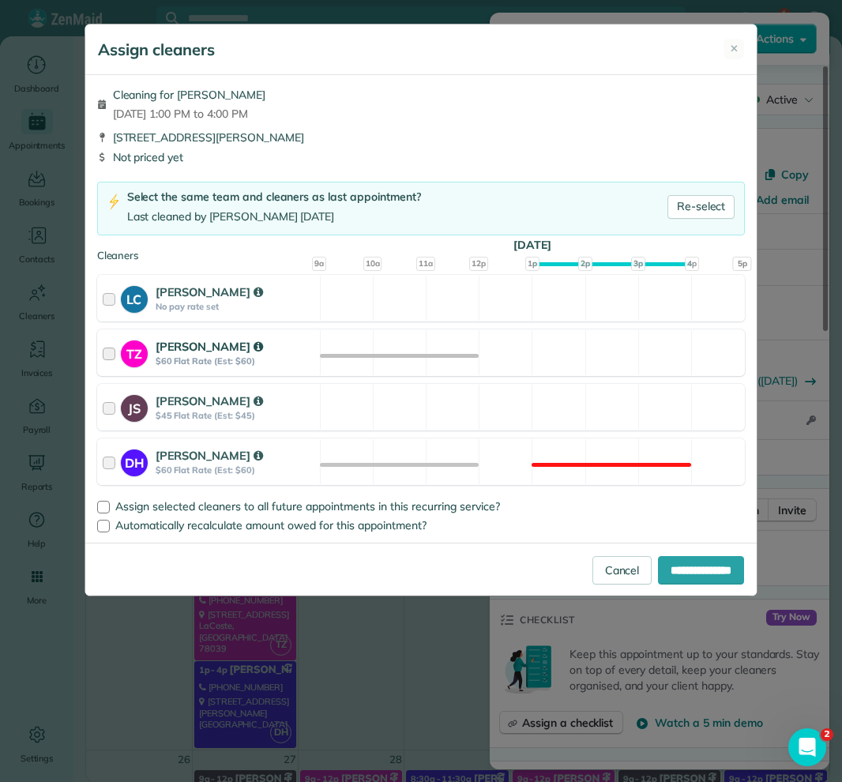
click at [401, 353] on div "TZ [PERSON_NAME] $60 Flat Rate (Est: $60) Available" at bounding box center [421, 352] width 649 height 47
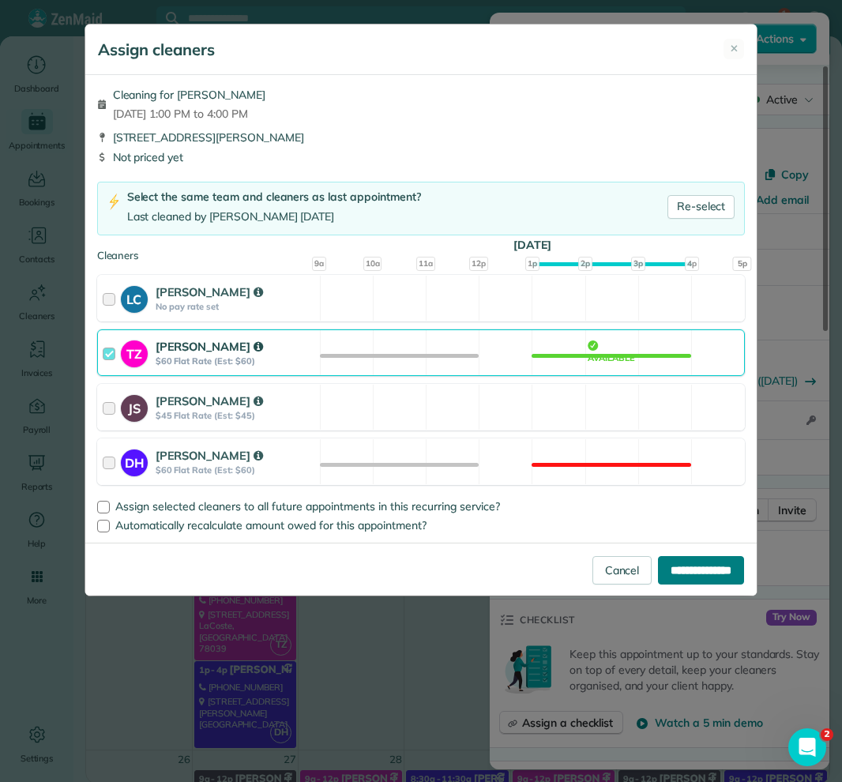
click at [709, 568] on input "**********" at bounding box center [701, 570] width 86 height 28
type input "**********"
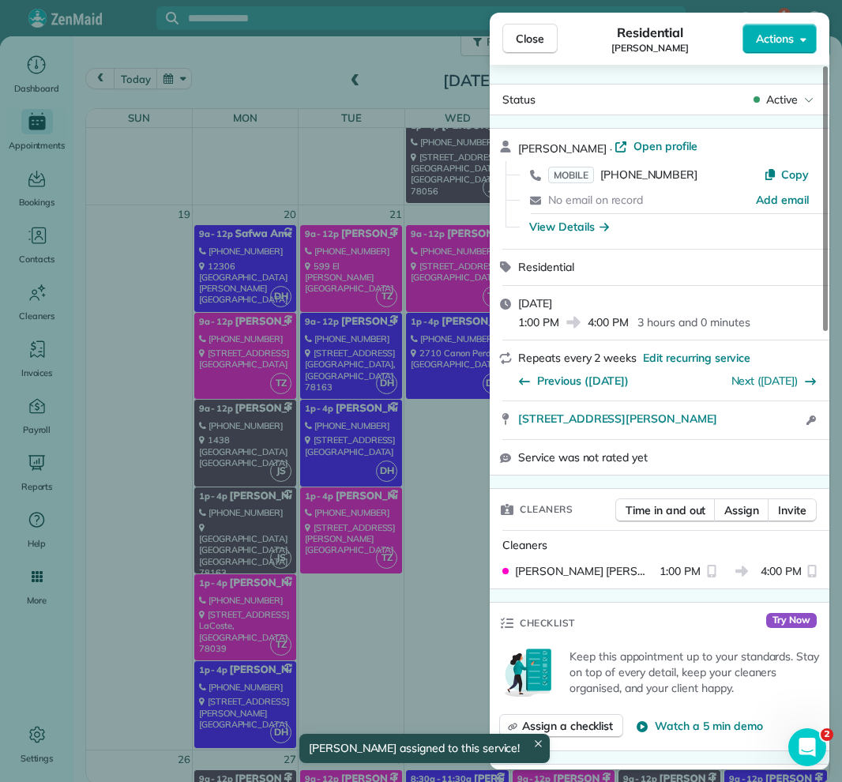
click at [530, 28] on button "Close" at bounding box center [529, 39] width 55 height 30
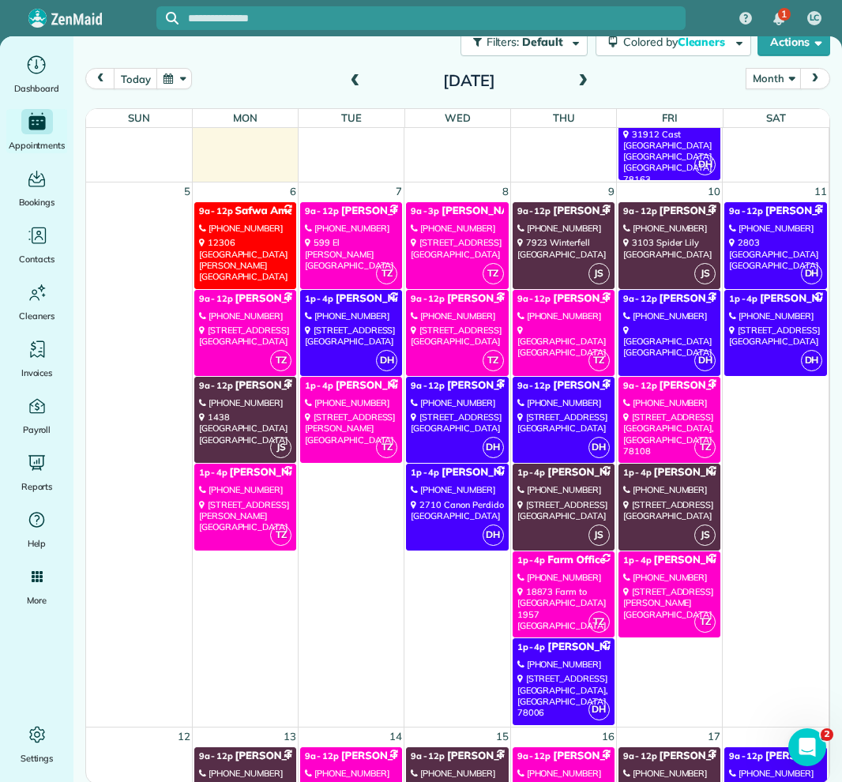
scroll to position [495, 0]
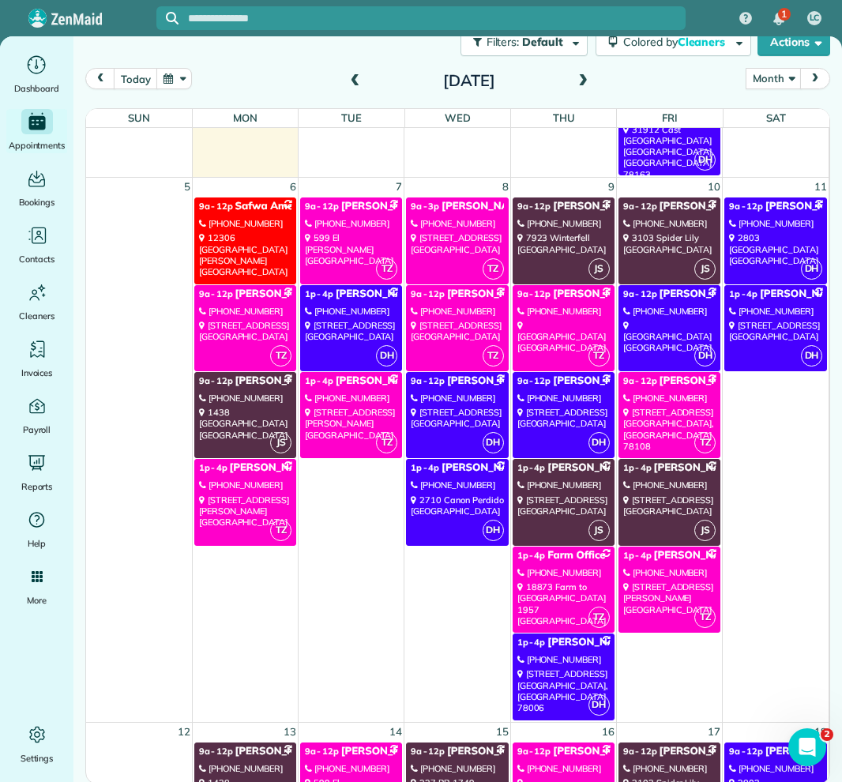
click at [258, 238] on div "[STREET_ADDRESS][PERSON_NAME]" at bounding box center [245, 254] width 92 height 45
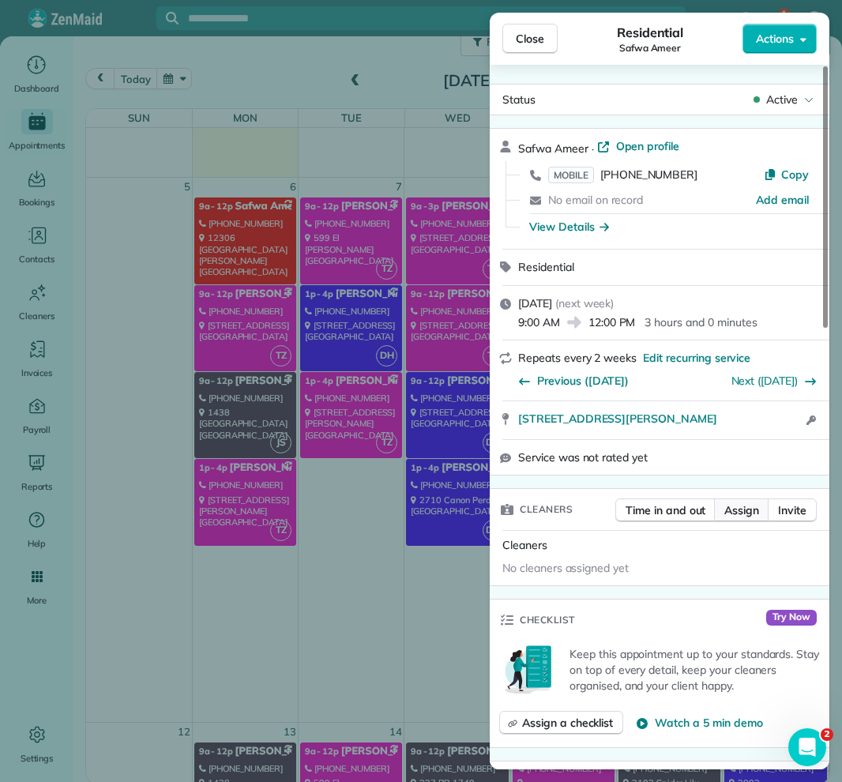
click at [743, 505] on span "Assign" at bounding box center [741, 510] width 35 height 16
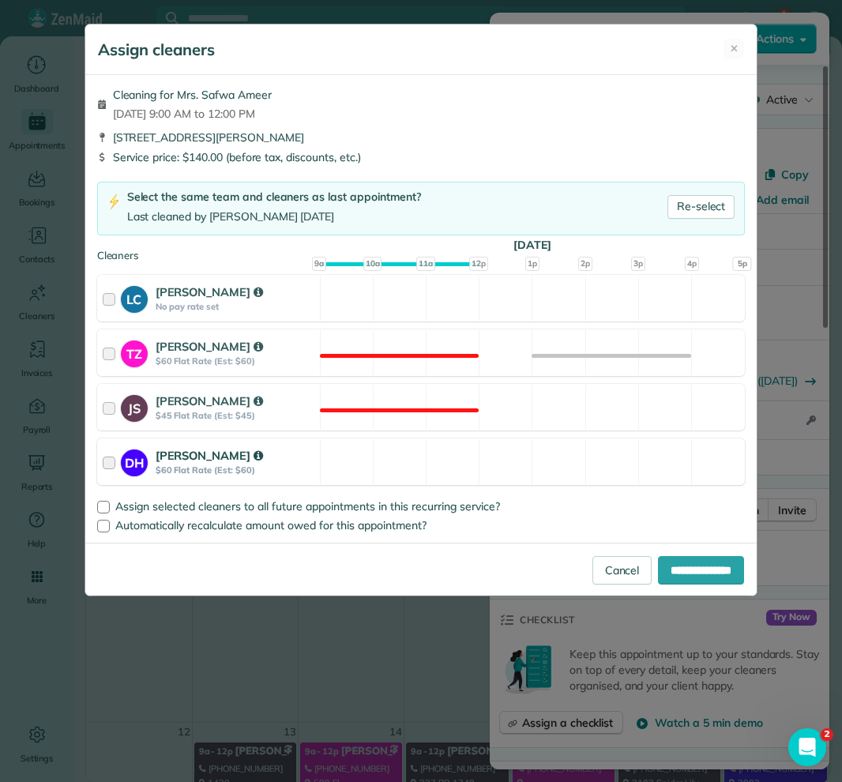
click at [302, 466] on strong "$60 Flat Rate (Est: $60)" at bounding box center [236, 469] width 160 height 11
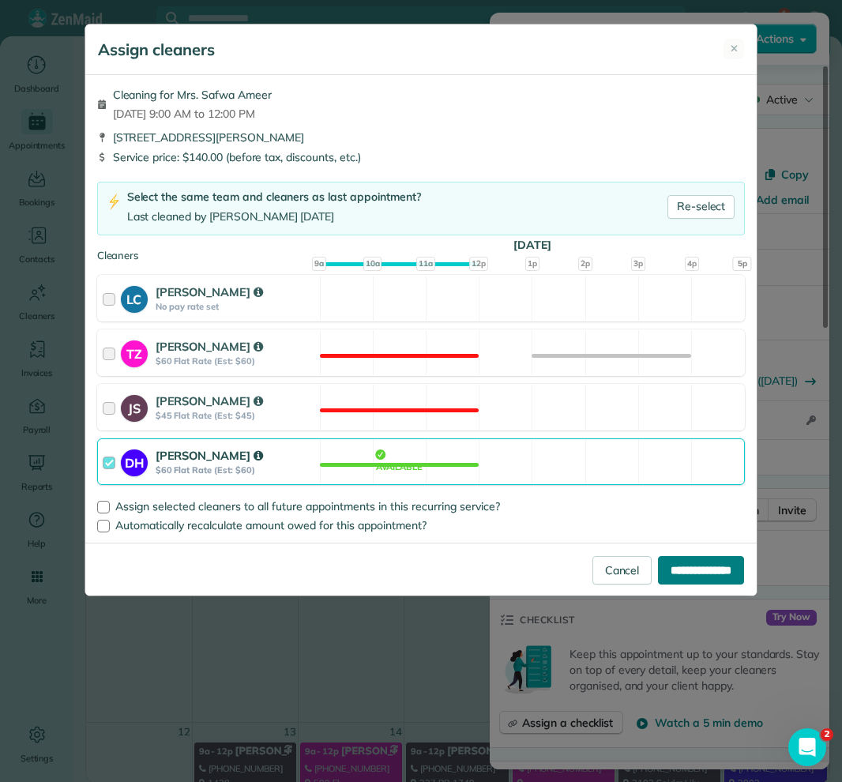
click at [681, 570] on input "**********" at bounding box center [701, 570] width 86 height 28
type input "**********"
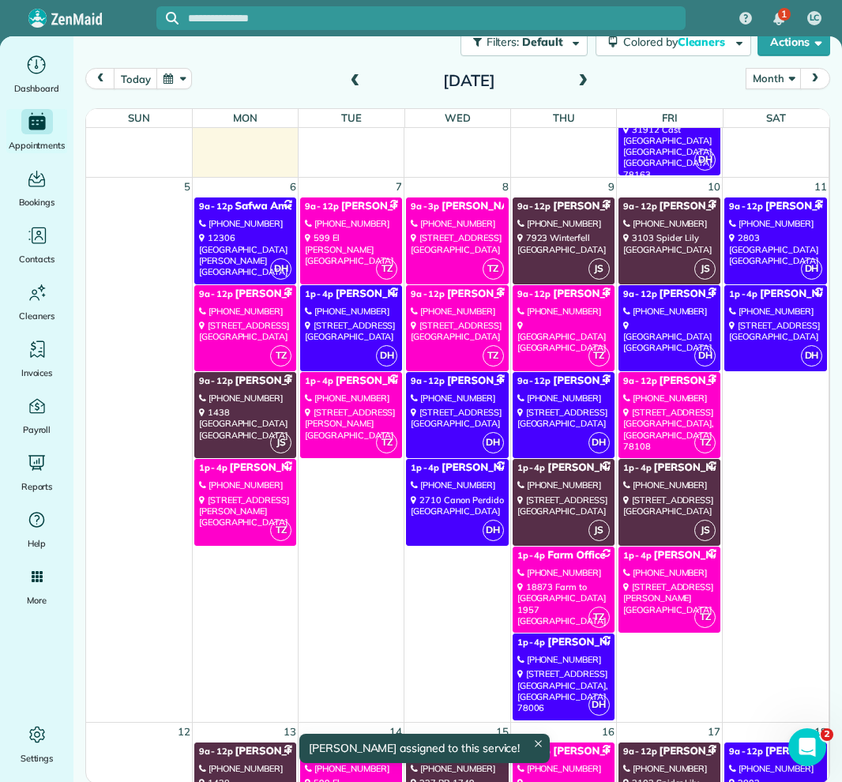
scroll to position [495, 0]
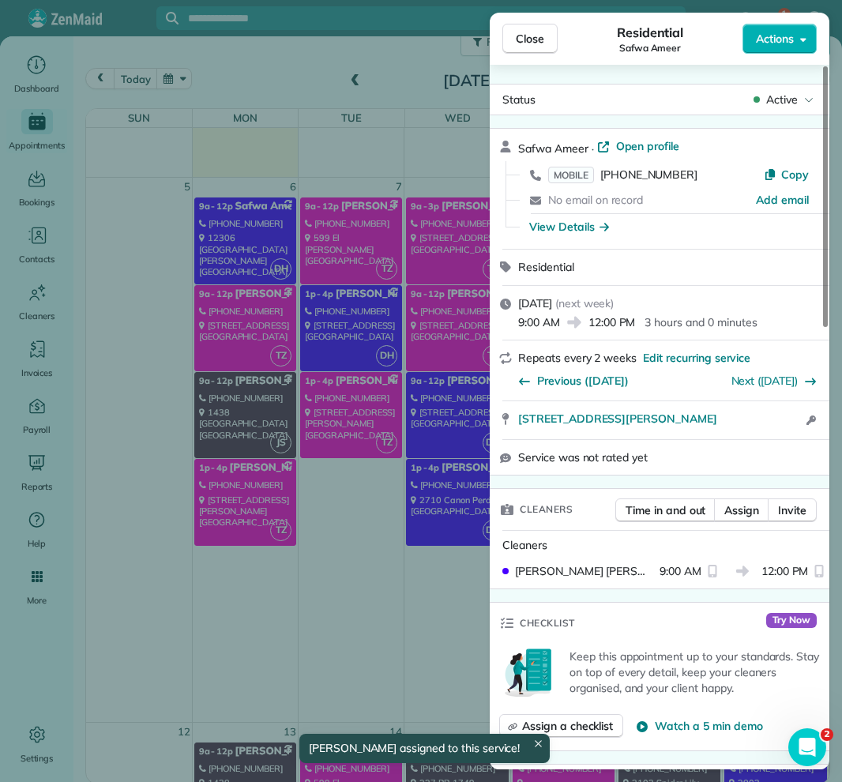
click at [541, 33] on span "Close" at bounding box center [530, 39] width 28 height 16
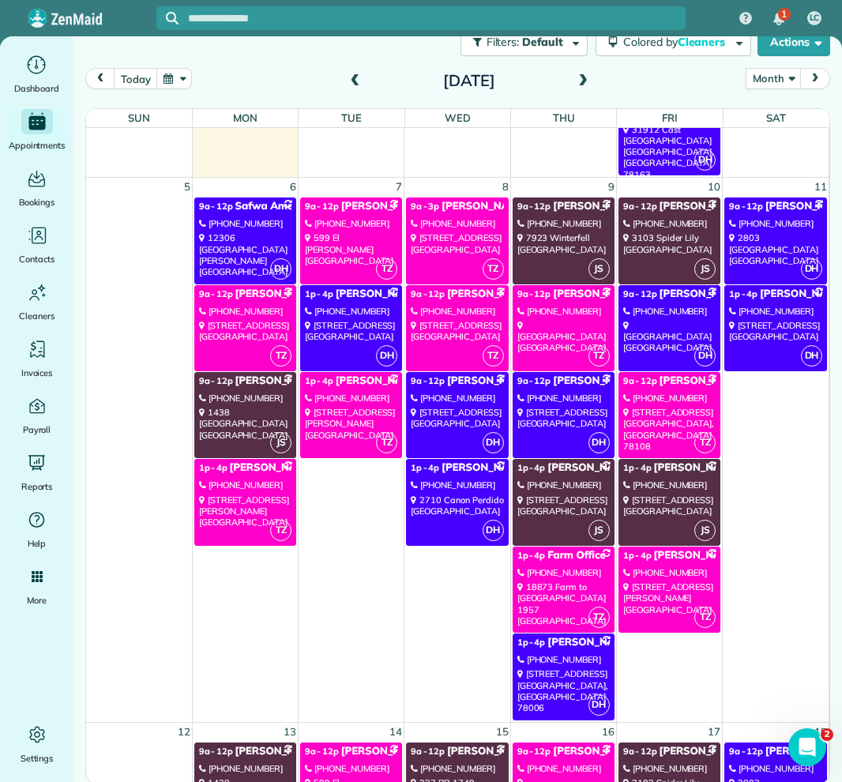
click at [245, 435] on link "JS 9a - 12p [PERSON_NAME] [PHONE_NUMBER] [STREET_ADDRESS]" at bounding box center [245, 415] width 102 height 86
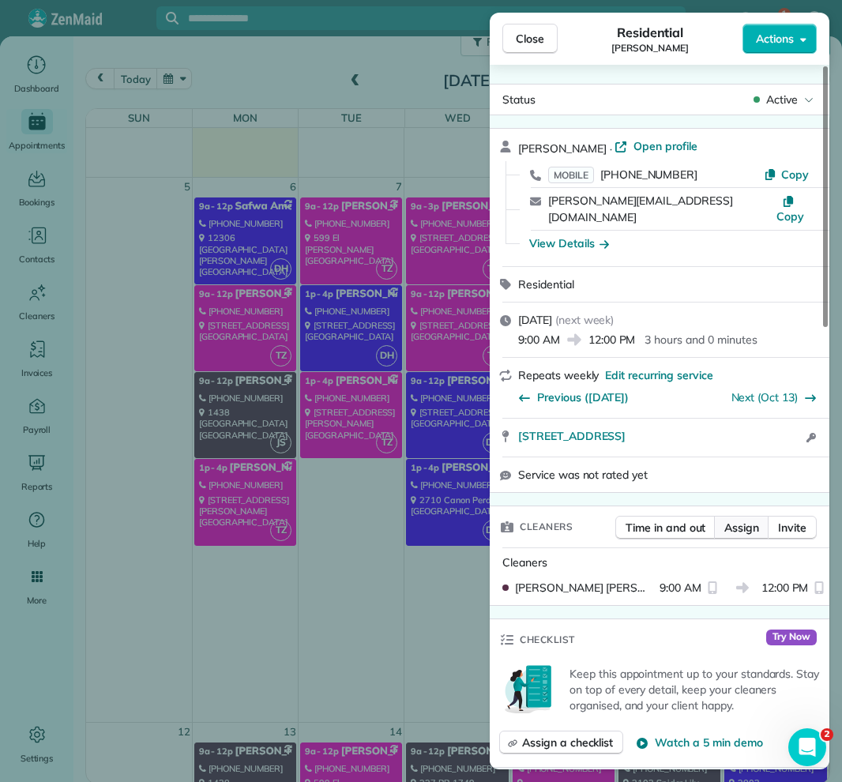
scroll to position [2, 0]
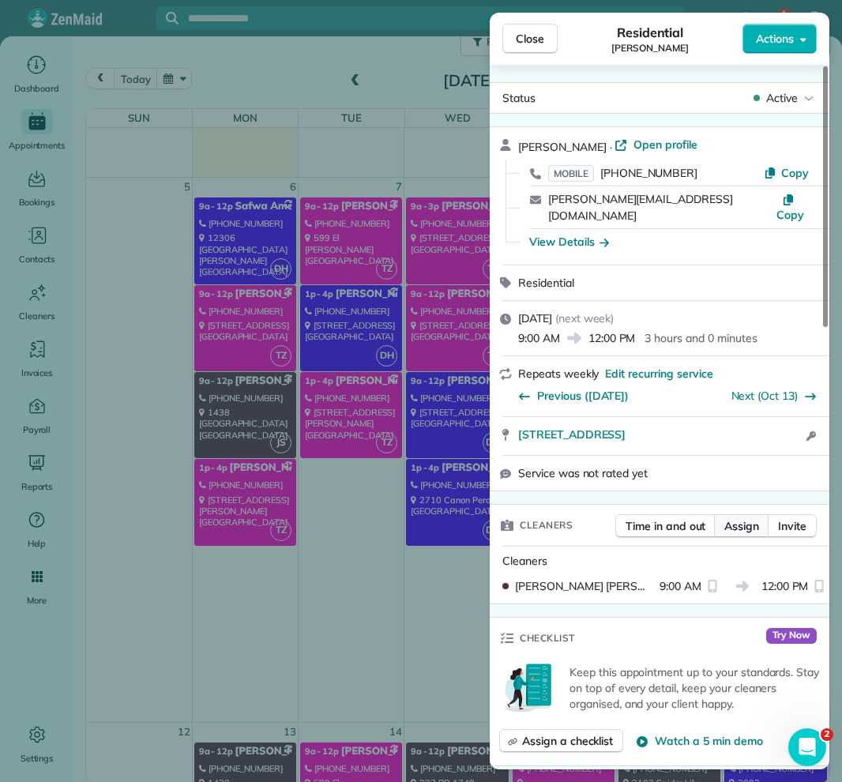
click at [743, 518] on span "Assign" at bounding box center [741, 526] width 35 height 16
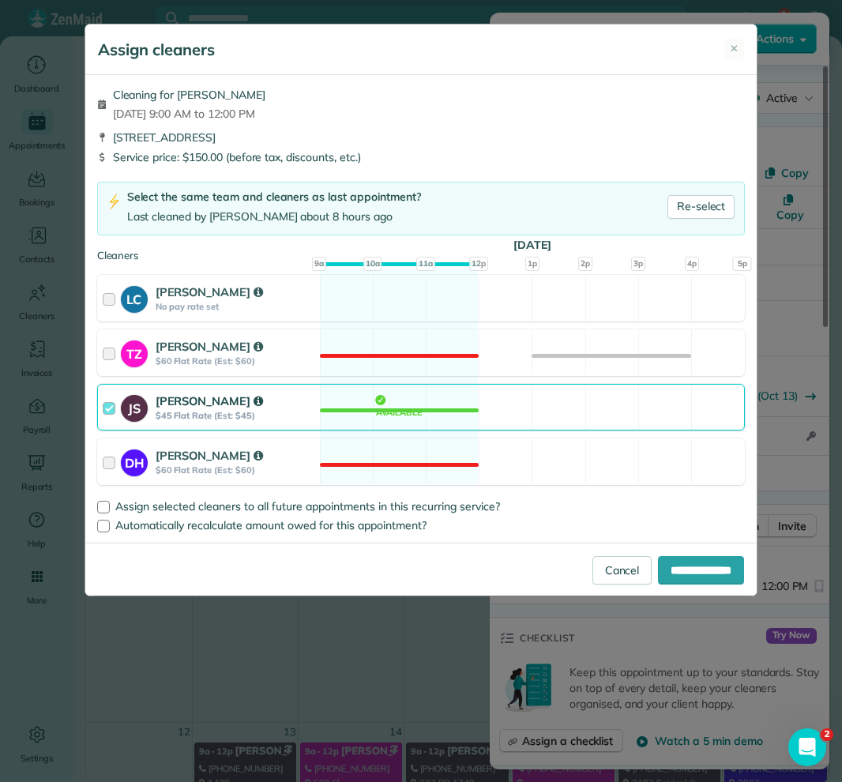
drag, startPoint x: 255, startPoint y: 457, endPoint x: 324, endPoint y: 492, distance: 77.0
click at [254, 457] on strong "[PERSON_NAME]" at bounding box center [209, 455] width 107 height 15
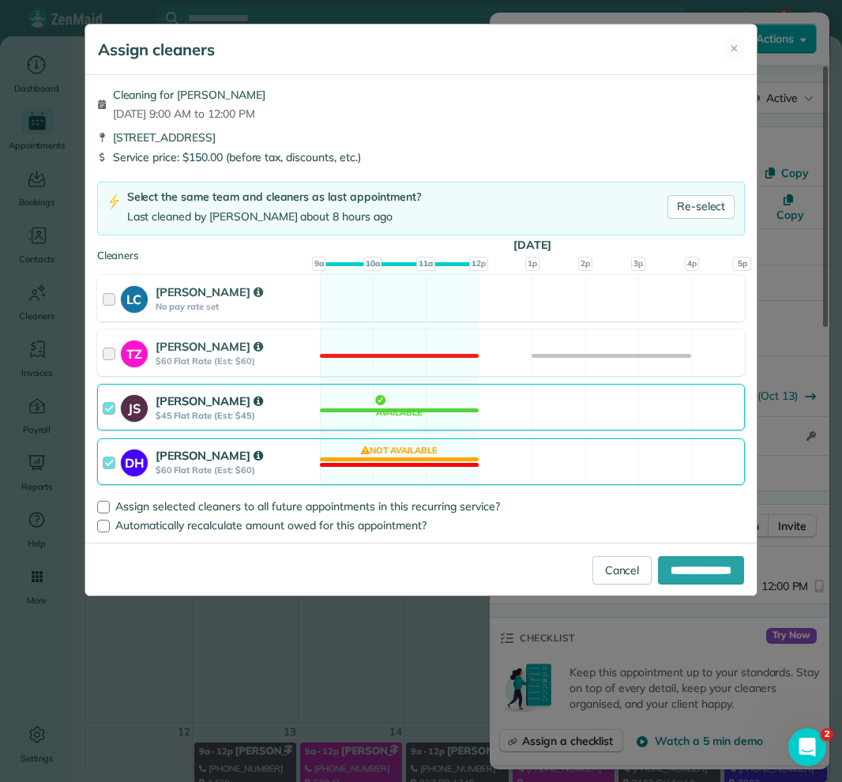
click at [470, 469] on div "DH [PERSON_NAME] $60 Flat Rate (Est: $60) Not available" at bounding box center [421, 461] width 649 height 47
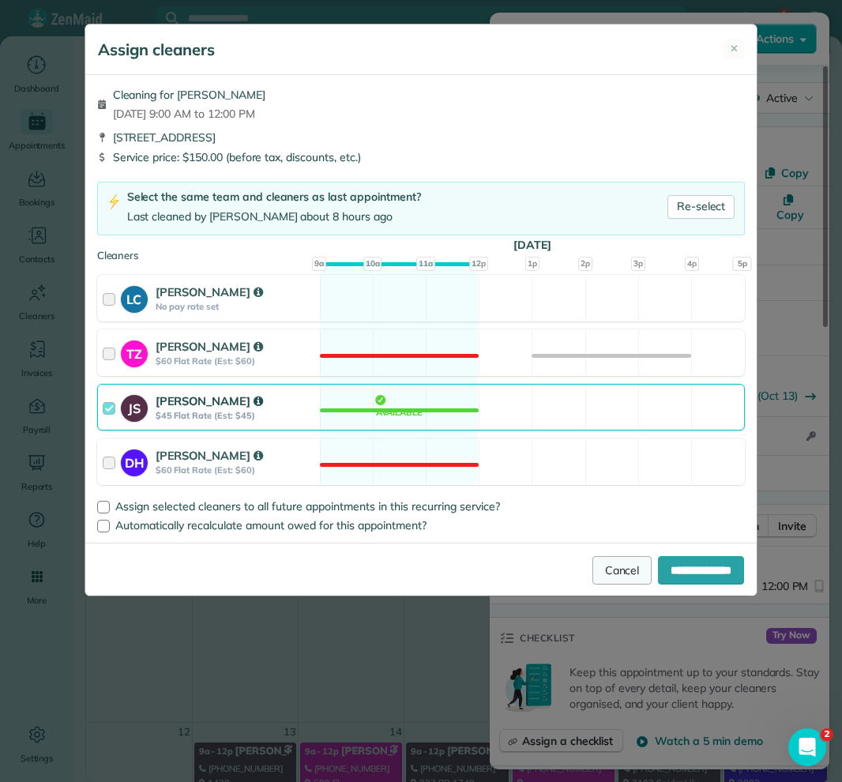
click at [607, 567] on link "Cancel" at bounding box center [622, 570] width 60 height 28
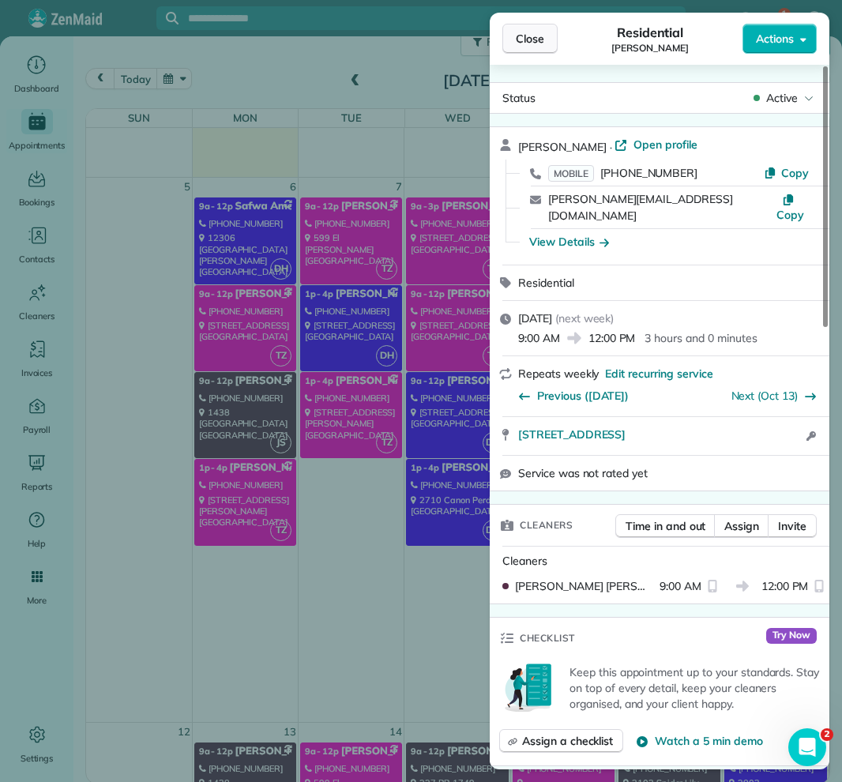
click at [528, 43] on span "Close" at bounding box center [530, 39] width 28 height 16
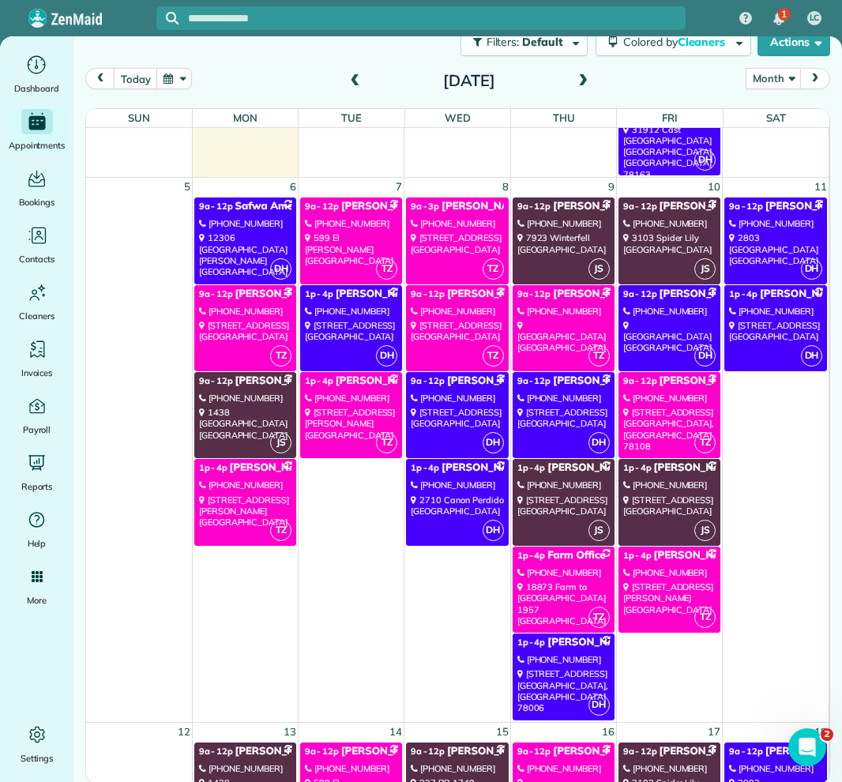
click at [682, 266] on link "JS 9a - 12p [PERSON_NAME] [PHONE_NUMBER] 3103 Spider [GEOGRAPHIC_DATA]" at bounding box center [670, 240] width 102 height 86
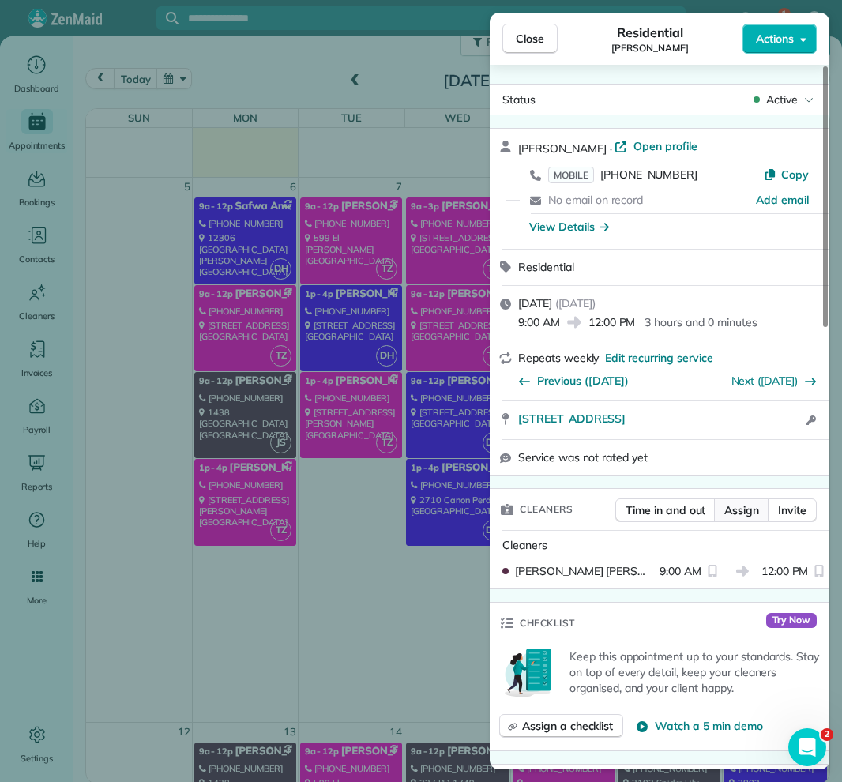
click at [743, 506] on span "Assign" at bounding box center [741, 510] width 35 height 16
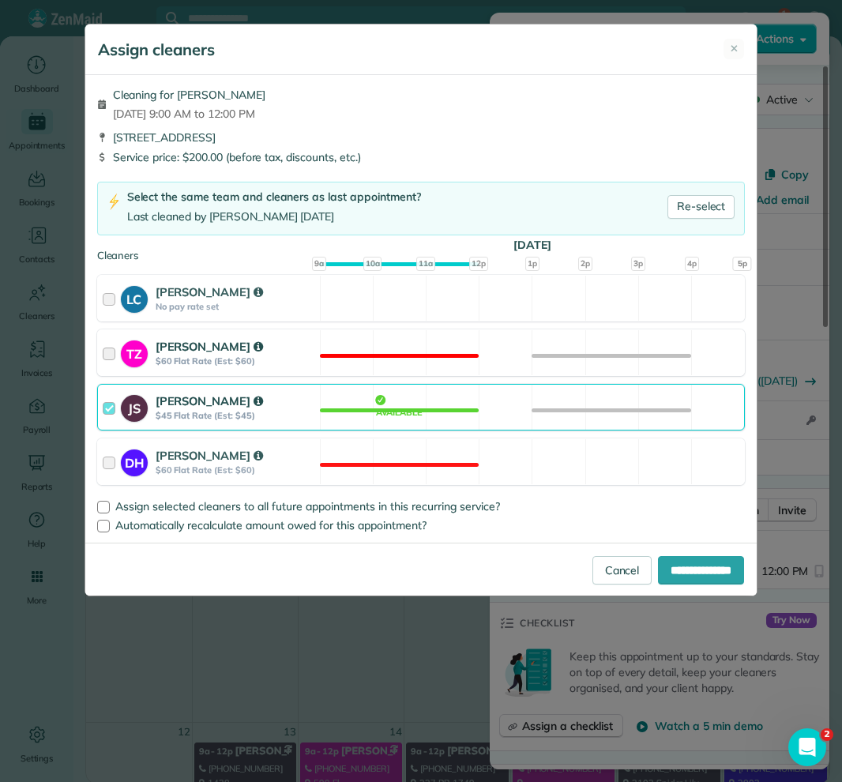
click at [215, 341] on strong "[PERSON_NAME]" at bounding box center [209, 346] width 107 height 15
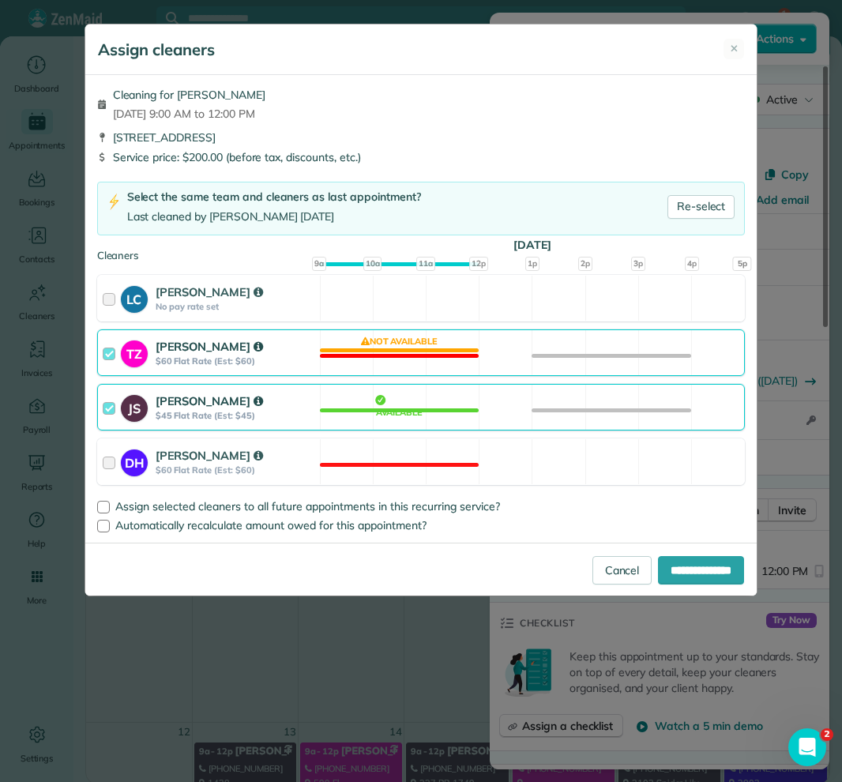
drag, startPoint x: 281, startPoint y: 411, endPoint x: 276, endPoint y: 419, distance: 9.6
click at [281, 411] on strong "$45 Flat Rate (Est: $45)" at bounding box center [236, 415] width 160 height 11
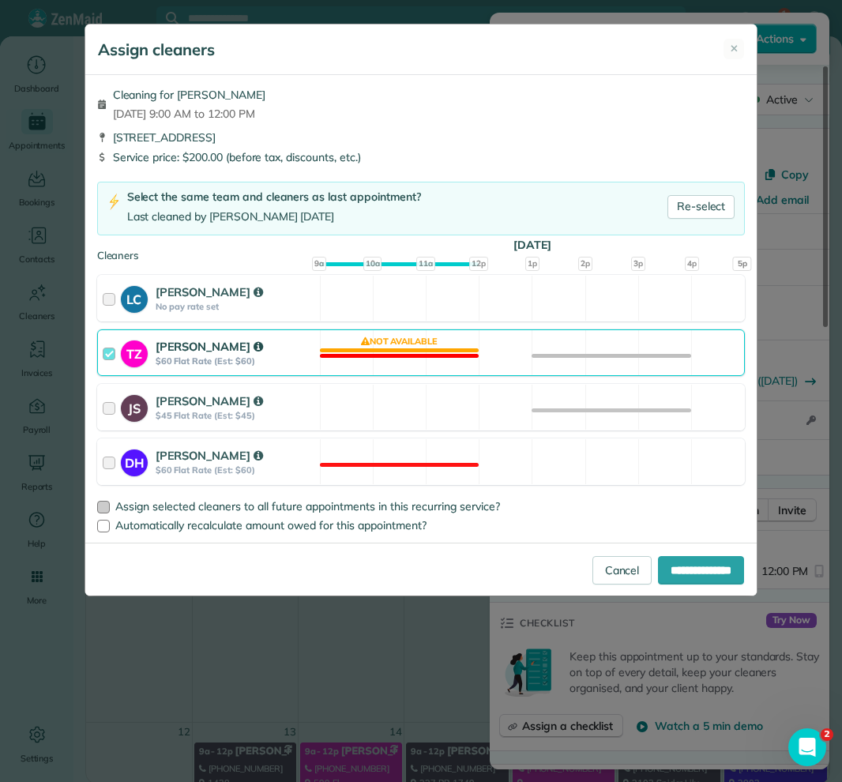
click at [111, 504] on label "Assign selected cleaners to all future appointments in this recurring service?" at bounding box center [421, 506] width 649 height 11
click at [687, 574] on input "**********" at bounding box center [701, 570] width 86 height 28
type input "**********"
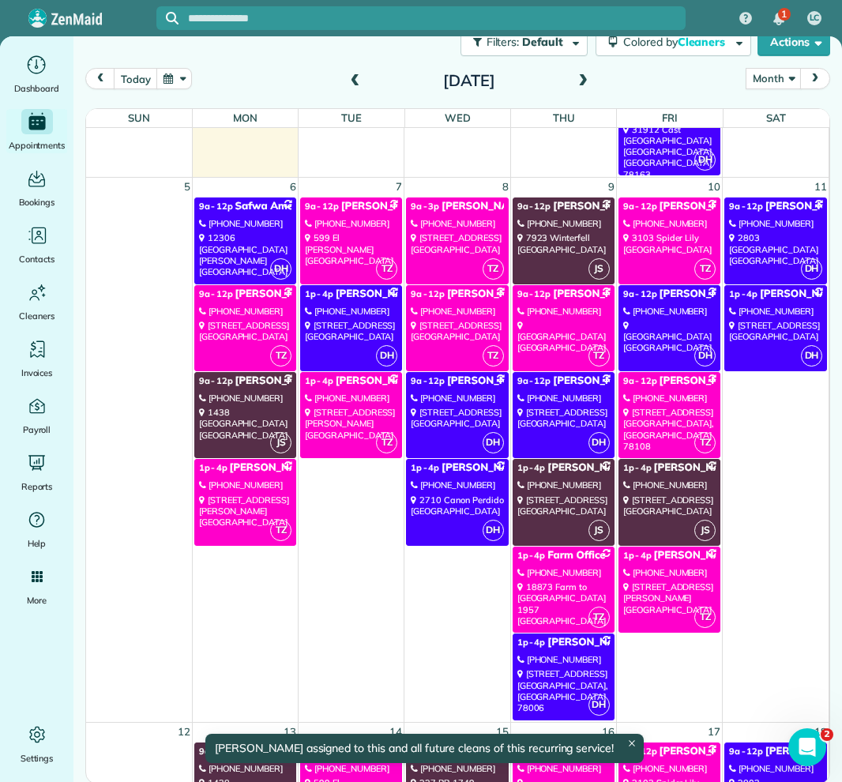
scroll to position [495, 0]
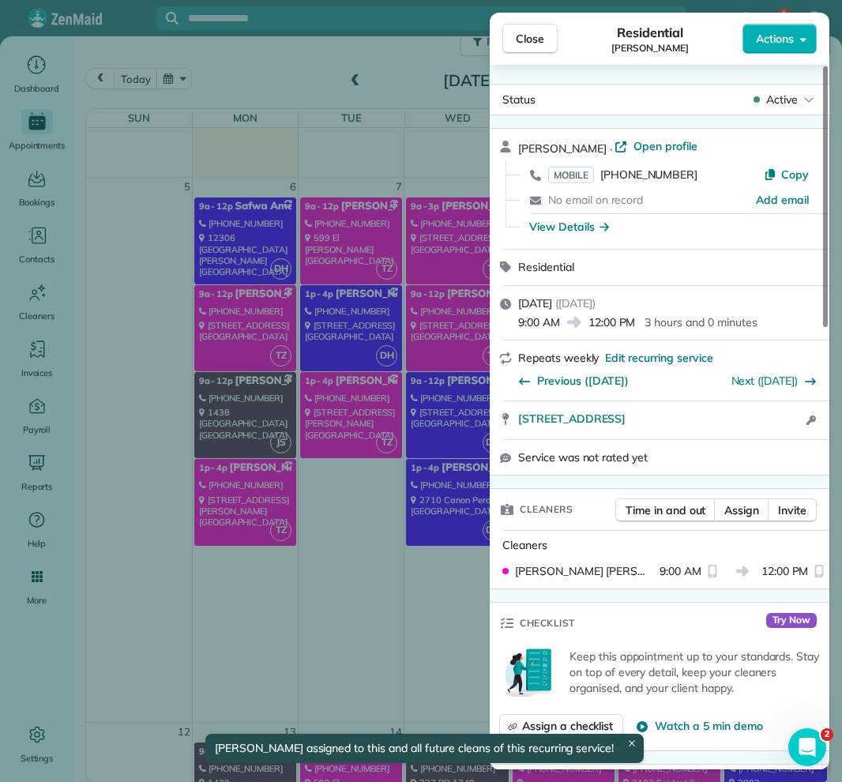
click at [532, 39] on span "Close" at bounding box center [530, 39] width 28 height 16
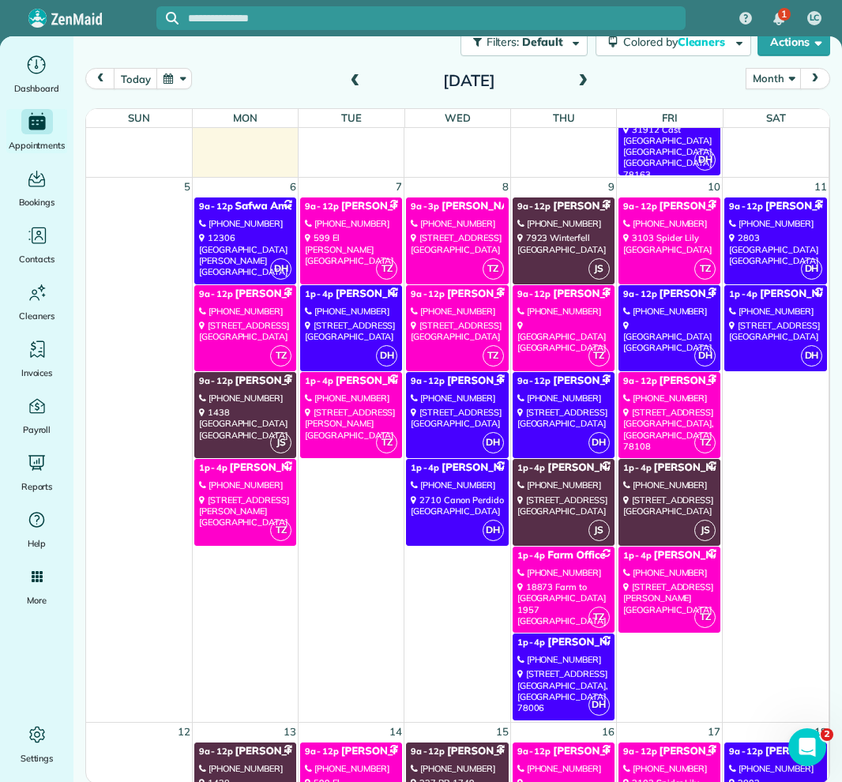
click at [671, 419] on div "[STREET_ADDRESS]" at bounding box center [669, 429] width 92 height 45
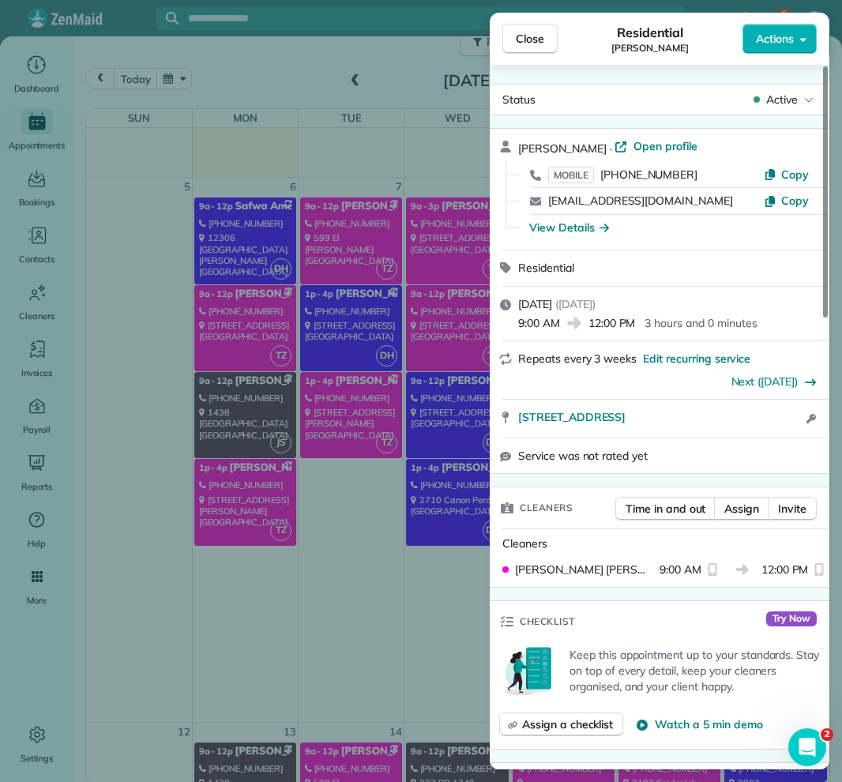
click at [718, 312] on div "9:00 AM 12:00 PM 3 hours and 0 minutes" at bounding box center [669, 321] width 302 height 19
click at [785, 48] on button "Actions" at bounding box center [780, 39] width 74 height 30
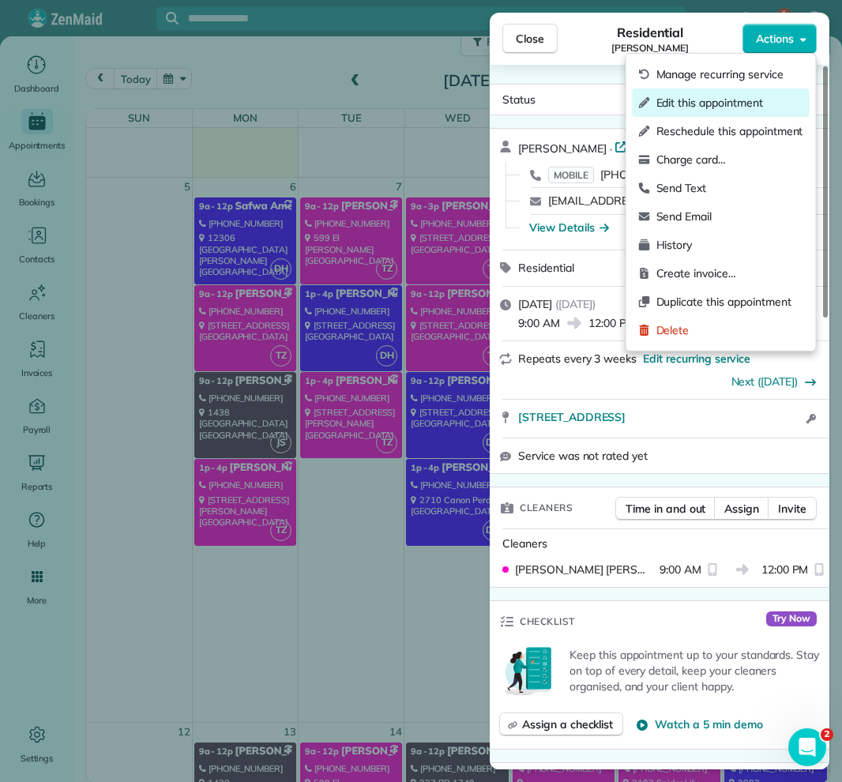
click at [715, 104] on span "Edit this appointment" at bounding box center [729, 103] width 147 height 16
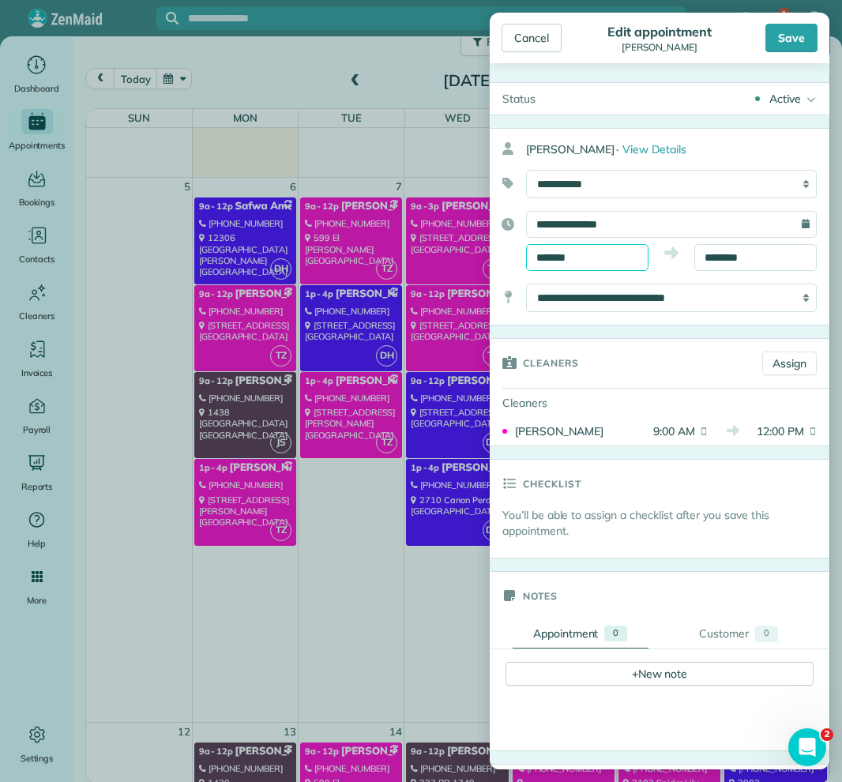
click at [626, 254] on input "*******" at bounding box center [587, 257] width 122 height 27
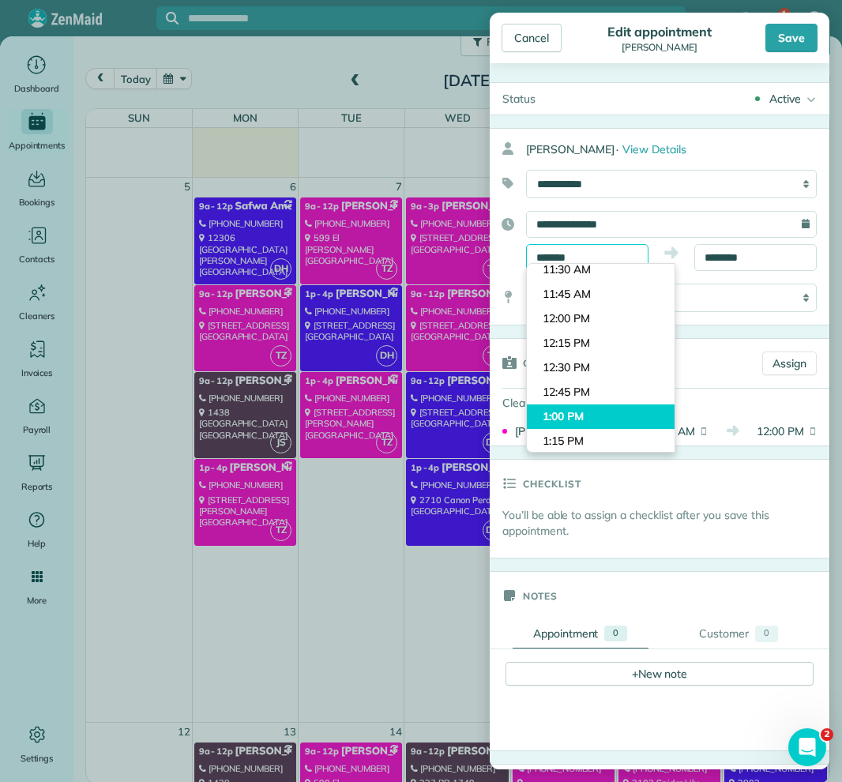
scroll to position [1111, 0]
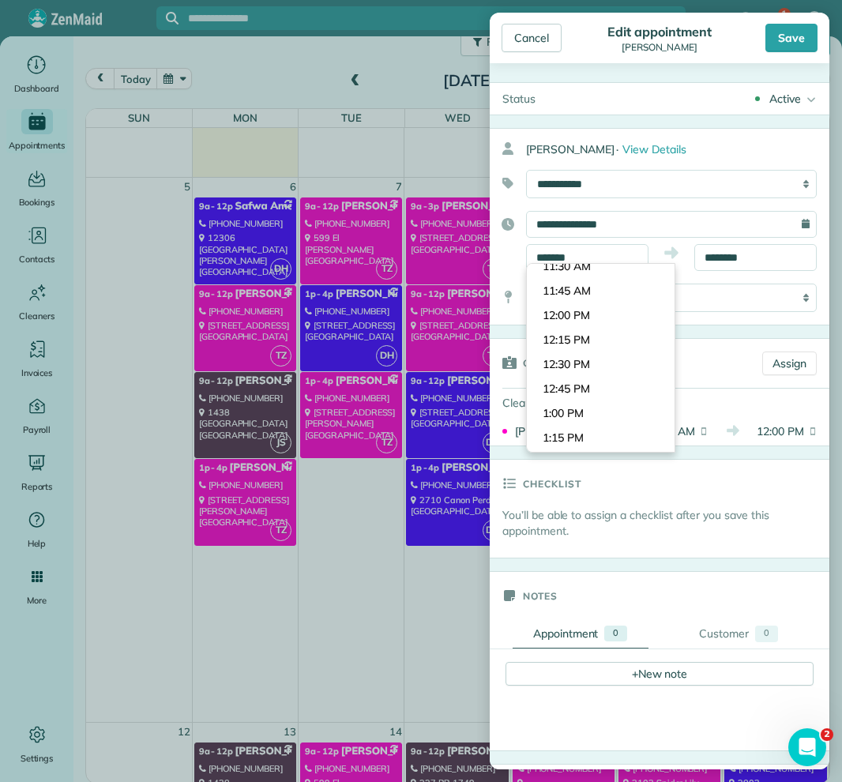
type input "*******"
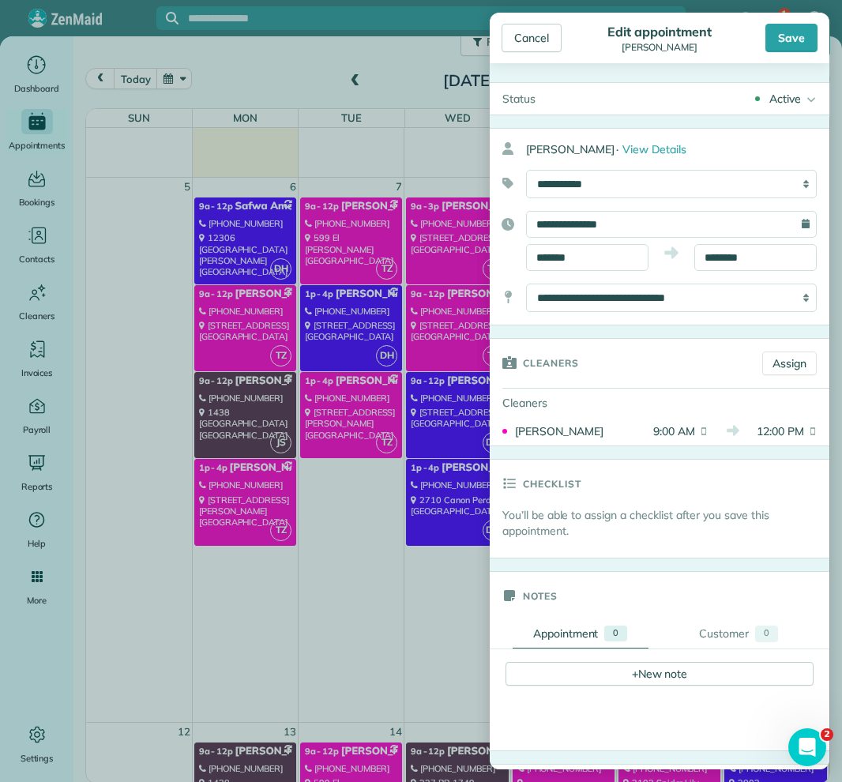
drag, startPoint x: 584, startPoint y: 412, endPoint x: 611, endPoint y: 374, distance: 45.8
click at [584, 412] on body "1 LC Dashboard Appointments Bookings Contacts Cleaners Invoices Payroll Reports…" at bounding box center [421, 391] width 842 height 782
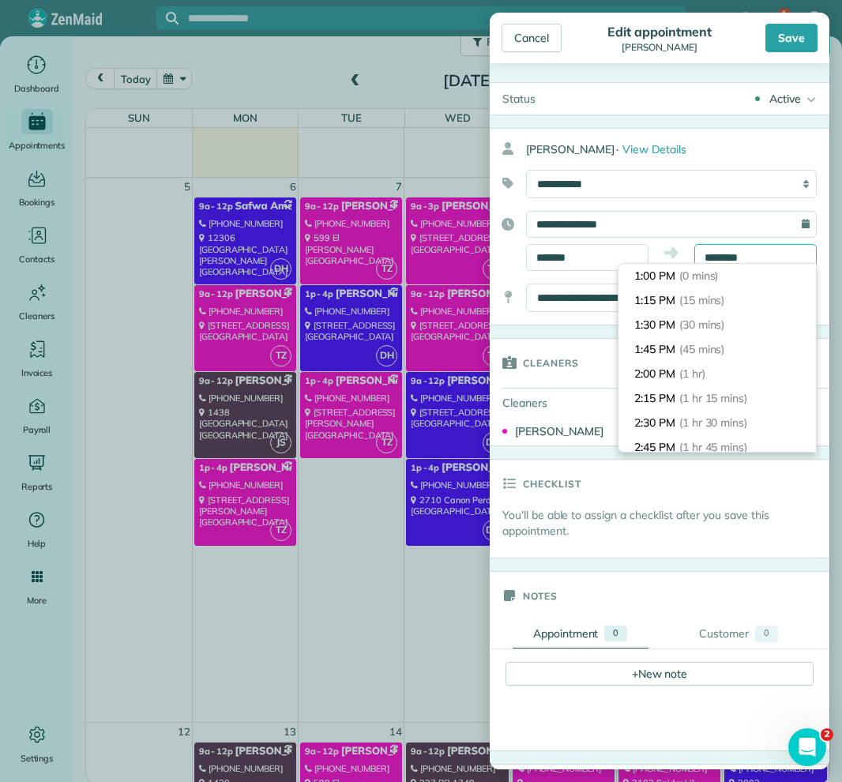
click at [723, 252] on input "********" at bounding box center [755, 257] width 122 height 27
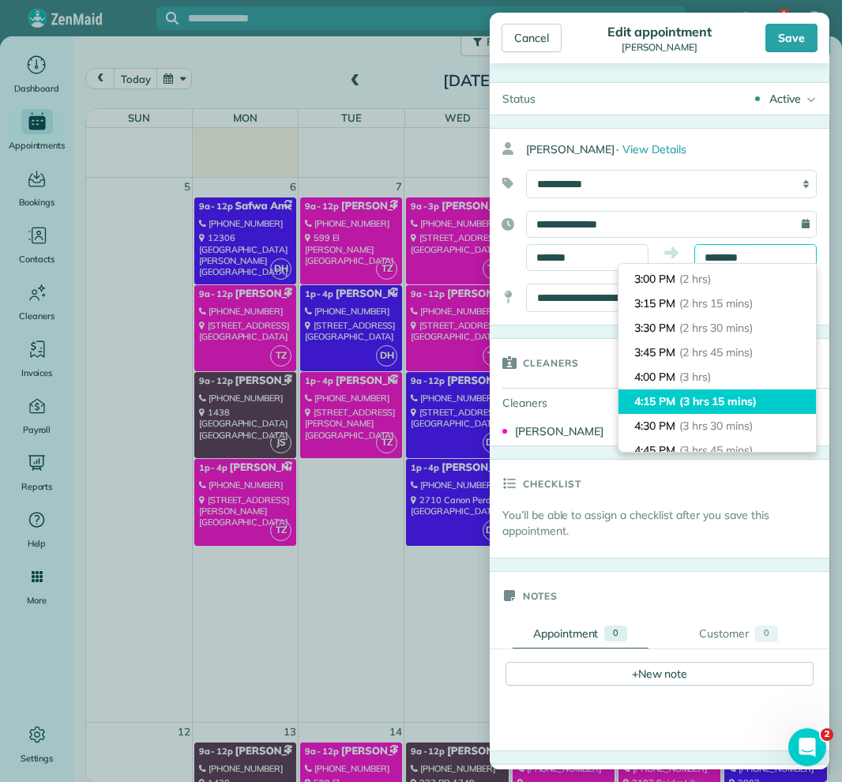
scroll to position [194, 0]
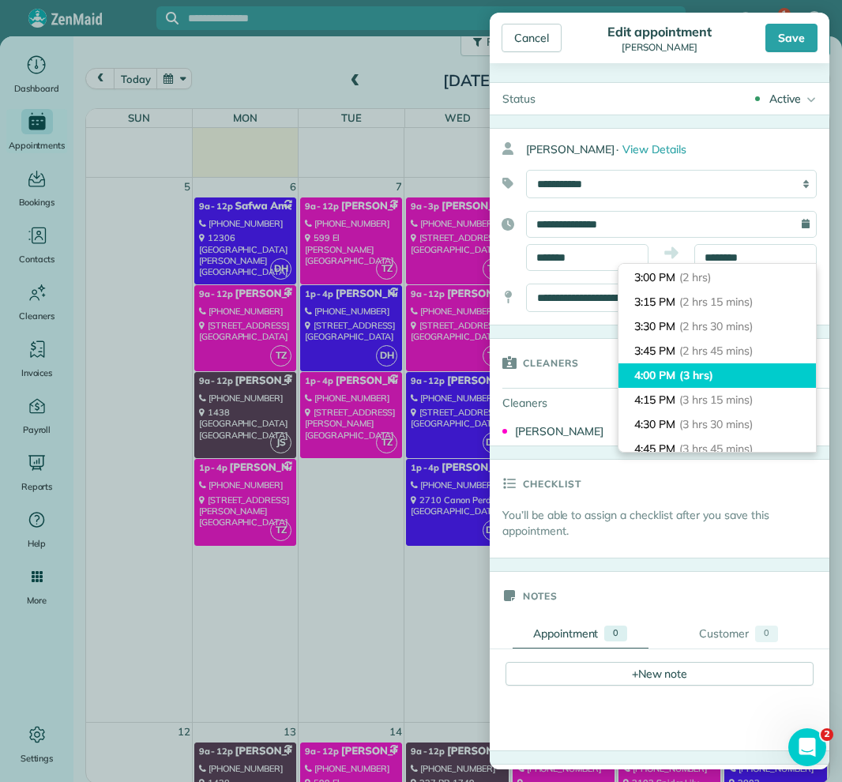
type input "*******"
click at [705, 381] on span "(3 hrs)" at bounding box center [695, 375] width 32 height 14
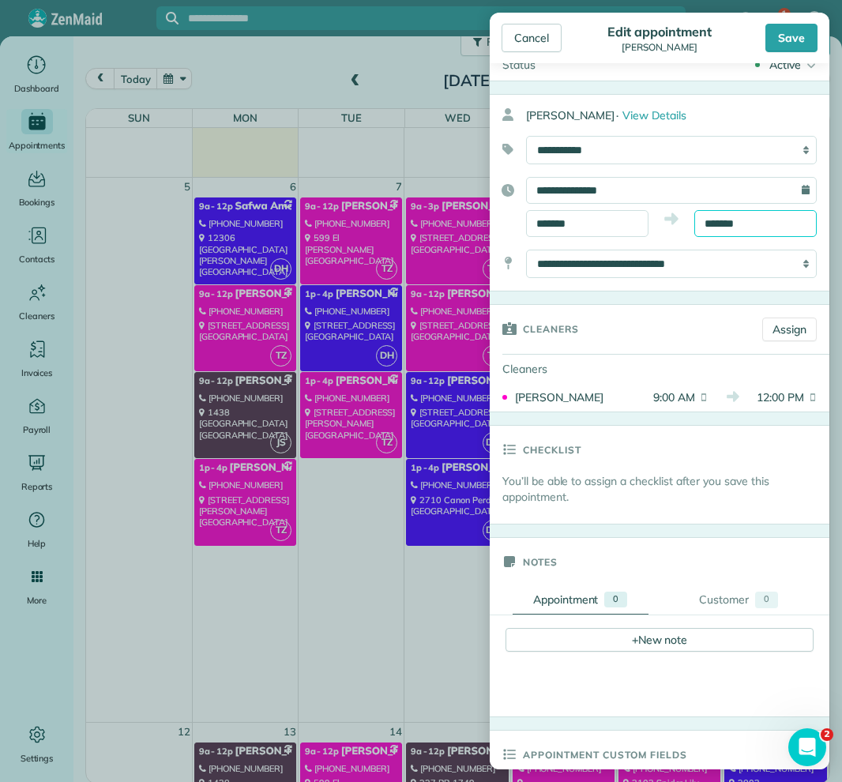
scroll to position [42, 0]
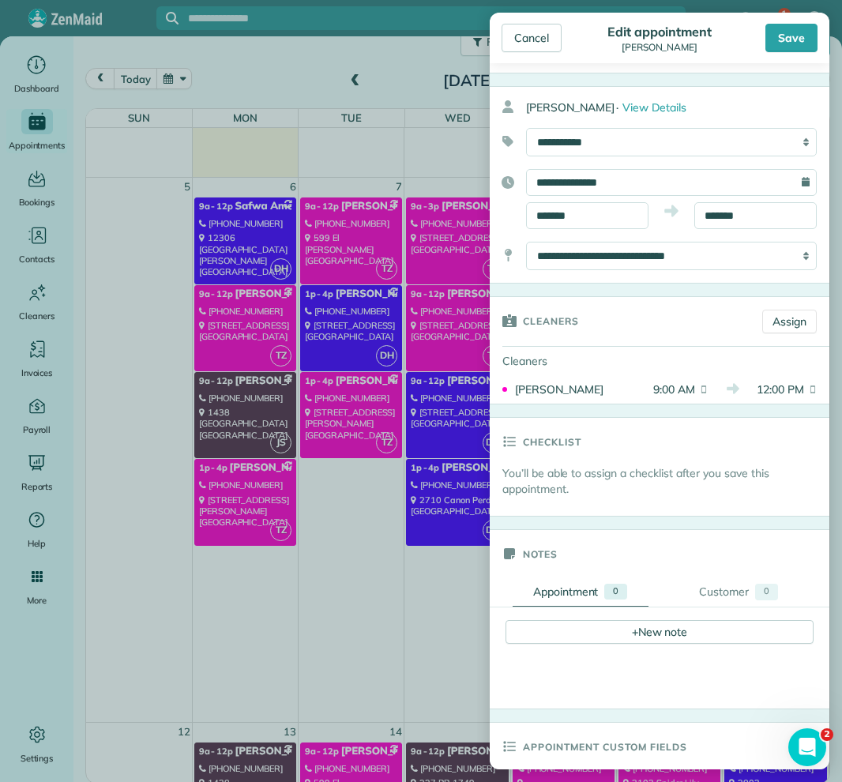
click at [784, 42] on div "Save" at bounding box center [791, 38] width 52 height 28
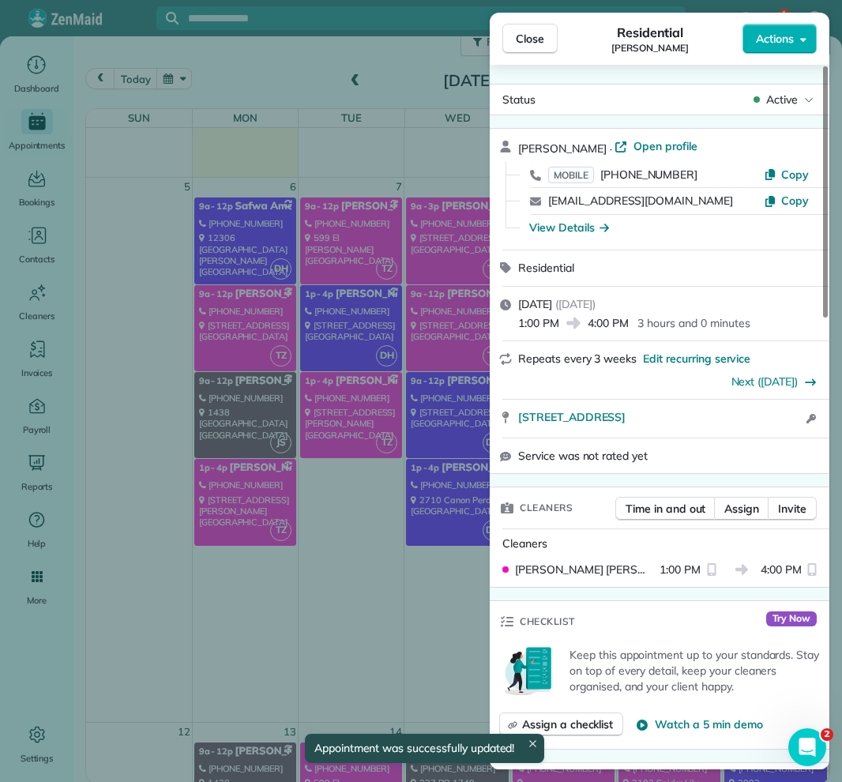
click at [545, 33] on button "Close" at bounding box center [529, 39] width 55 height 30
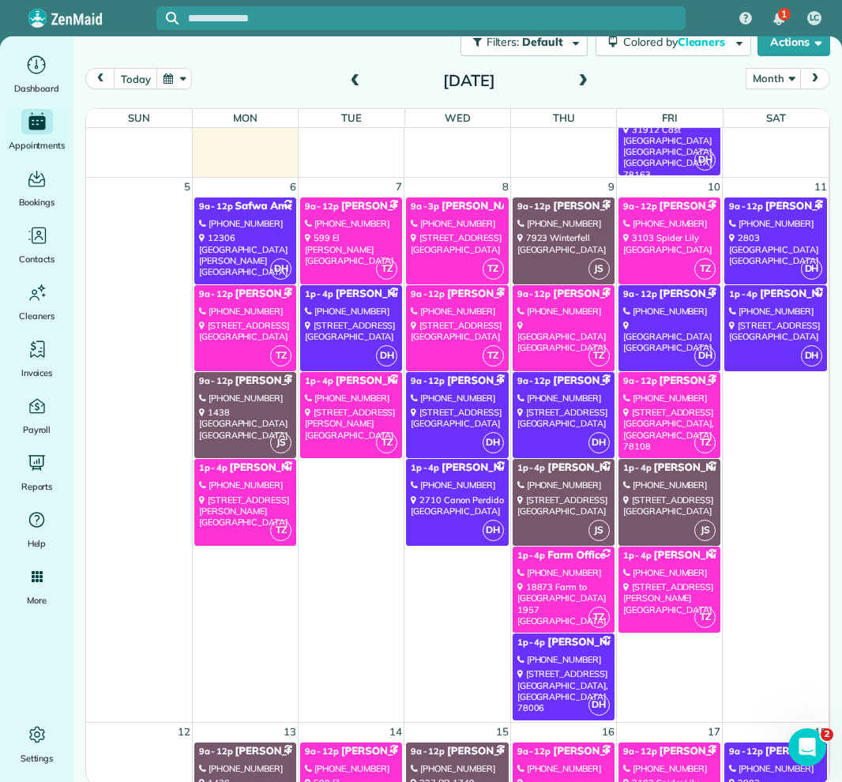
scroll to position [495, 0]
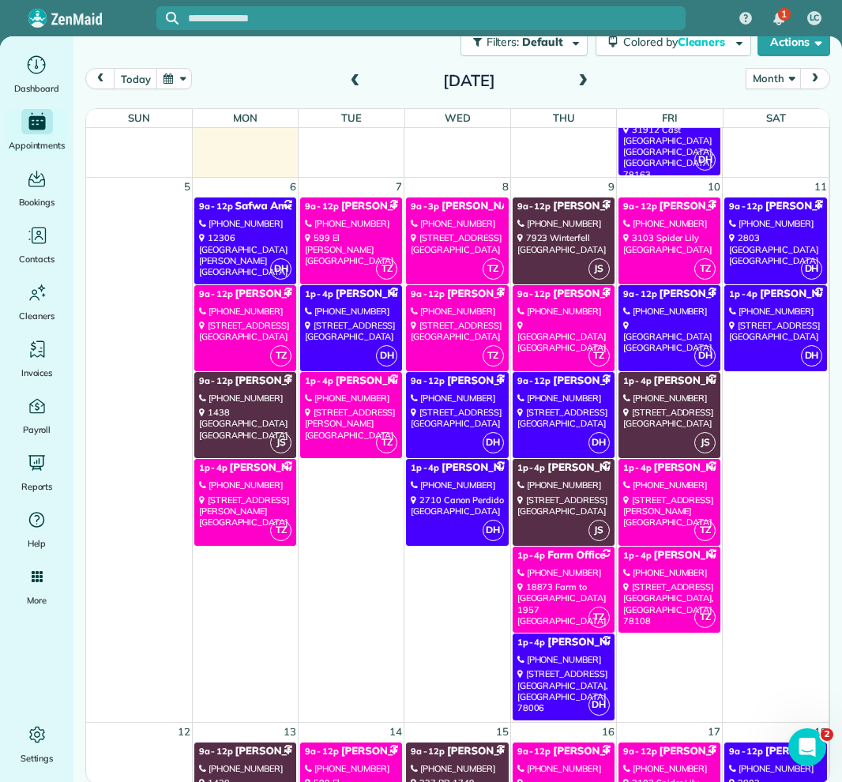
click at [690, 601] on link "TZ 1p - 4p [PERSON_NAME] [PHONE_NUMBER] [STREET_ADDRESS]" at bounding box center [670, 590] width 102 height 86
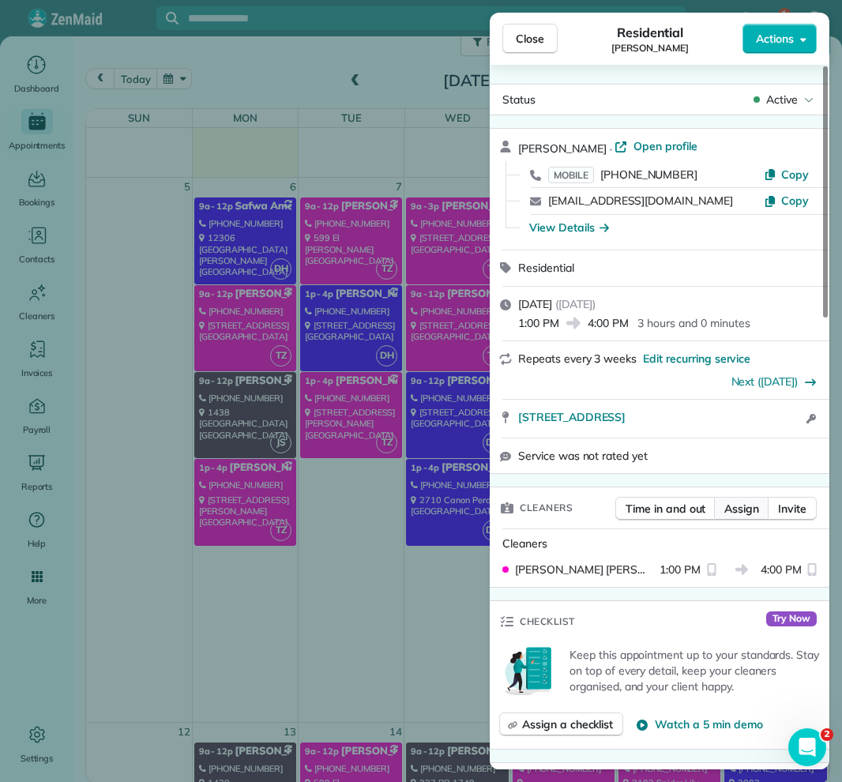
click at [742, 508] on span "Assign" at bounding box center [741, 509] width 35 height 16
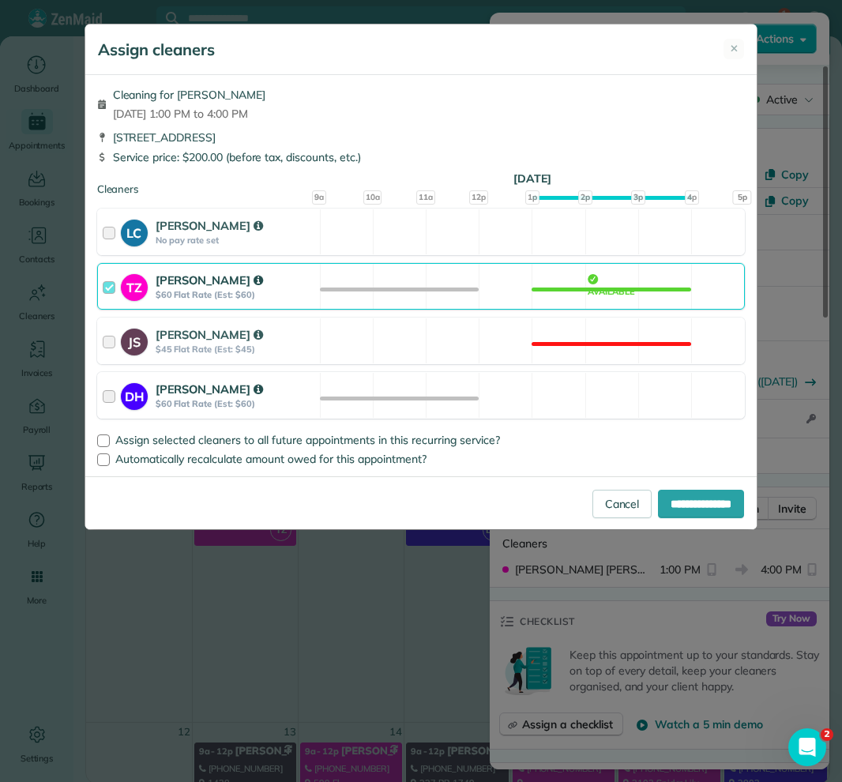
drag, startPoint x: 260, startPoint y: 400, endPoint x: 265, endPoint y: 392, distance: 9.6
click at [260, 400] on strong "$60 Flat Rate (Est: $60)" at bounding box center [236, 403] width 160 height 11
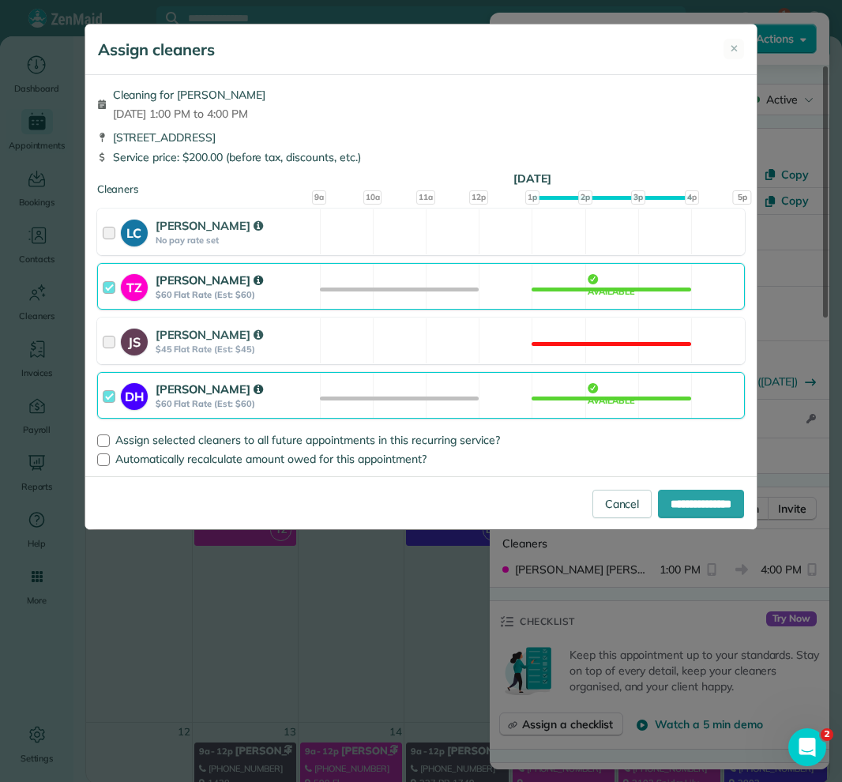
click at [443, 289] on div "TZ [PERSON_NAME] $60 Flat Rate (Est: $60) Available" at bounding box center [421, 286] width 649 height 47
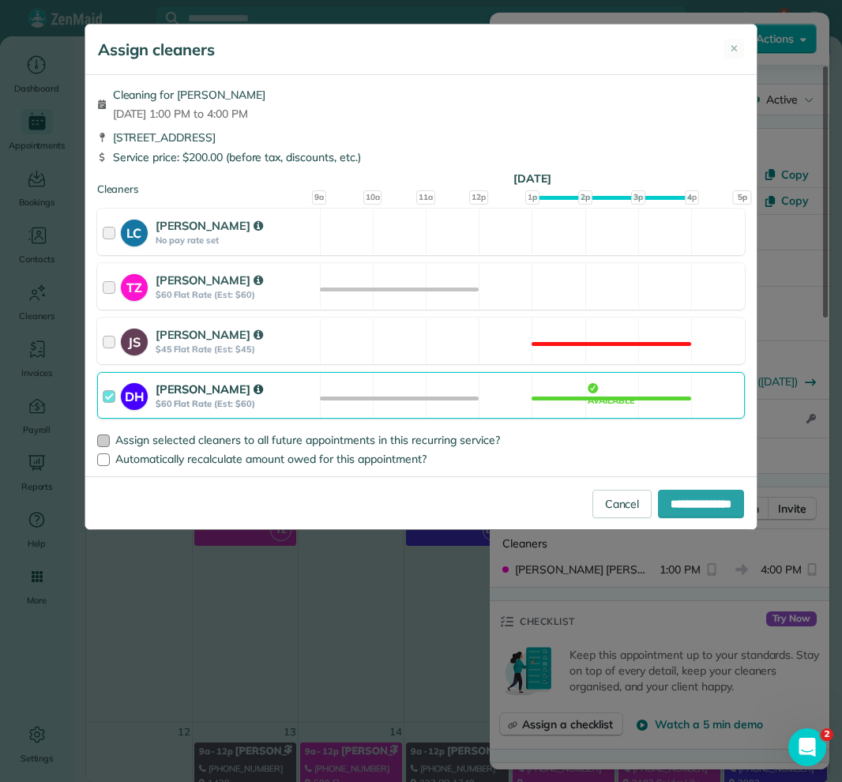
click at [182, 438] on span "Assign selected cleaners to all future appointments in this recurring service?" at bounding box center [307, 440] width 385 height 14
click at [733, 515] on input "**********" at bounding box center [701, 504] width 86 height 28
type input "**********"
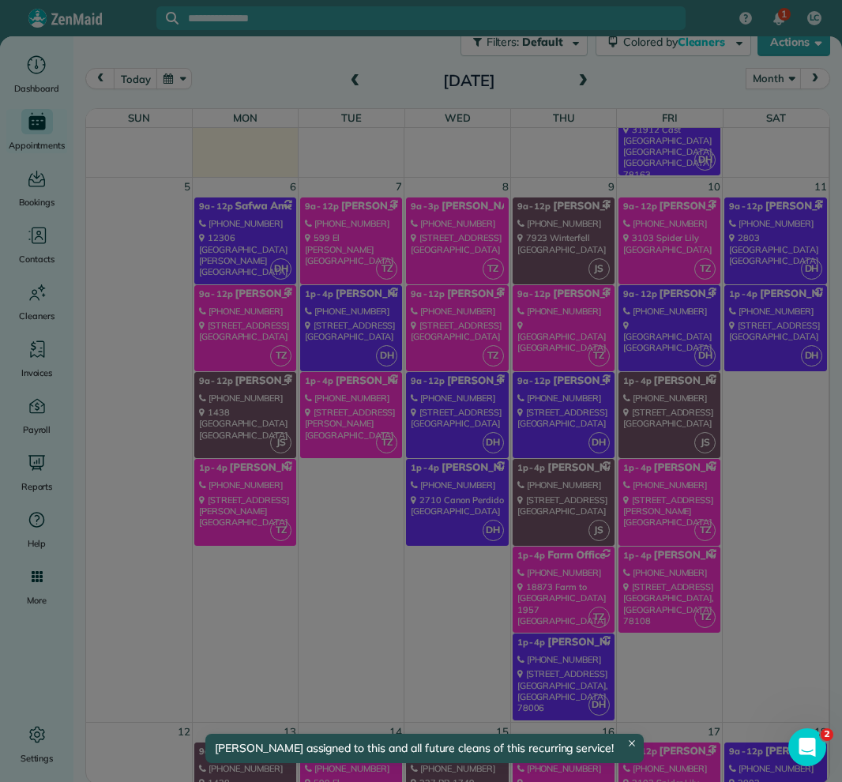
scroll to position [495, 0]
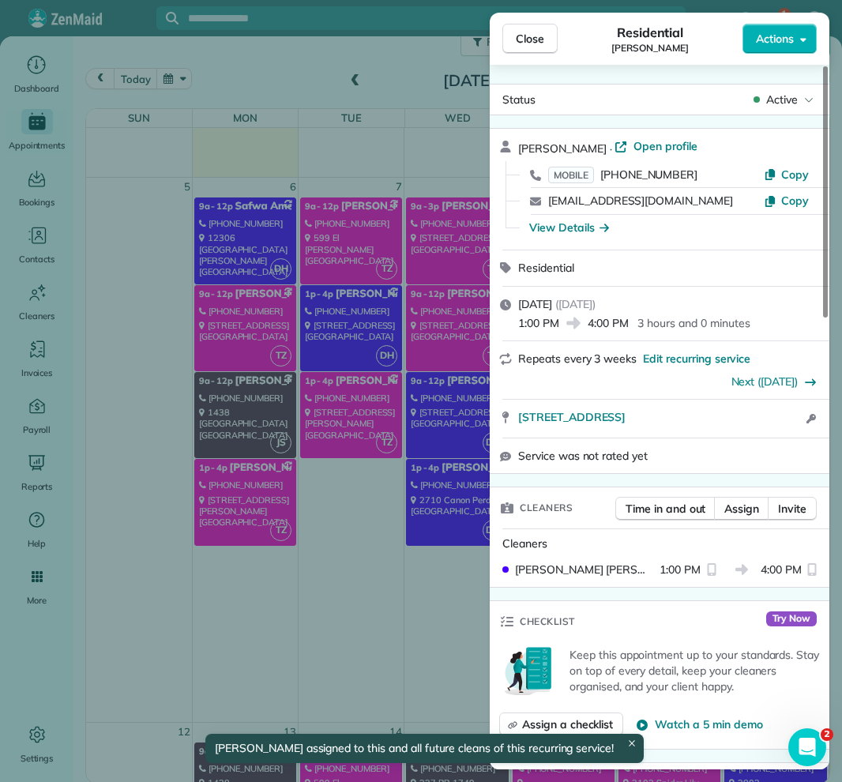
click at [543, 44] on button "Close" at bounding box center [529, 39] width 55 height 30
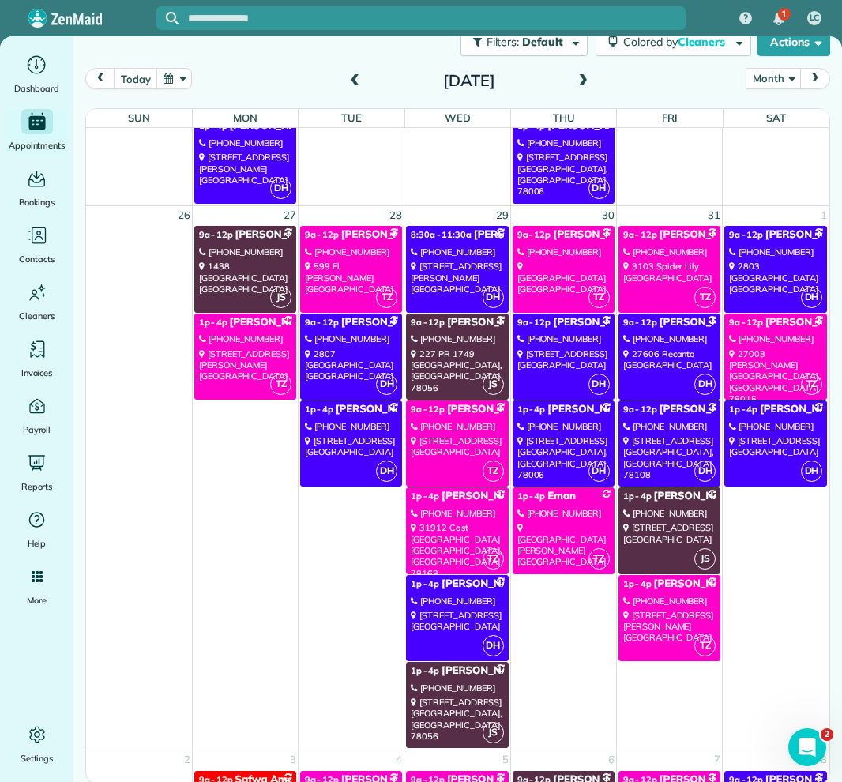
scroll to position [2015, 0]
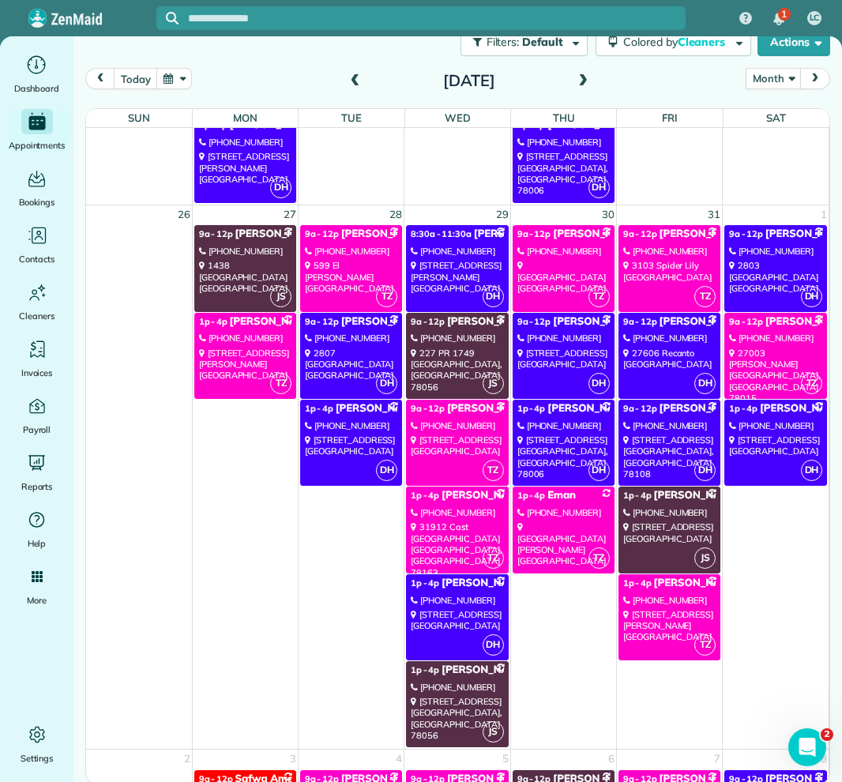
click at [660, 453] on div "[STREET_ADDRESS]" at bounding box center [669, 456] width 92 height 45
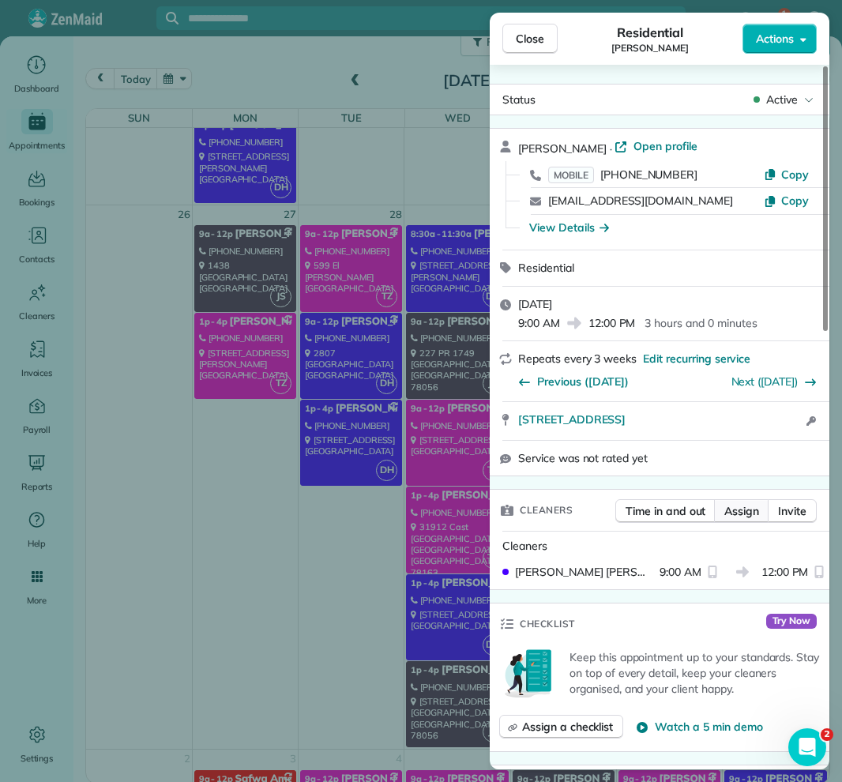
click at [740, 500] on div "Cleaners Time in and out Assign Invite" at bounding box center [660, 510] width 340 height 41
click at [740, 503] on span "Assign" at bounding box center [741, 511] width 35 height 16
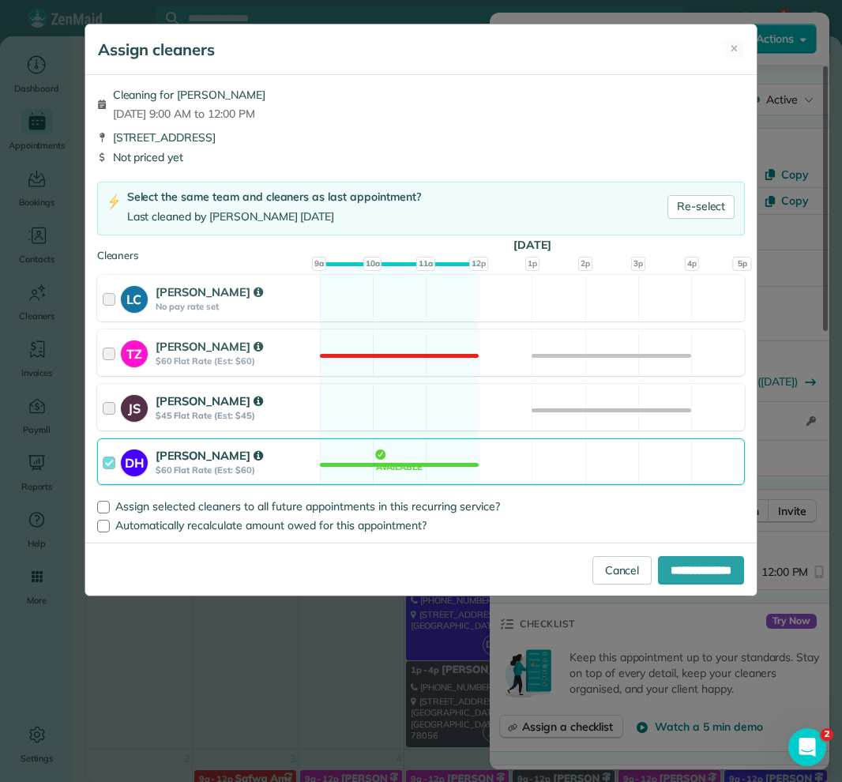
click at [240, 417] on strong "$45 Flat Rate (Est: $45)" at bounding box center [236, 415] width 160 height 11
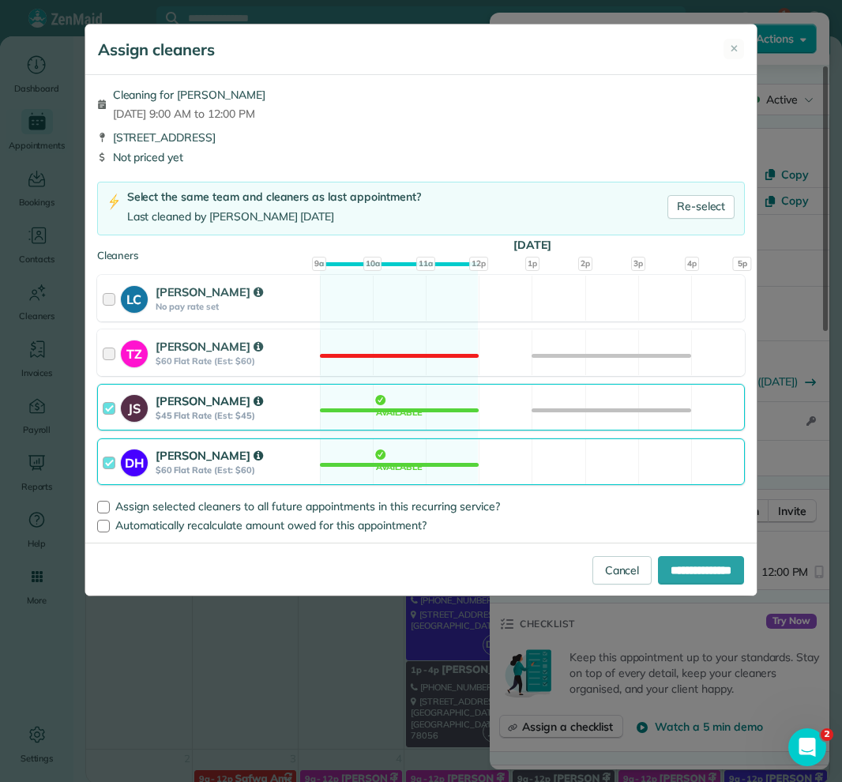
click at [356, 462] on div "DH [PERSON_NAME] $60 Flat Rate (Est: $60) Available" at bounding box center [421, 461] width 649 height 47
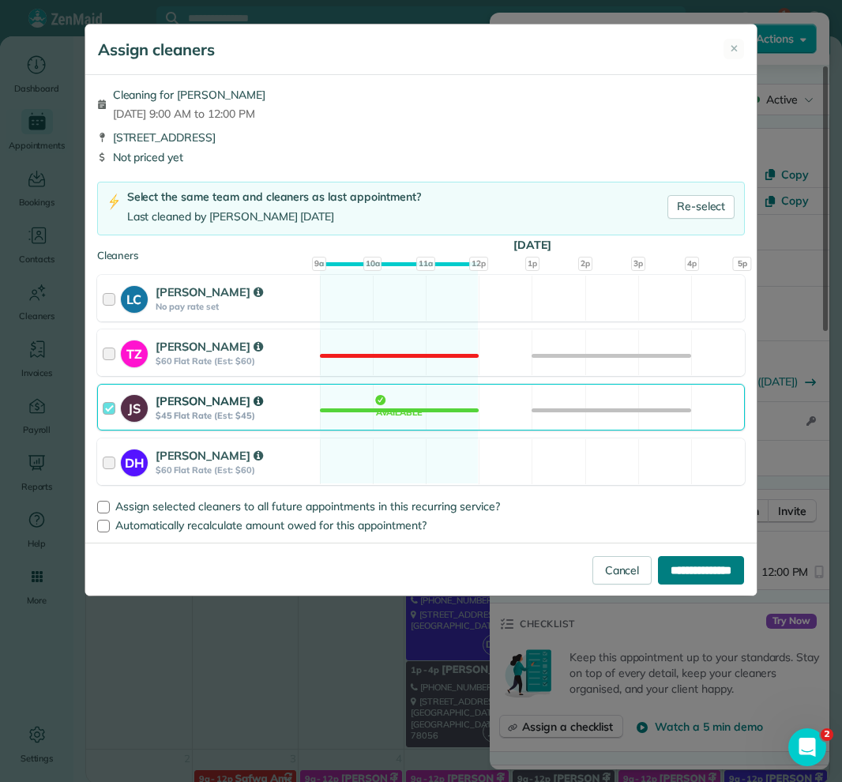
click at [658, 563] on input "**********" at bounding box center [701, 570] width 86 height 28
type input "**********"
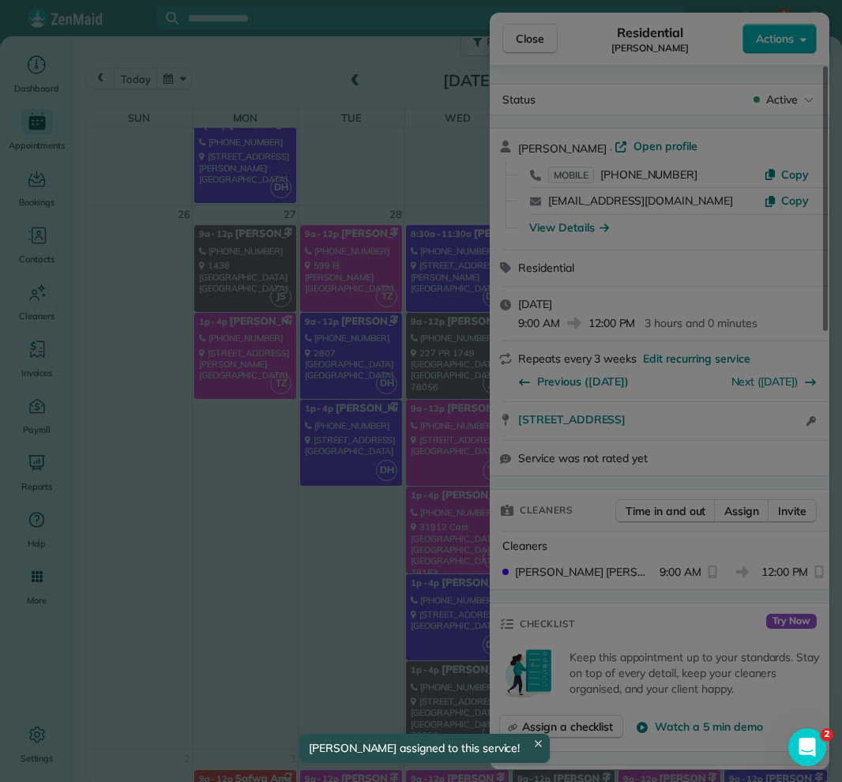
scroll to position [2015, 0]
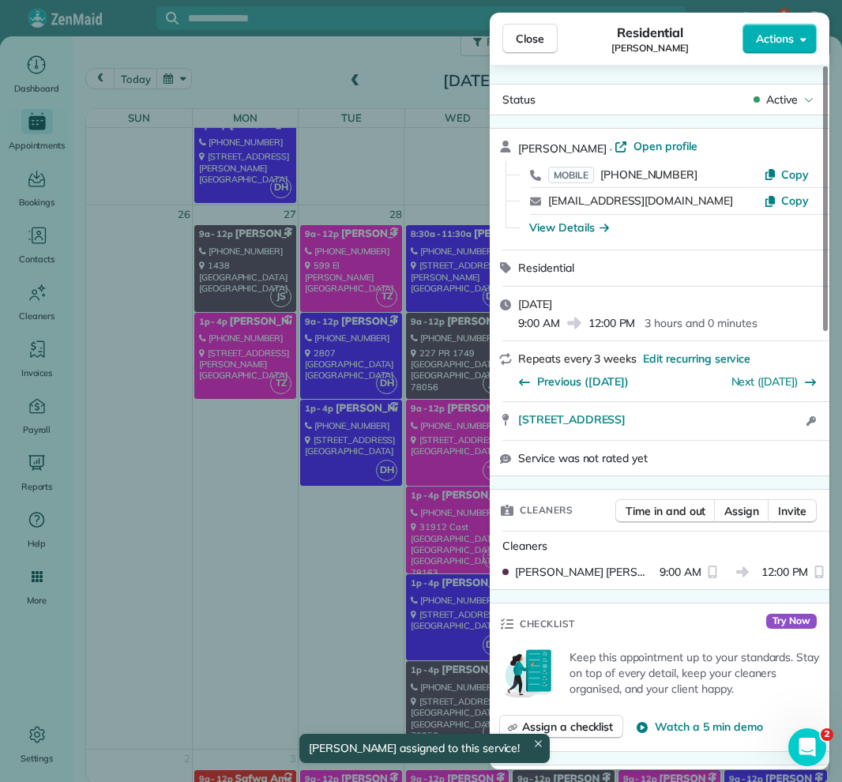
click at [540, 39] on span "Close" at bounding box center [530, 39] width 28 height 16
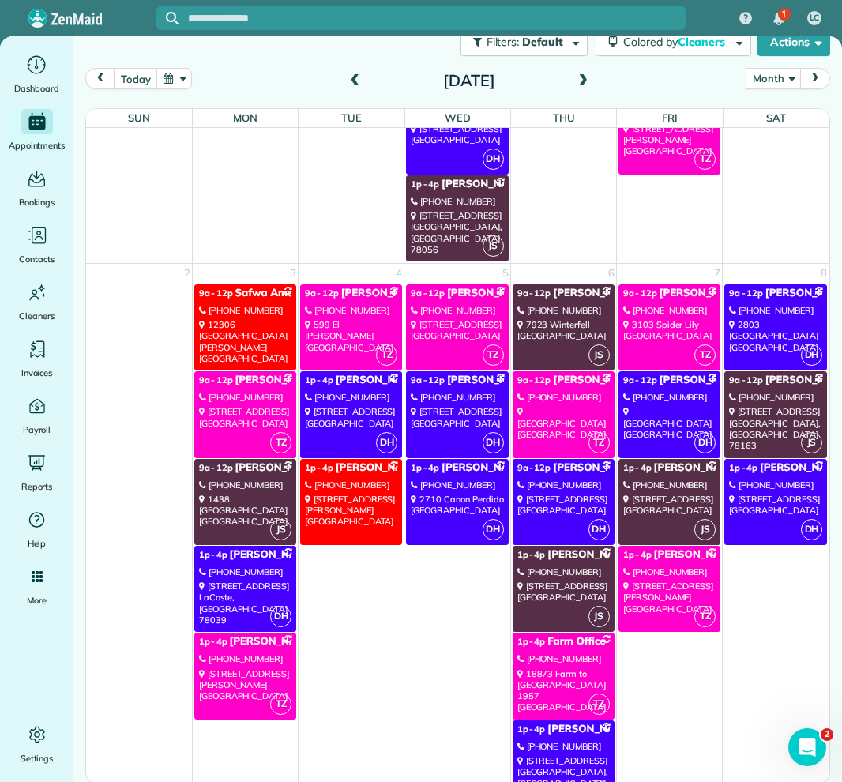
scroll to position [46, 0]
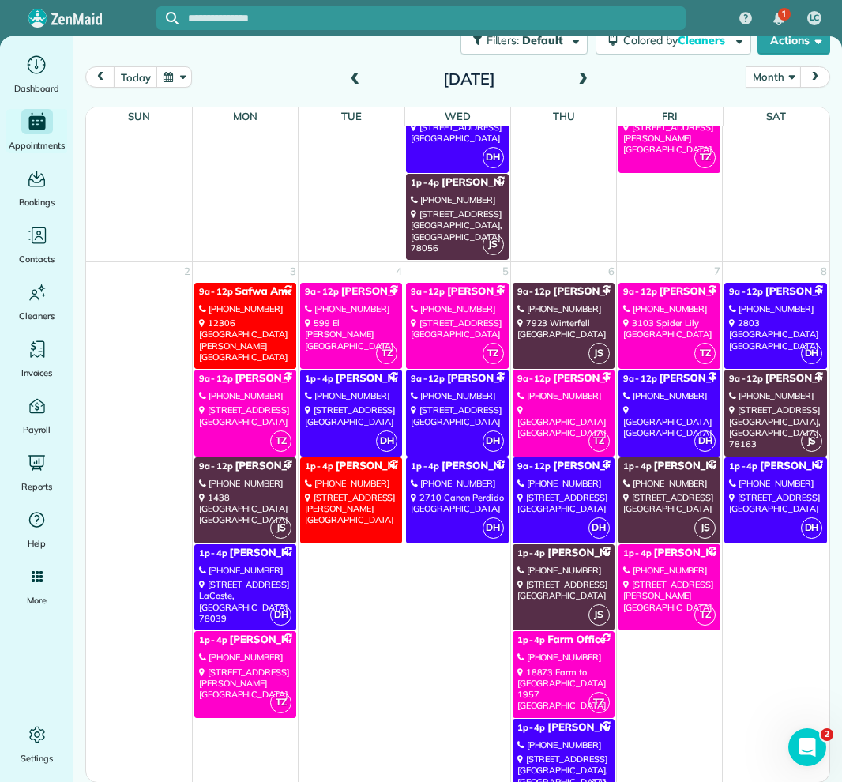
click at [252, 325] on div "[STREET_ADDRESS][PERSON_NAME]" at bounding box center [245, 340] width 92 height 45
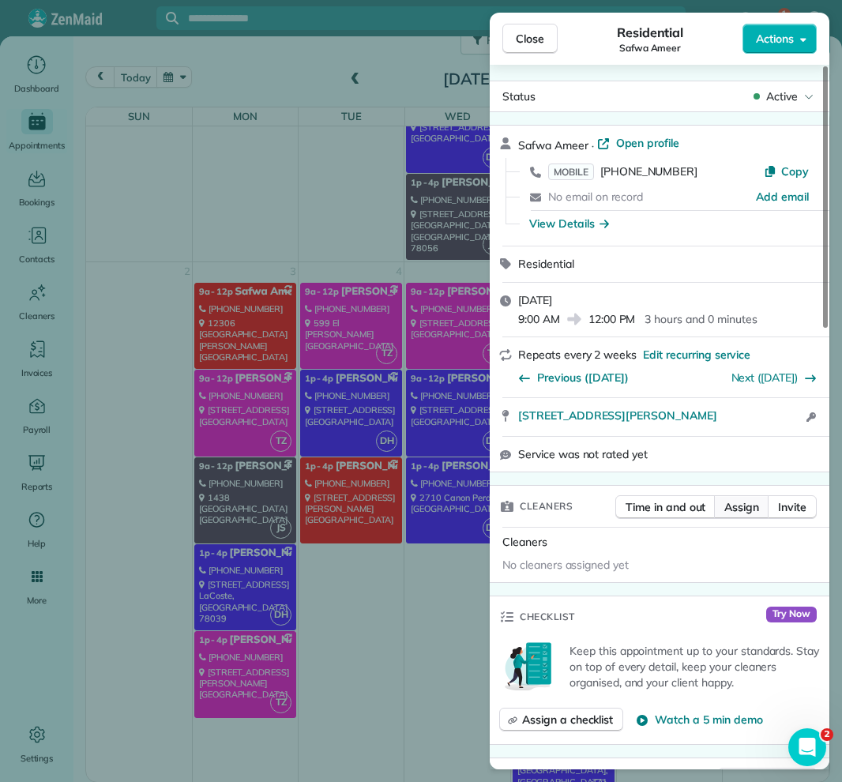
click at [741, 497] on button "Assign" at bounding box center [741, 507] width 55 height 24
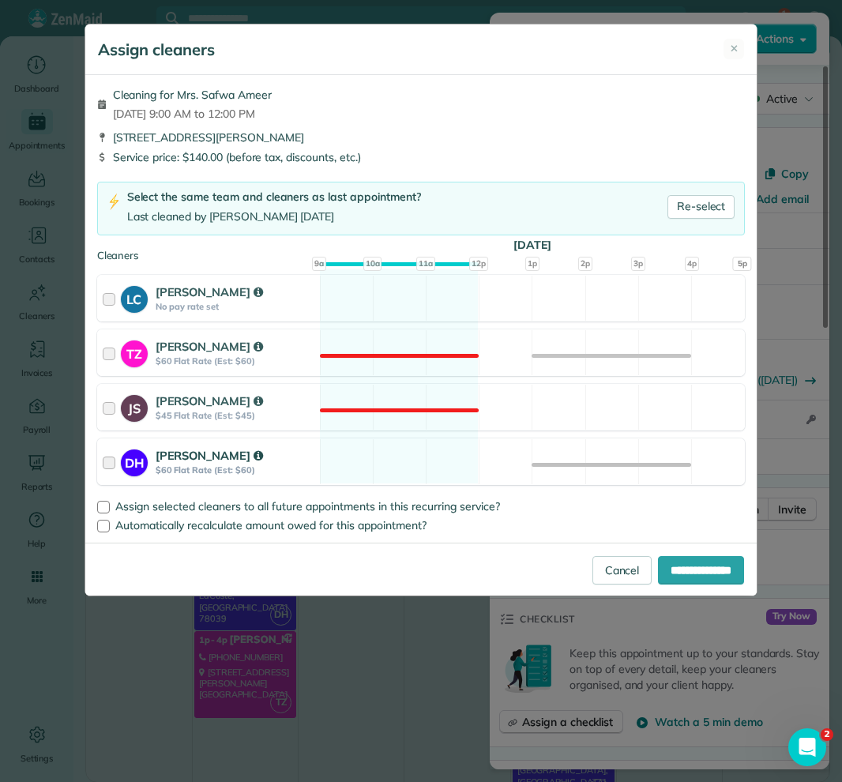
drag, startPoint x: 261, startPoint y: 456, endPoint x: 242, endPoint y: 461, distance: 19.7
click at [260, 456] on strong "[PERSON_NAME]" at bounding box center [209, 455] width 107 height 15
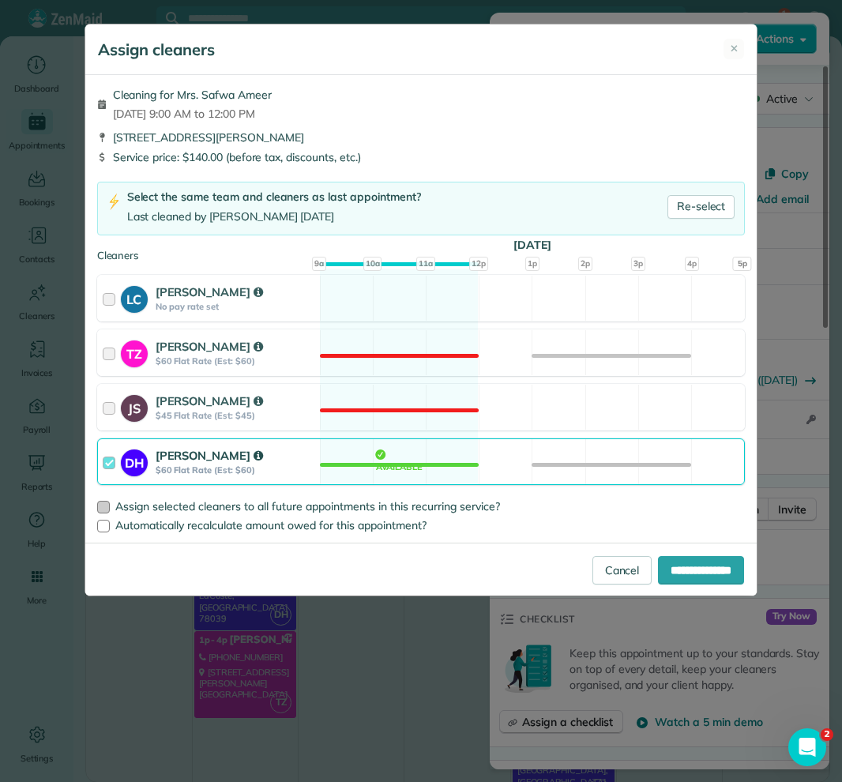
click at [155, 508] on span "Assign selected cleaners to all future appointments in this recurring service?" at bounding box center [307, 506] width 385 height 14
click at [735, 575] on input "**********" at bounding box center [701, 570] width 86 height 28
type input "**********"
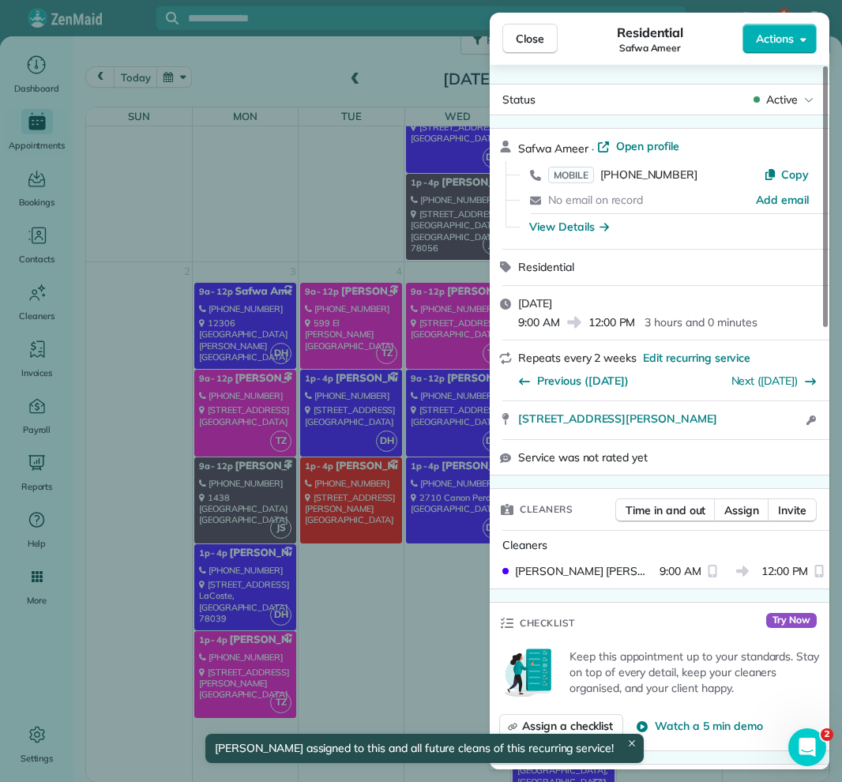
click at [536, 46] on span "Close" at bounding box center [530, 39] width 28 height 16
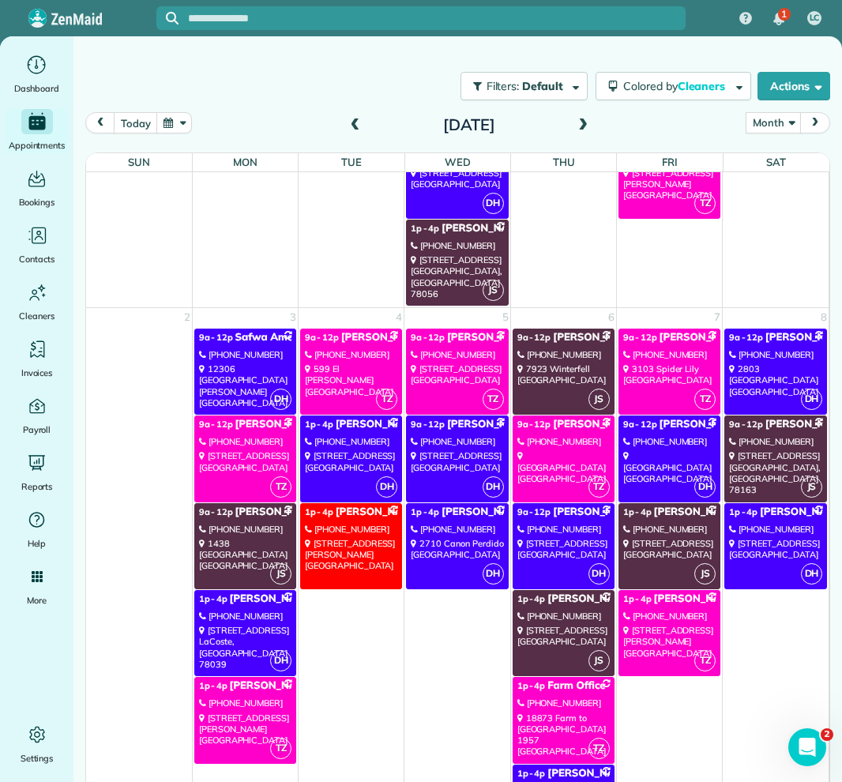
scroll to position [2501, 0]
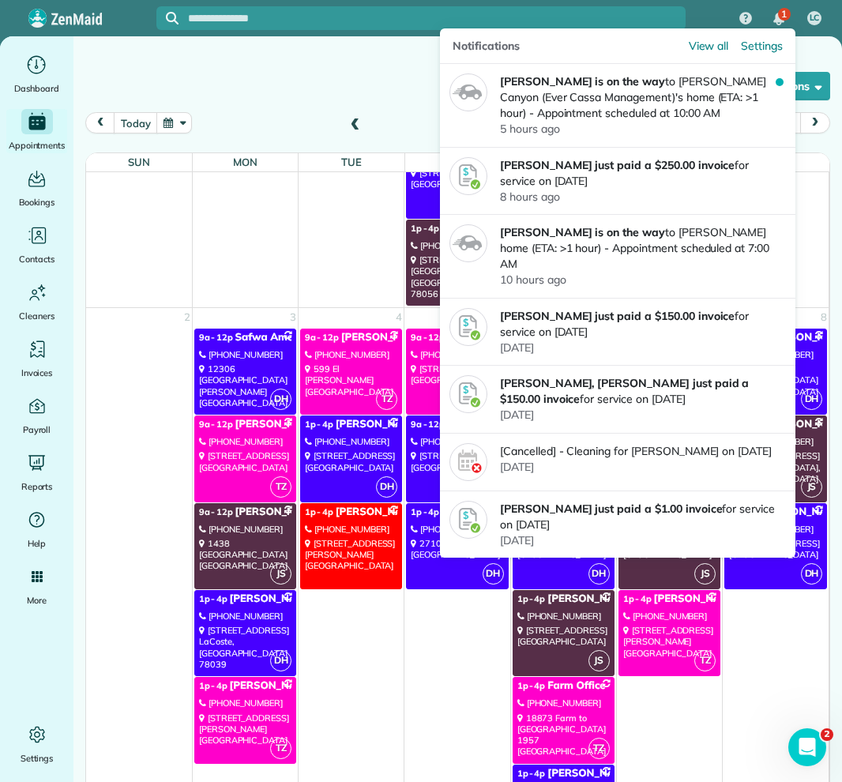
click at [723, 88] on p "[PERSON_NAME] is on the way to [PERSON_NAME][GEOGRAPHIC_DATA] (Ever Cassa Manag…" at bounding box center [638, 96] width 276 height 47
click at [781, 78] on div at bounding box center [781, 107] width 10 height 59
click at [586, 91] on p "[PERSON_NAME] is on the way to [PERSON_NAME][GEOGRAPHIC_DATA] (Ever Cassa Manag…" at bounding box center [638, 96] width 276 height 47
